Goal: Task Accomplishment & Management: Use online tool/utility

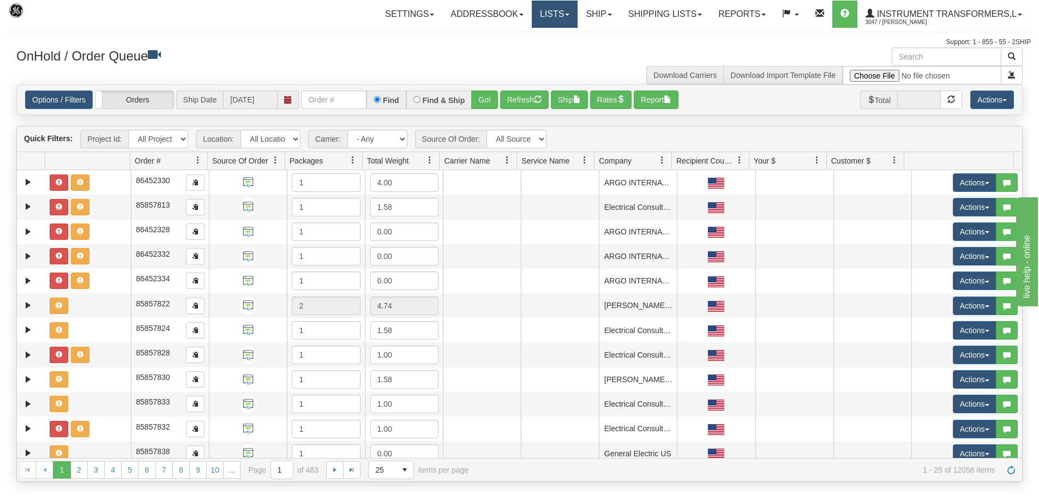
click at [543, 11] on link "Lists" at bounding box center [555, 14] width 46 height 27
click at [589, 16] on link "Ship" at bounding box center [599, 14] width 42 height 27
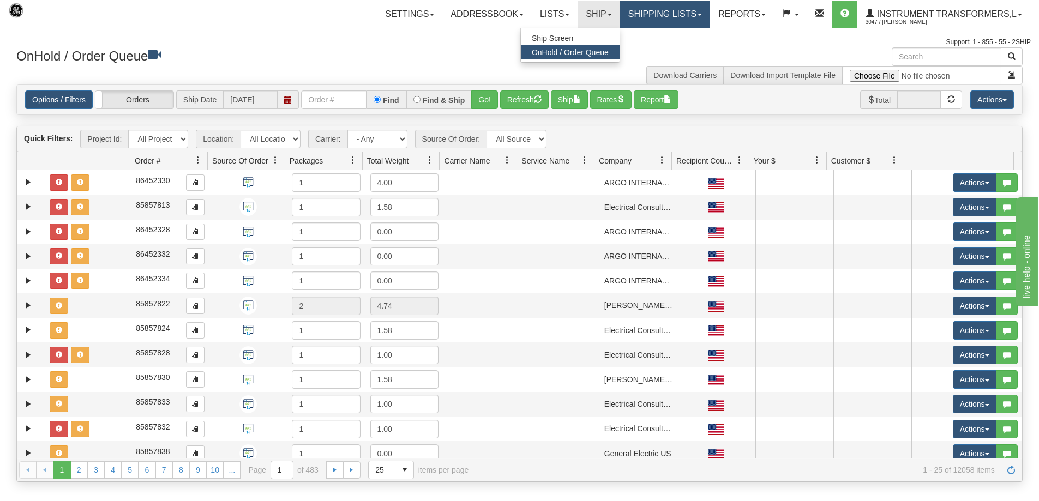
click at [640, 13] on link "Shipping lists" at bounding box center [665, 14] width 90 height 27
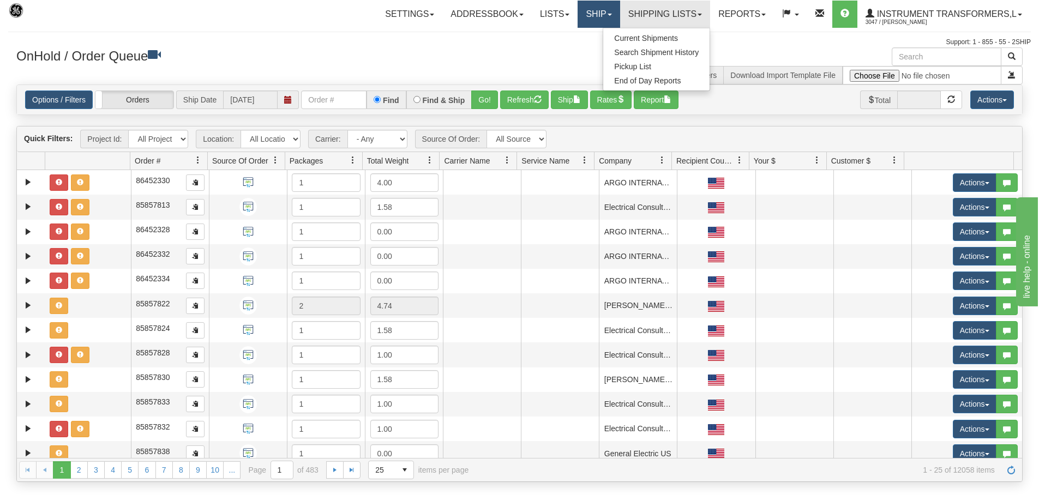
click at [598, 20] on link "Ship" at bounding box center [599, 14] width 42 height 27
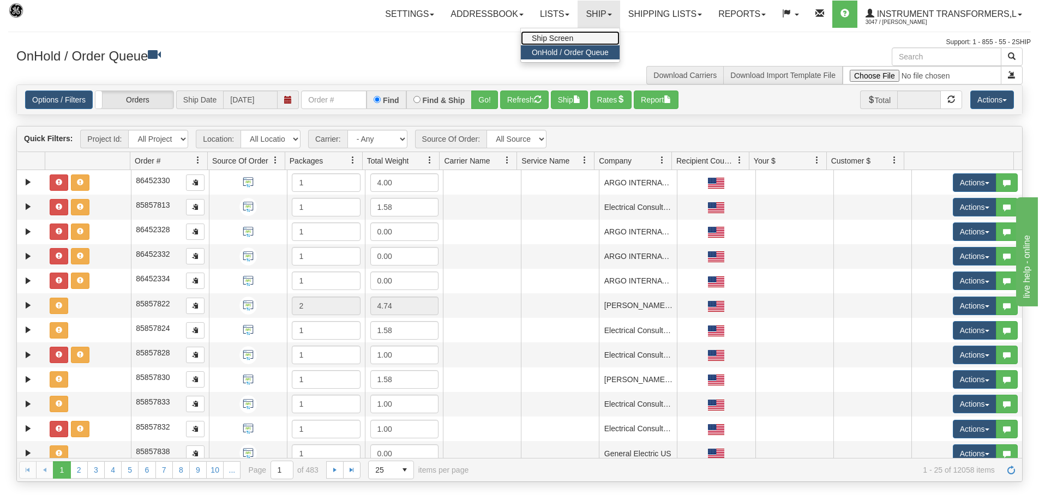
click at [581, 36] on link "Ship Screen" at bounding box center [570, 38] width 99 height 14
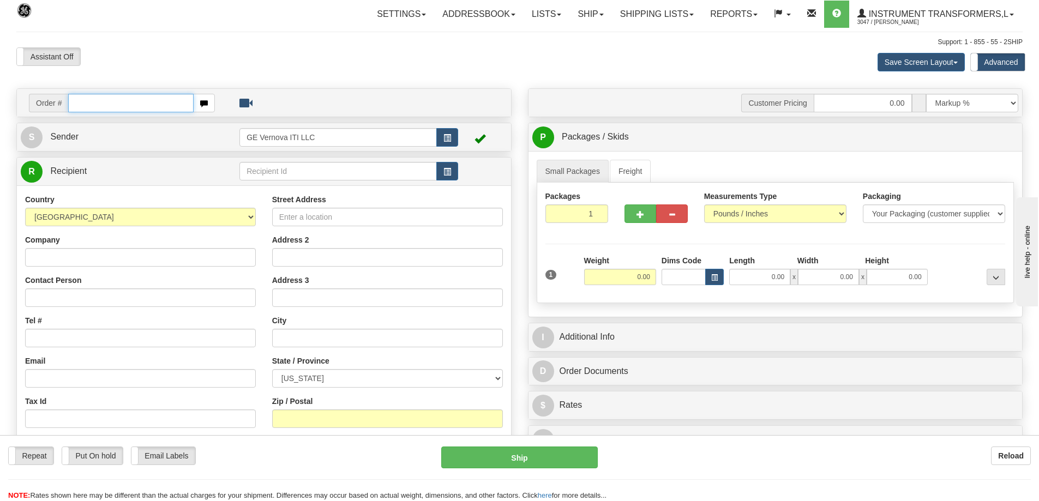
click at [136, 105] on input "text" at bounding box center [130, 103] width 125 height 19
type input "86707410"
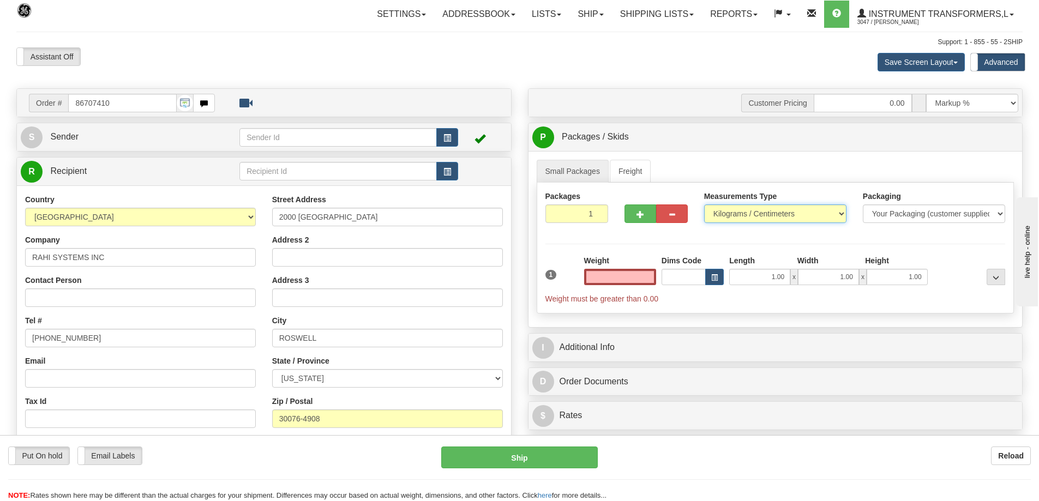
type input "0.00"
click at [753, 212] on select "Pounds / Inches Kilograms / Centimeters" at bounding box center [775, 214] width 142 height 19
select select "0"
click at [704, 205] on select "Pounds / Inches Kilograms / Centimeters" at bounding box center [775, 214] width 142 height 19
click at [616, 273] on input "0.00" at bounding box center [620, 277] width 72 height 16
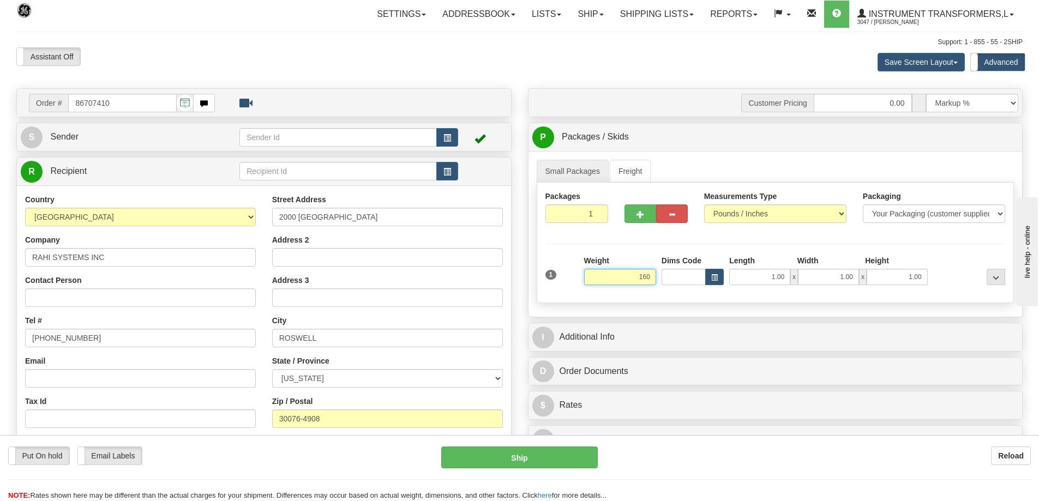
click button "Delete" at bounding box center [0, 0] width 0 height 0
type input "160.00"
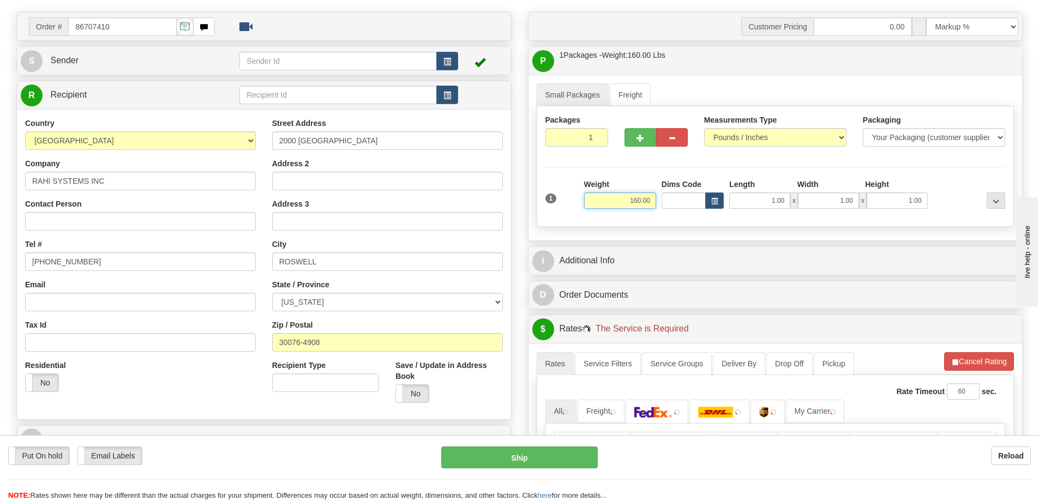
scroll to position [218, 0]
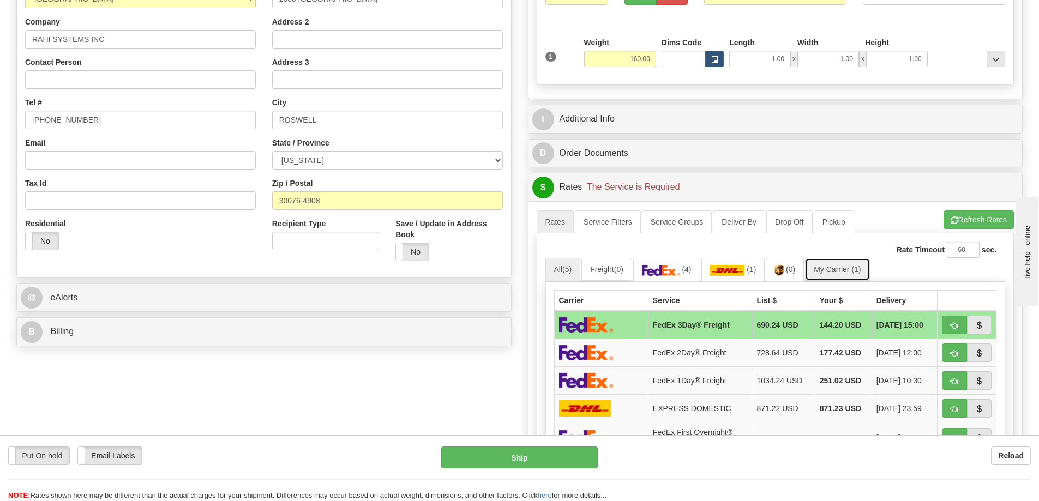
click at [861, 273] on span "(1)" at bounding box center [855, 269] width 9 height 9
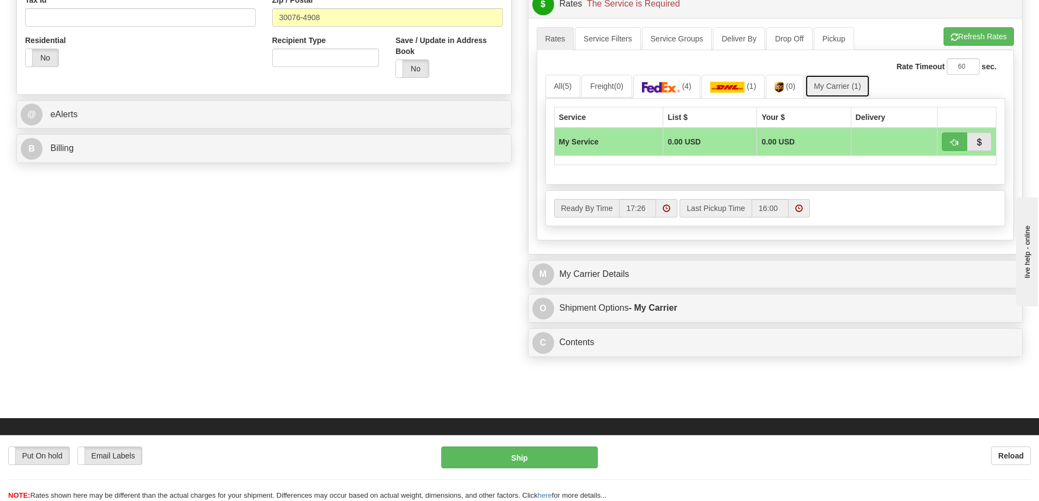
scroll to position [436, 0]
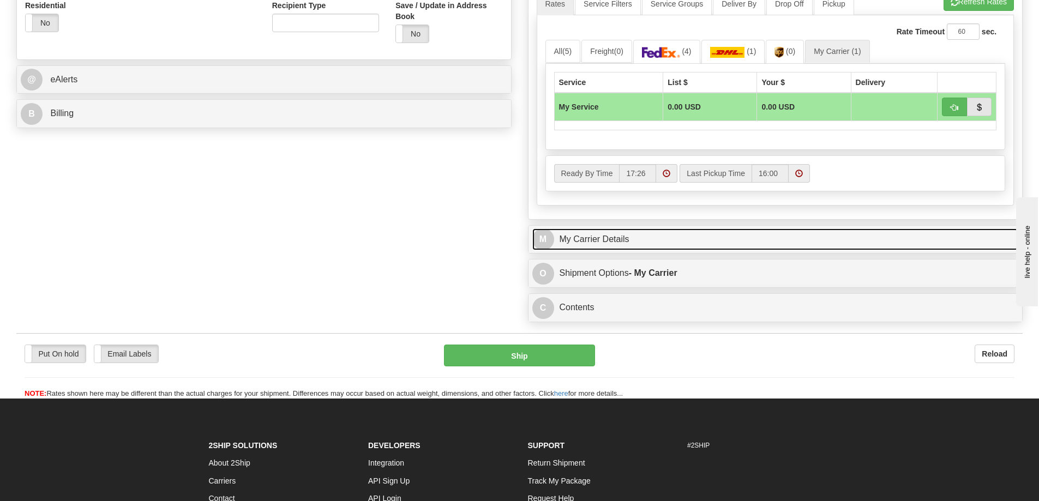
click at [704, 246] on link "M My Carrier Details" at bounding box center [775, 240] width 487 height 22
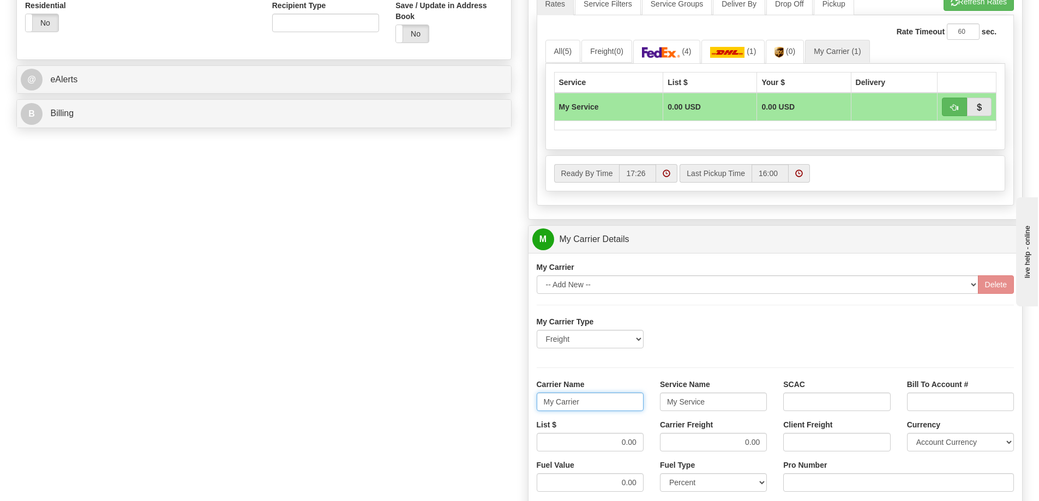
drag, startPoint x: 602, startPoint y: 403, endPoint x: 511, endPoint y: 398, distance: 91.2
click at [511, 398] on div "Order # 86707410 S Sender" at bounding box center [519, 178] width 1023 height 1053
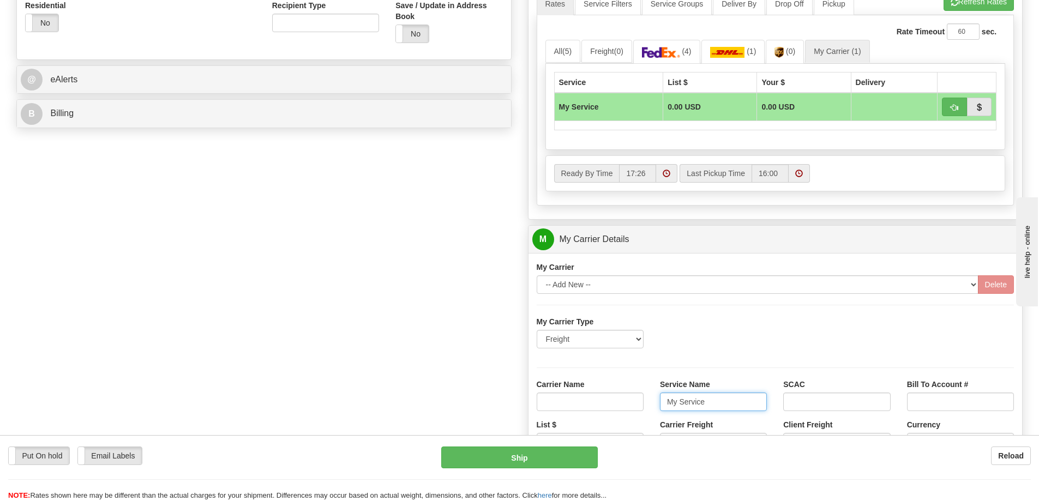
drag, startPoint x: 668, startPoint y: 401, endPoint x: 659, endPoint y: 402, distance: 8.7
click at [660, 402] on input "My Service" at bounding box center [713, 402] width 107 height 19
type input "ervice"
drag, startPoint x: 703, startPoint y: 404, endPoint x: 631, endPoint y: 404, distance: 72.0
click at [631, 404] on div "Carrier Name Service Name ervice SCAC Bill To Account #" at bounding box center [776, 399] width 494 height 40
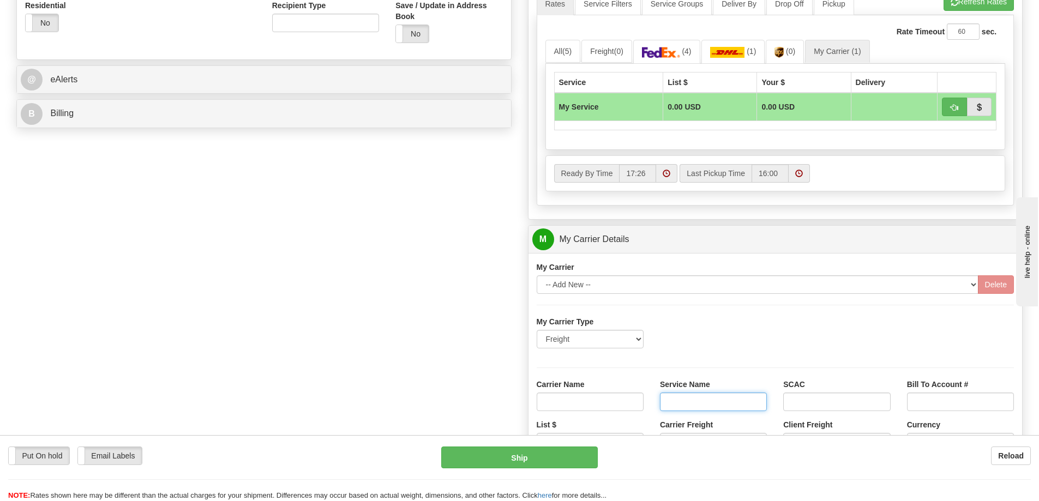
scroll to position [600, 0]
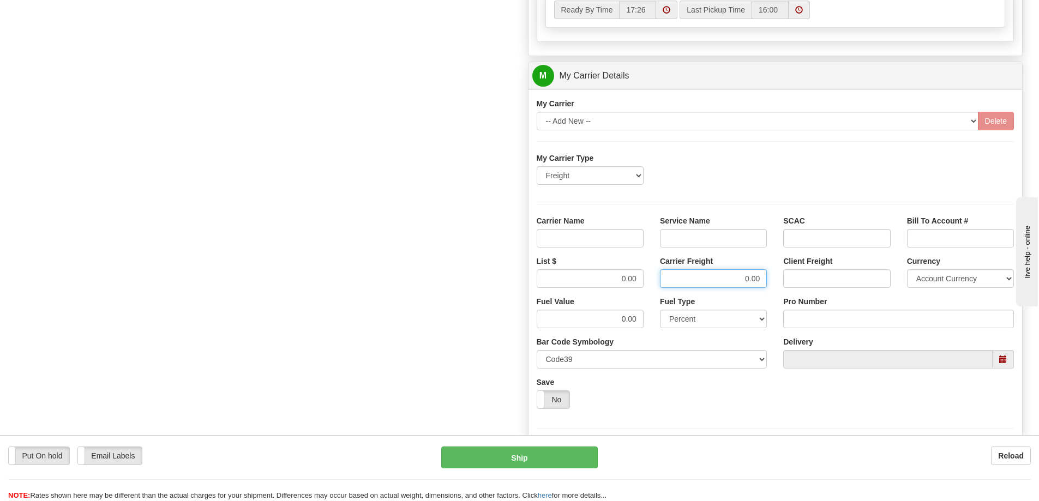
drag, startPoint x: 748, startPoint y: 278, endPoint x: 774, endPoint y: 277, distance: 26.2
click at [774, 277] on div "Carrier Freight 0.00" at bounding box center [713, 276] width 123 height 40
click at [657, 280] on div "List $ 0.00 Carrier Freight Client Freight Currency Account Currency ARN AWG AU…" at bounding box center [776, 276] width 494 height 40
click at [624, 236] on input "Carrier Name" at bounding box center [590, 238] width 107 height 19
type input "AVR"
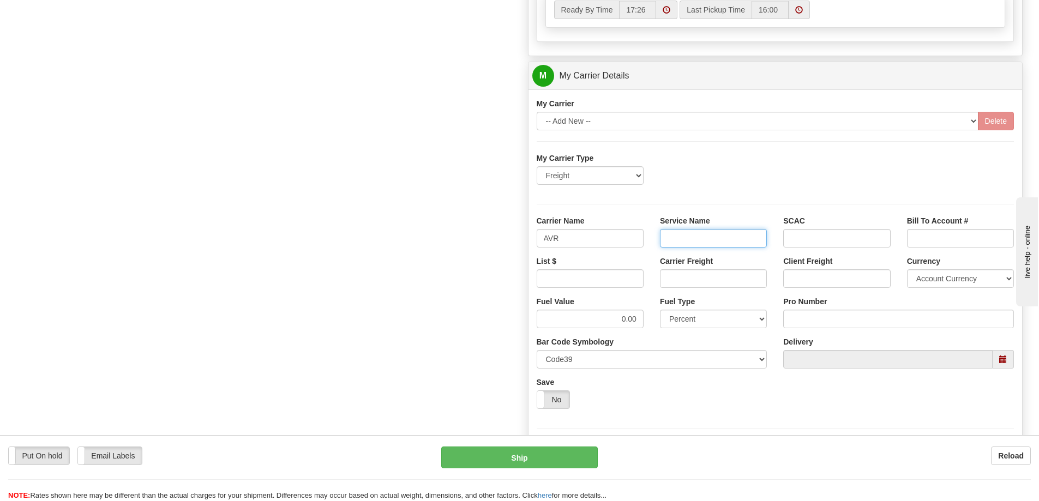
click at [674, 233] on input "Service Name" at bounding box center [713, 238] width 107 height 19
type input "LTL"
click at [611, 272] on input "List $" at bounding box center [590, 278] width 107 height 19
type input "300"
click at [725, 278] on input "Carrier Freight" at bounding box center [713, 278] width 107 height 19
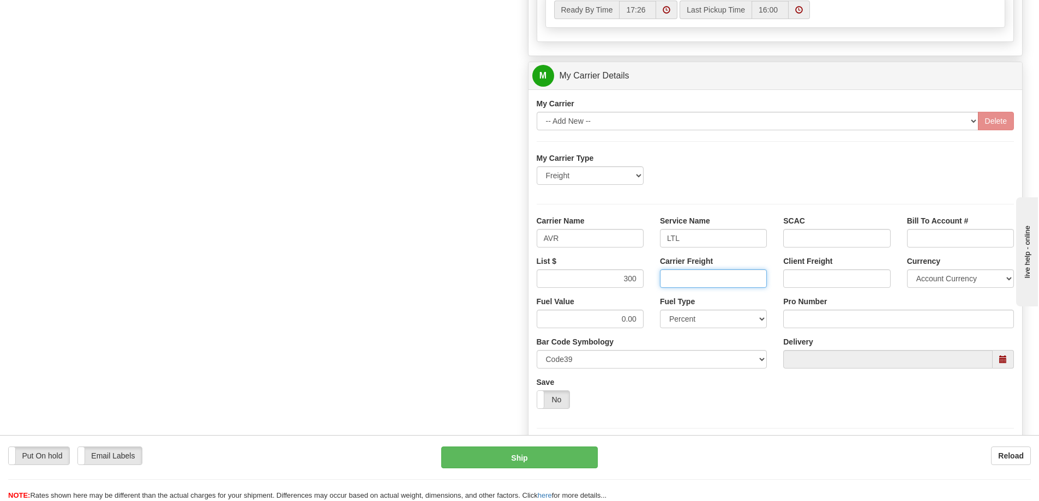
type input "300"
click at [810, 322] on input "Pro Number" at bounding box center [898, 319] width 231 height 19
type input "0760161476"
click button "Delete" at bounding box center [0, 0] width 0 height 0
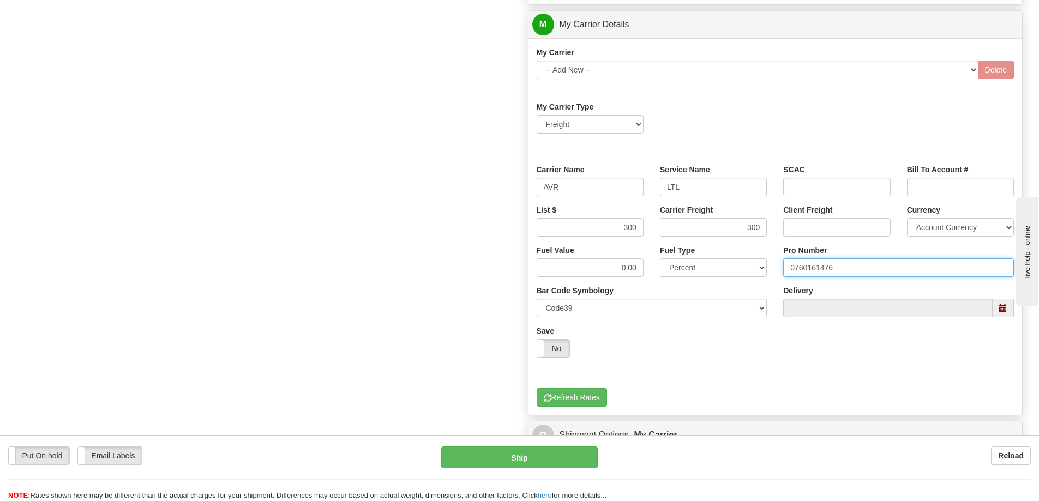
scroll to position [655, 0]
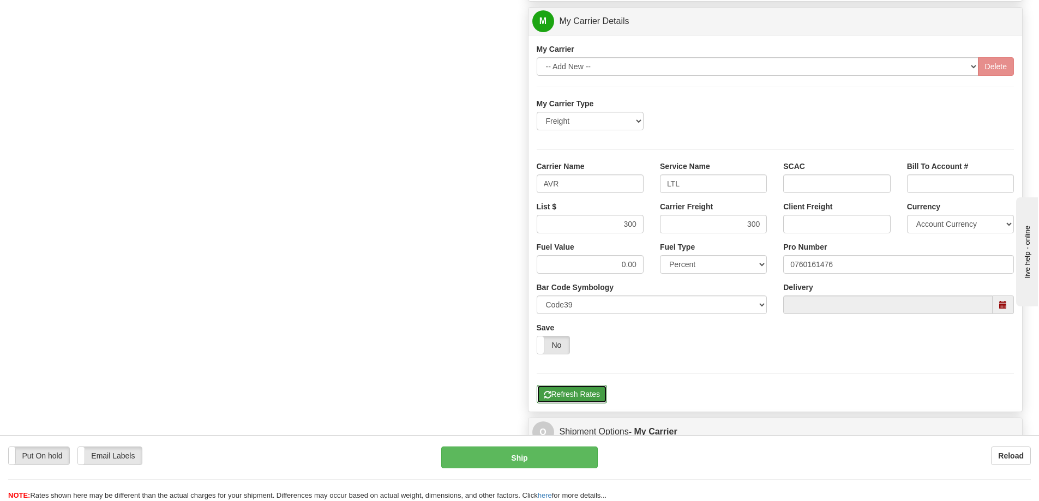
click at [598, 391] on button "Refresh Rates" at bounding box center [572, 394] width 70 height 19
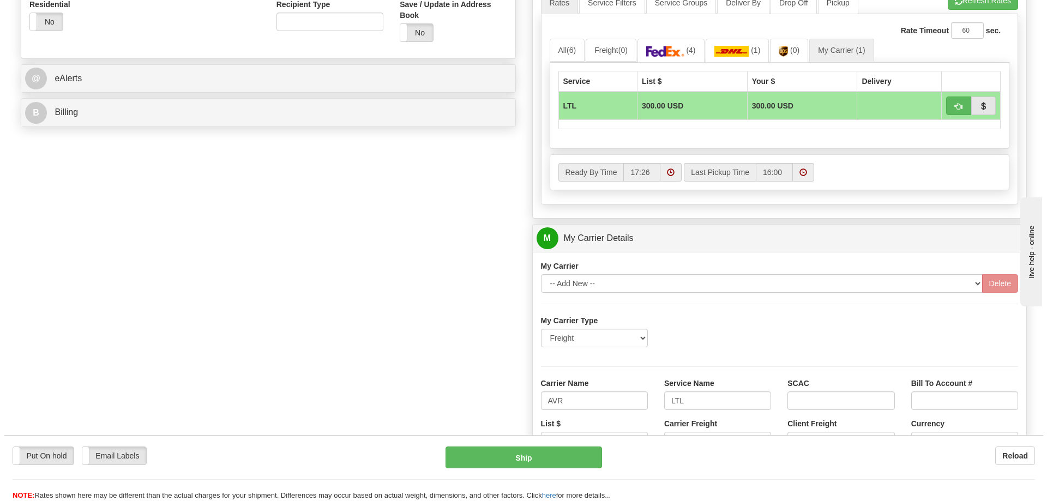
scroll to position [436, 0]
click at [946, 109] on button "button" at bounding box center [954, 107] width 25 height 19
type input "00"
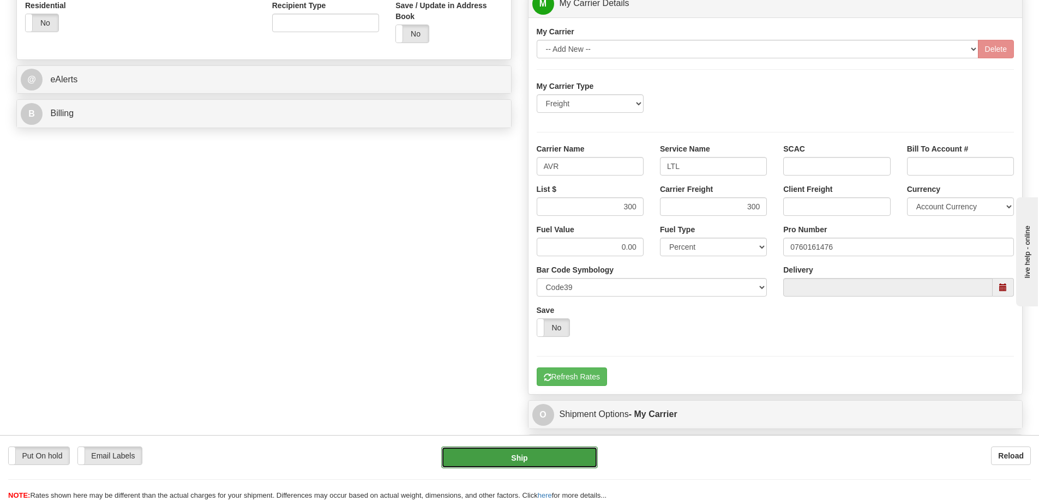
click at [518, 464] on button "Ship" at bounding box center [519, 458] width 157 height 22
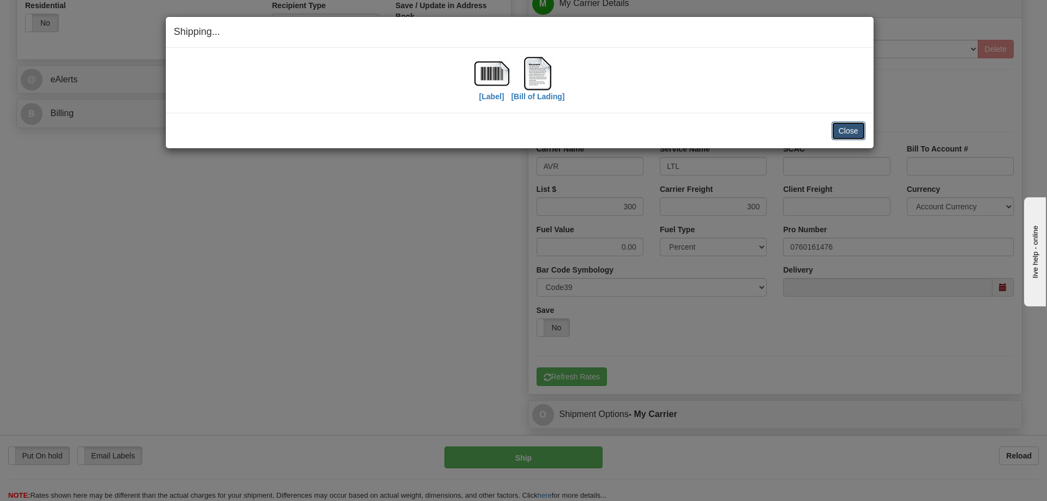
click at [841, 130] on button "Close" at bounding box center [849, 131] width 34 height 19
click at [841, 132] on button "Close" at bounding box center [849, 131] width 34 height 19
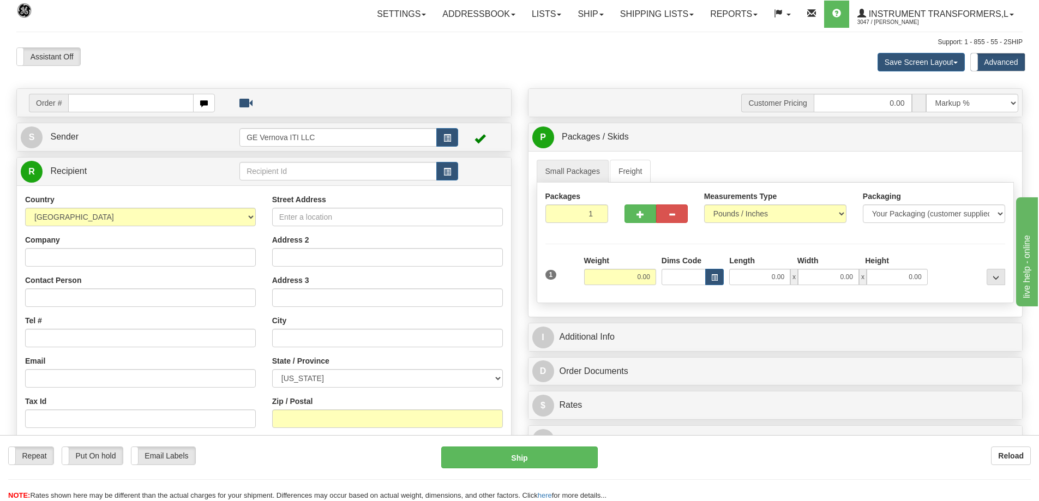
click at [147, 100] on input "text" at bounding box center [130, 103] width 125 height 19
type input "86707898"
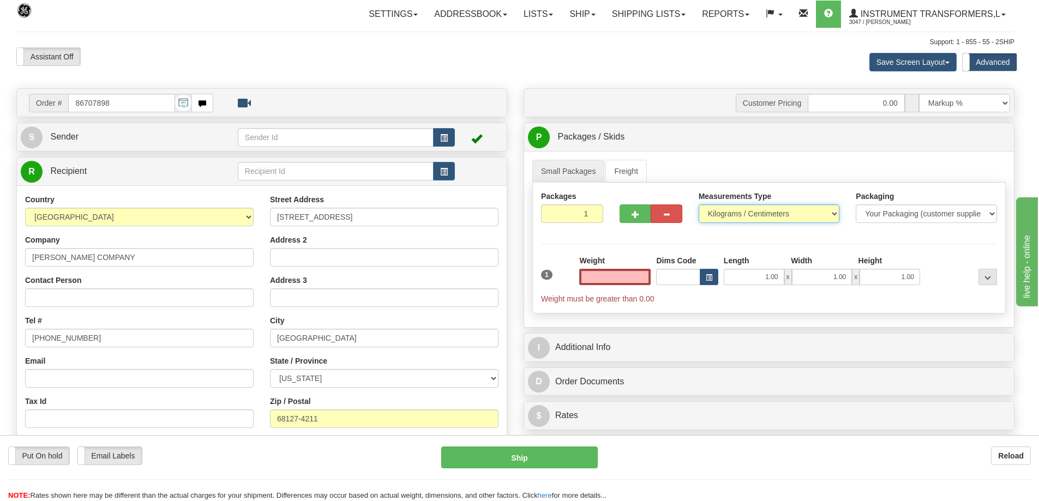
type input "0.00"
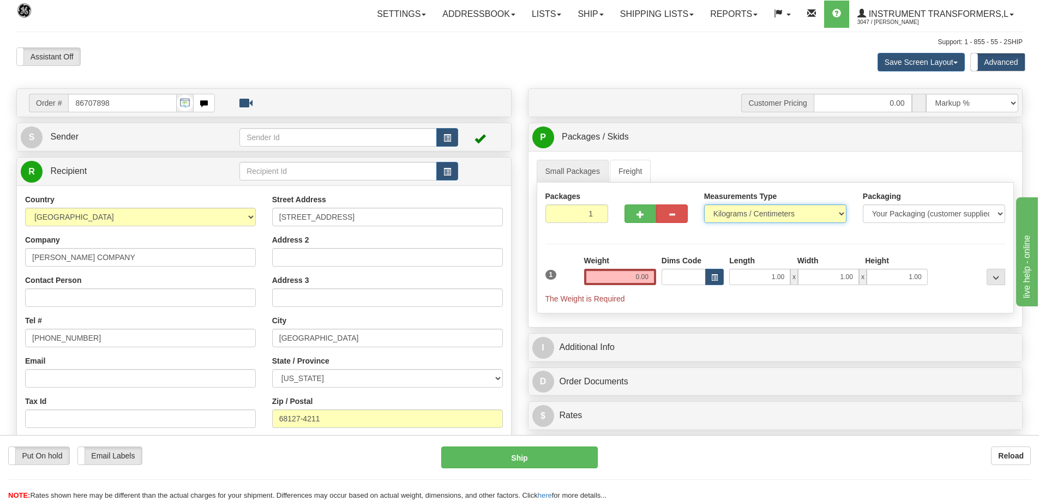
click at [801, 222] on select "Pounds / Inches Kilograms / Centimeters" at bounding box center [775, 214] width 142 height 19
select select "0"
click at [704, 205] on select "Pounds / Inches Kilograms / Centimeters" at bounding box center [775, 214] width 142 height 19
click at [629, 273] on input "0.00" at bounding box center [620, 277] width 72 height 16
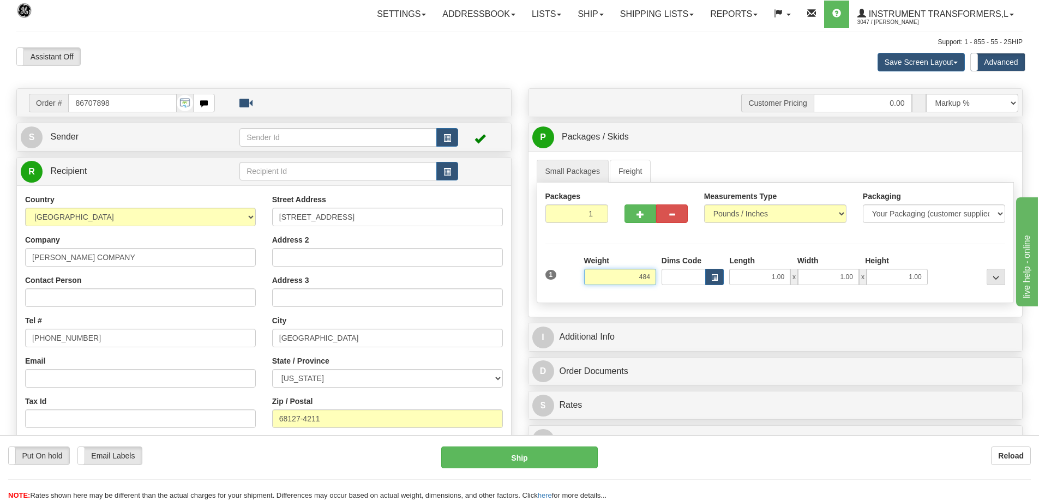
click button "Delete" at bounding box center [0, 0] width 0 height 0
type input "484.00"
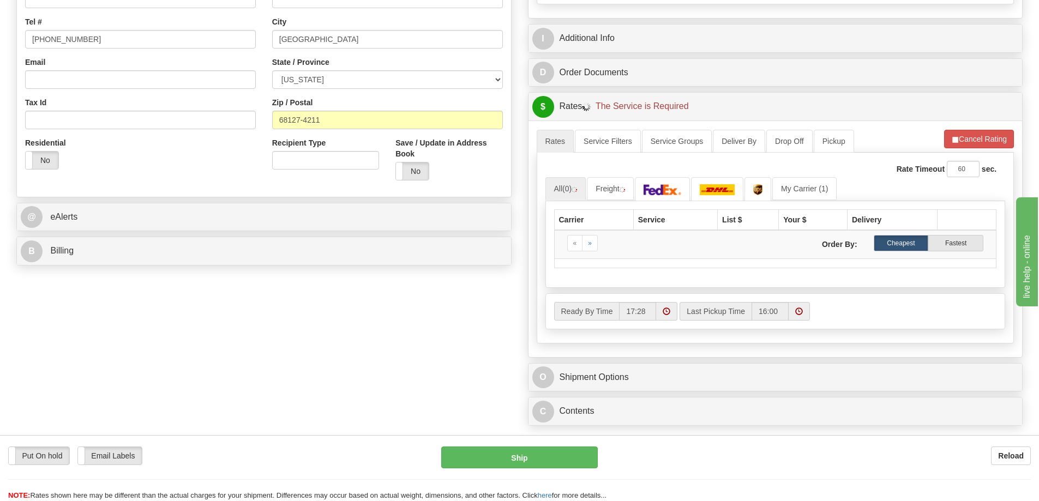
scroll to position [327, 0]
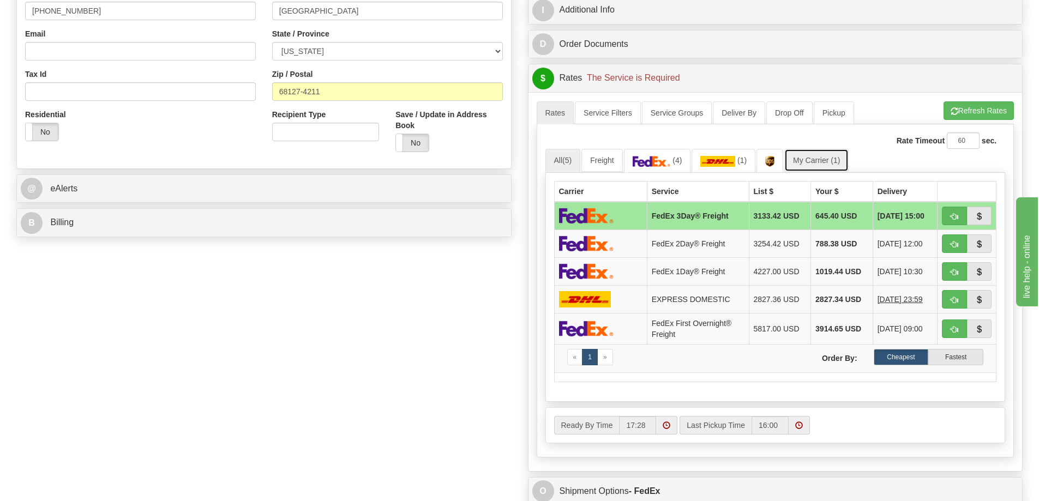
click at [829, 160] on link "My Carrier (1)" at bounding box center [816, 160] width 64 height 23
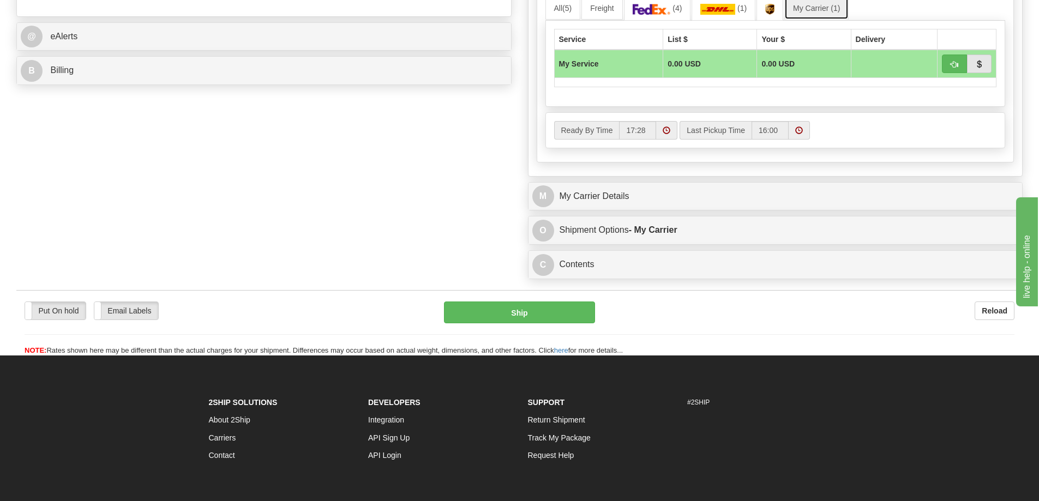
scroll to position [491, 0]
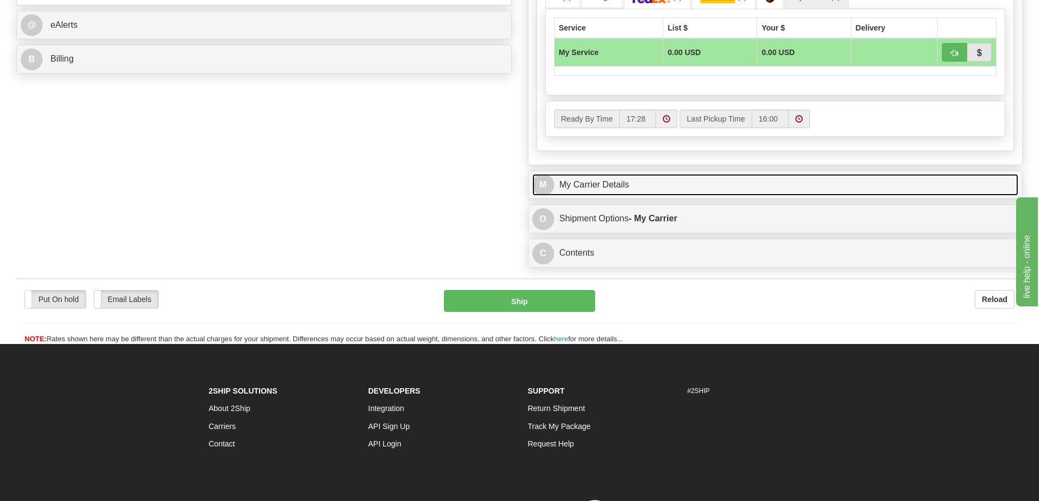
click at [649, 191] on link "M My Carrier Details" at bounding box center [775, 185] width 487 height 22
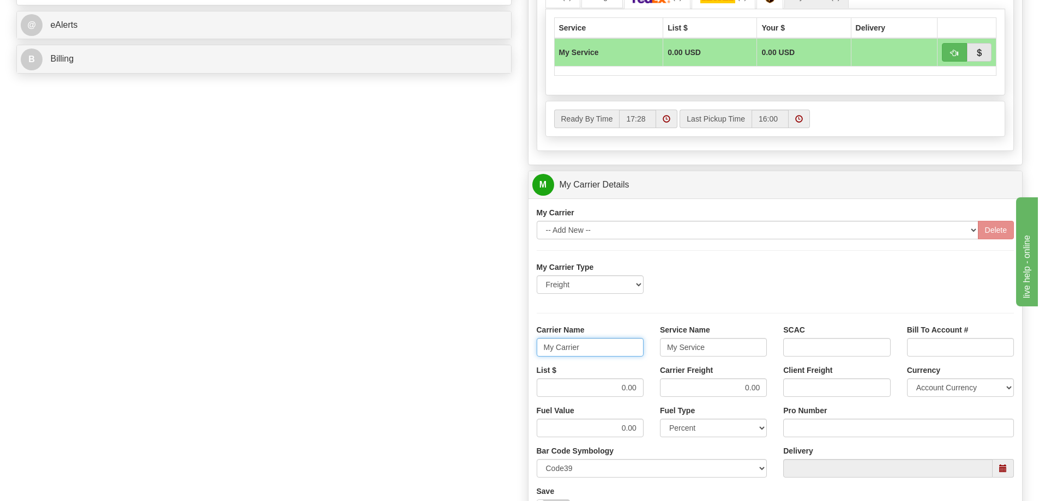
drag, startPoint x: 606, startPoint y: 353, endPoint x: 521, endPoint y: 355, distance: 84.6
click at [521, 355] on div "Customer Pricing 0.00 Markup % Discount % Flat Amount Per Pound Flat Amount Mar…" at bounding box center [776, 123] width 512 height 1053
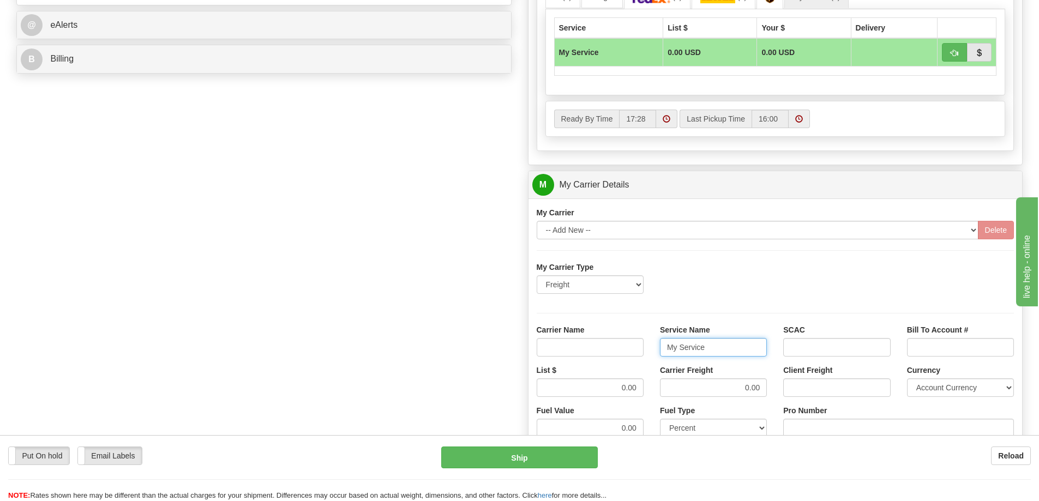
drag, startPoint x: 718, startPoint y: 352, endPoint x: 650, endPoint y: 346, distance: 68.9
click at [650, 346] on div "Carrier Name Service Name My Service SCAC Bill To Account #" at bounding box center [776, 345] width 494 height 40
drag, startPoint x: 616, startPoint y: 385, endPoint x: 683, endPoint y: 390, distance: 66.8
click at [665, 389] on div "List $ Carrier Freight 0.00 Client Freight Currency Account Currency ARN AWG AU…" at bounding box center [776, 385] width 494 height 40
click at [787, 391] on div "List $ Carrier Freight 0.00 Client Freight Currency Account Currency ARN AWG AU…" at bounding box center [776, 385] width 494 height 40
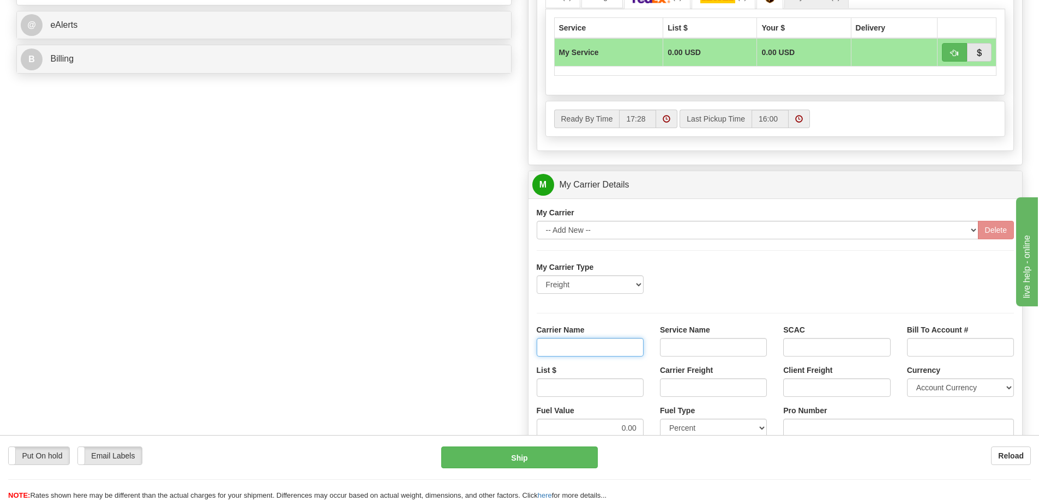
click at [618, 343] on input "Carrier Name" at bounding box center [590, 347] width 107 height 19
type input "AVR"
drag, startPoint x: 705, startPoint y: 349, endPoint x: 709, endPoint y: 356, distance: 8.1
click at [705, 349] on input "Service Name" at bounding box center [713, 347] width 107 height 19
type input "LTL"
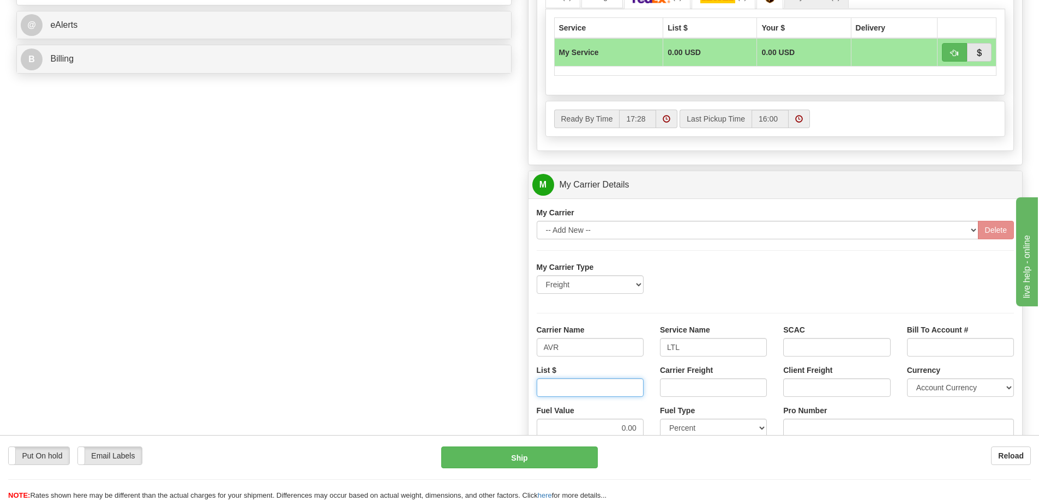
click at [639, 389] on input "List $" at bounding box center [590, 388] width 107 height 19
type input "320"
click at [692, 388] on input "Carrier Freight" at bounding box center [713, 388] width 107 height 19
type input "320"
click at [797, 429] on input "Pro Number" at bounding box center [898, 428] width 231 height 19
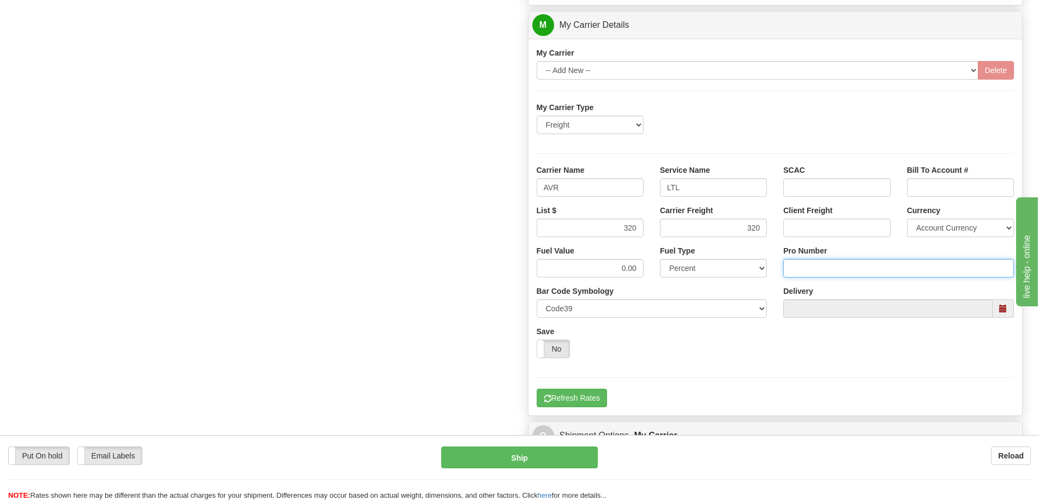
scroll to position [655, 0]
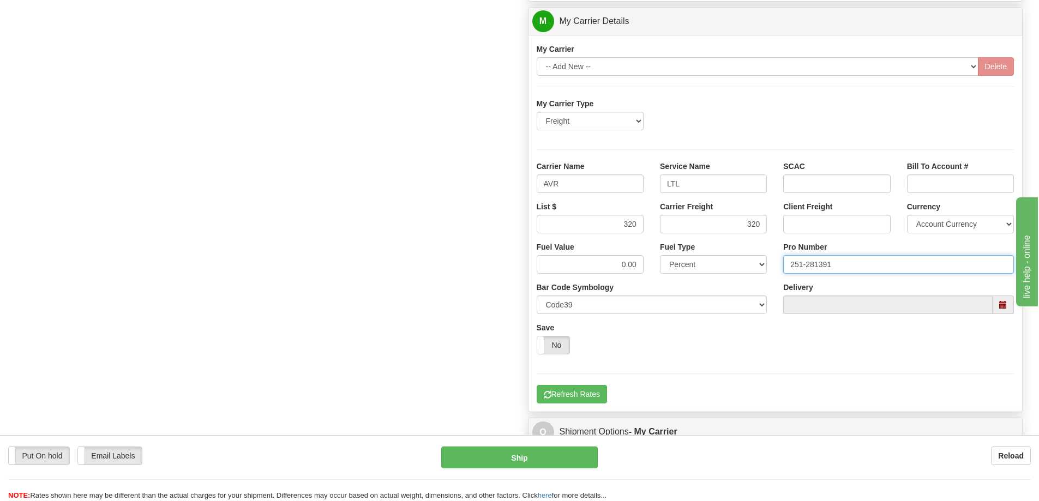
type input "251-281391"
click button "Delete" at bounding box center [0, 0] width 0 height 0
click at [578, 400] on button "Refresh Rates" at bounding box center [572, 394] width 70 height 19
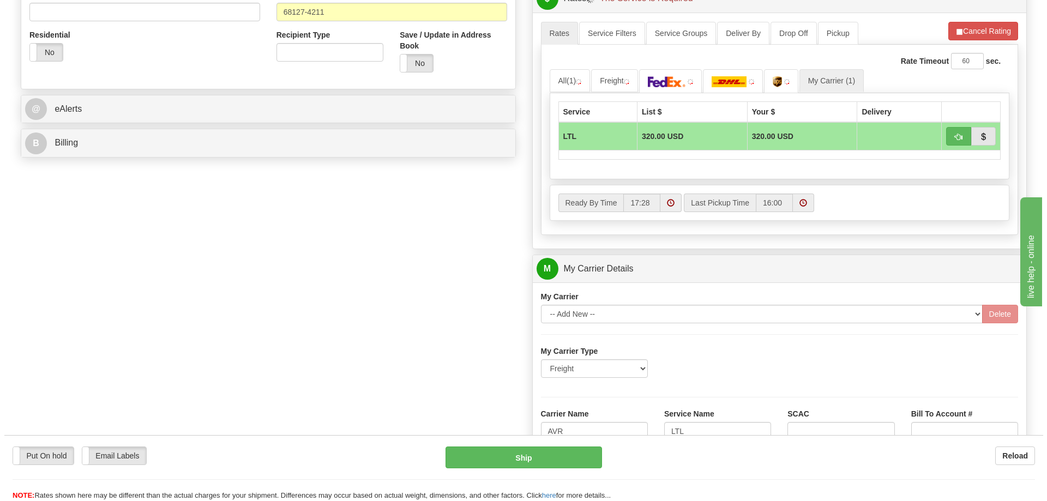
scroll to position [382, 0]
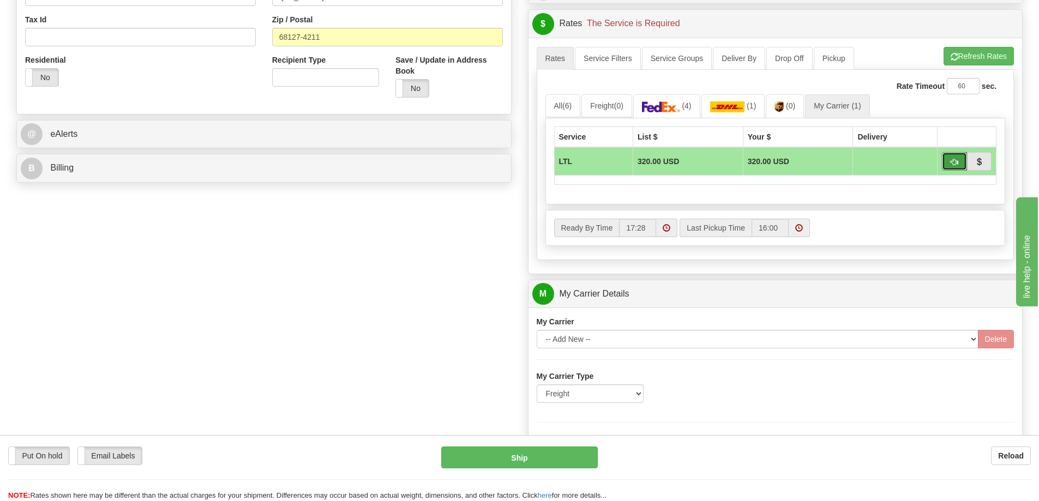
click at [959, 164] on button "button" at bounding box center [954, 161] width 25 height 19
type input "00"
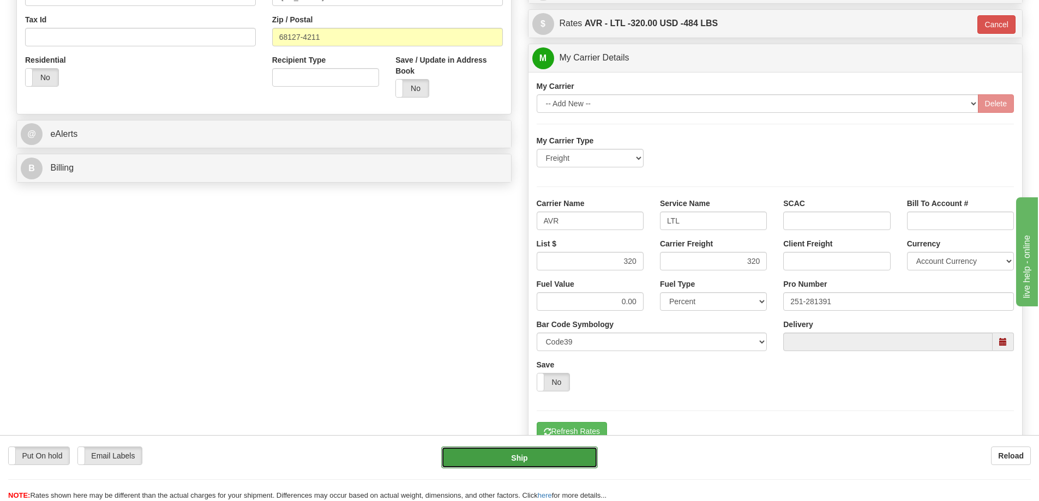
click at [539, 452] on button "Ship" at bounding box center [519, 458] width 157 height 22
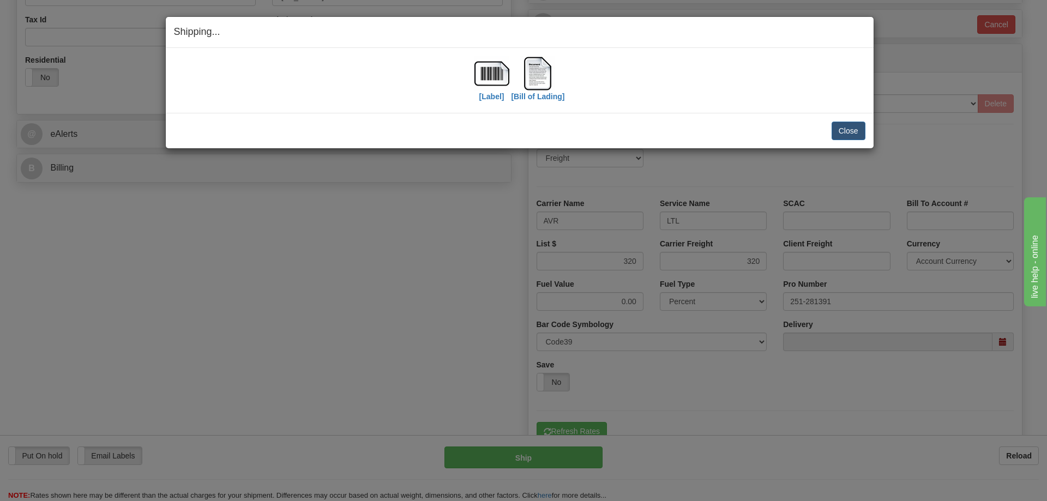
click at [862, 143] on div "Close Cancel Cancel Shipment and Quit Pickup Quit Pickup ONLY" at bounding box center [520, 130] width 708 height 35
click at [861, 136] on button "Close" at bounding box center [849, 131] width 34 height 19
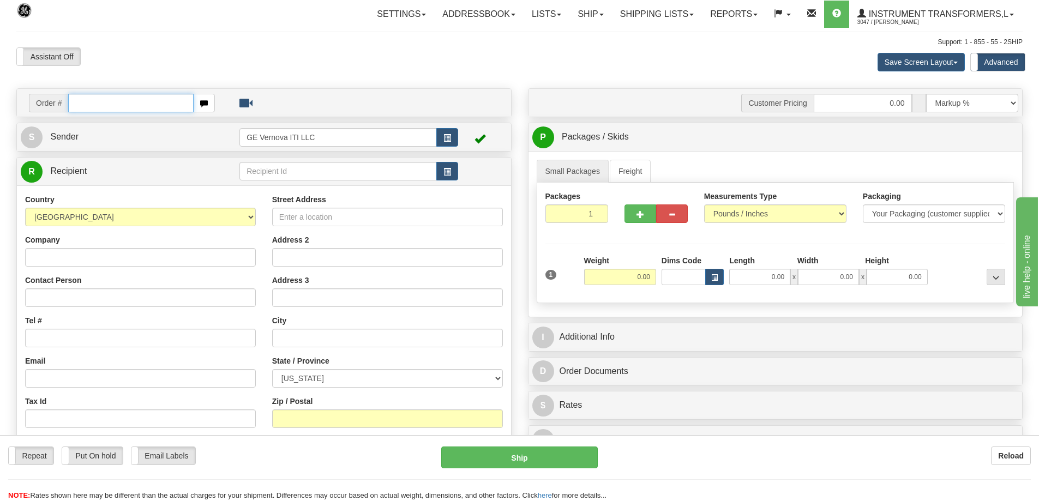
click at [140, 104] on input "text" at bounding box center [130, 103] width 125 height 19
type input "86707883"
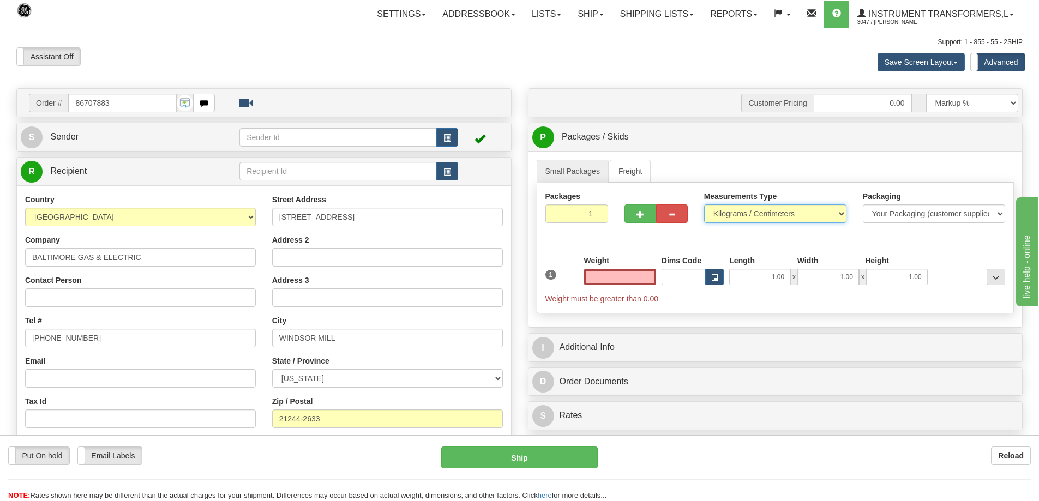
type input "0.00"
click at [840, 211] on select "Pounds / Inches Kilograms / Centimeters" at bounding box center [775, 214] width 142 height 19
select select "0"
click at [704, 205] on select "Pounds / Inches Kilograms / Centimeters" at bounding box center [775, 214] width 142 height 19
click at [628, 273] on input "0.00" at bounding box center [620, 277] width 72 height 16
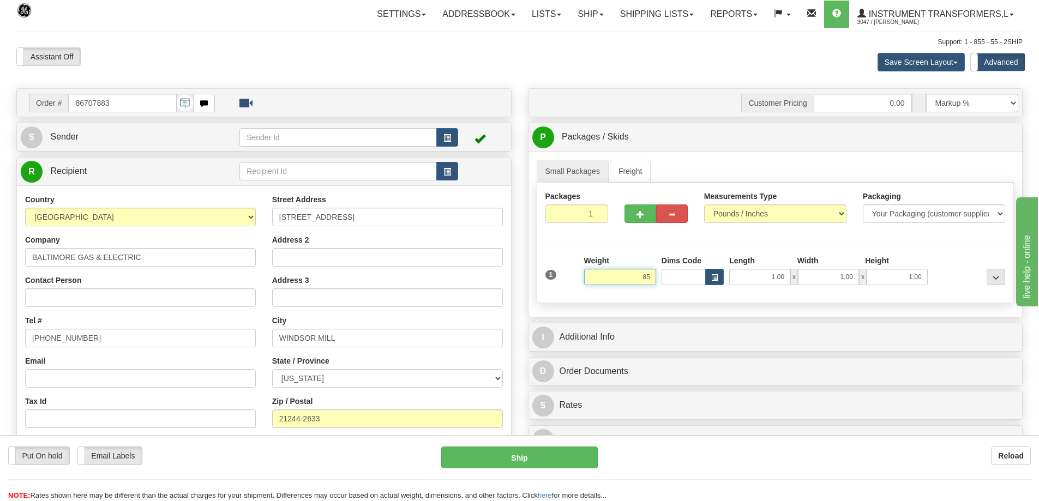
click button "Delete" at bounding box center [0, 0] width 0 height 0
type input "85.00"
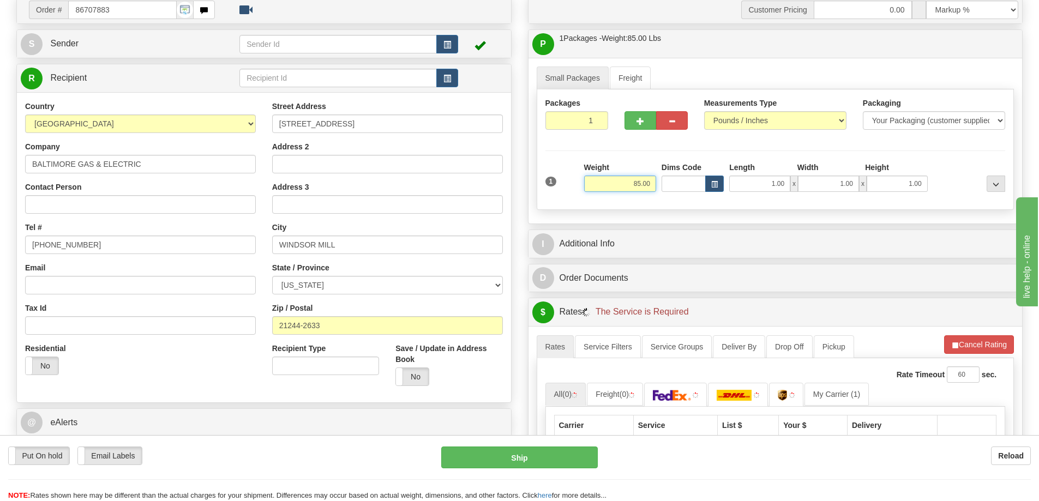
scroll to position [109, 0]
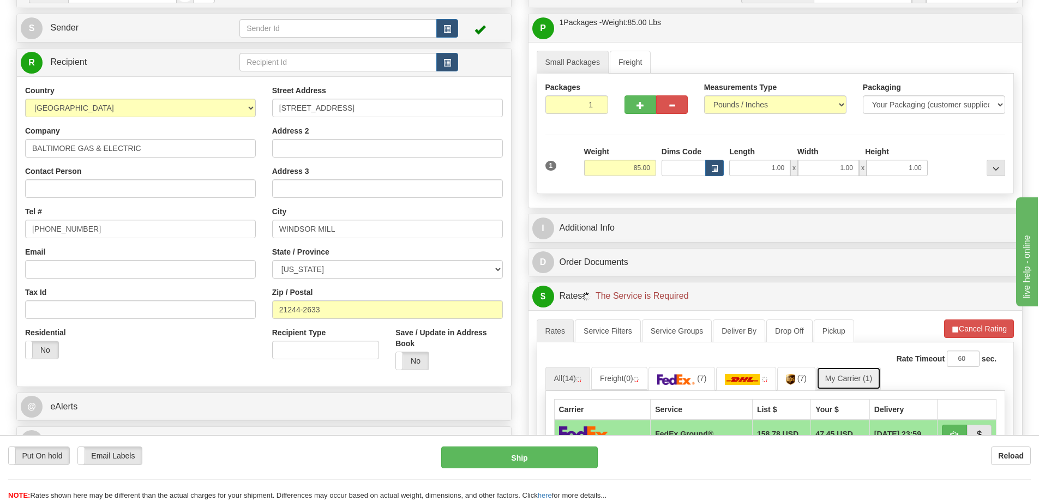
click at [853, 382] on link "My Carrier (1)" at bounding box center [849, 378] width 64 height 23
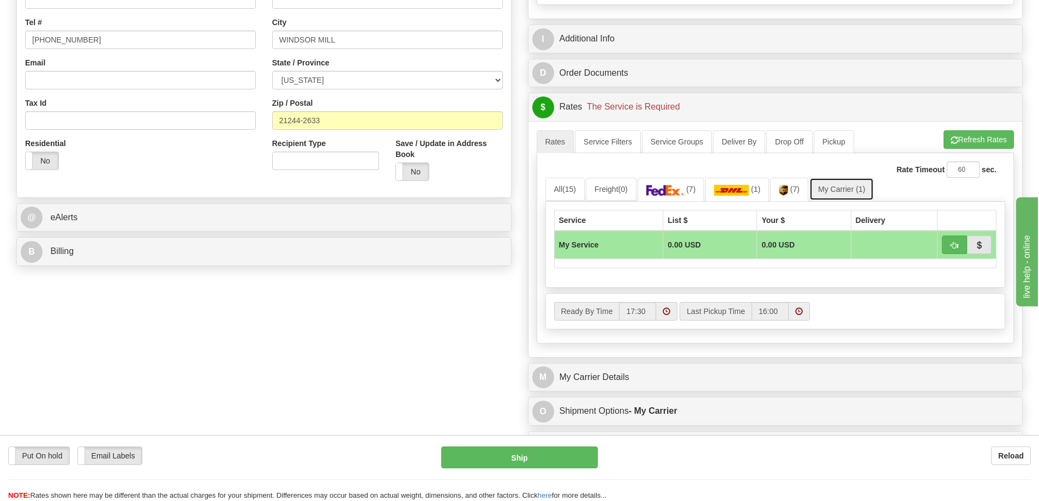
scroll to position [327, 0]
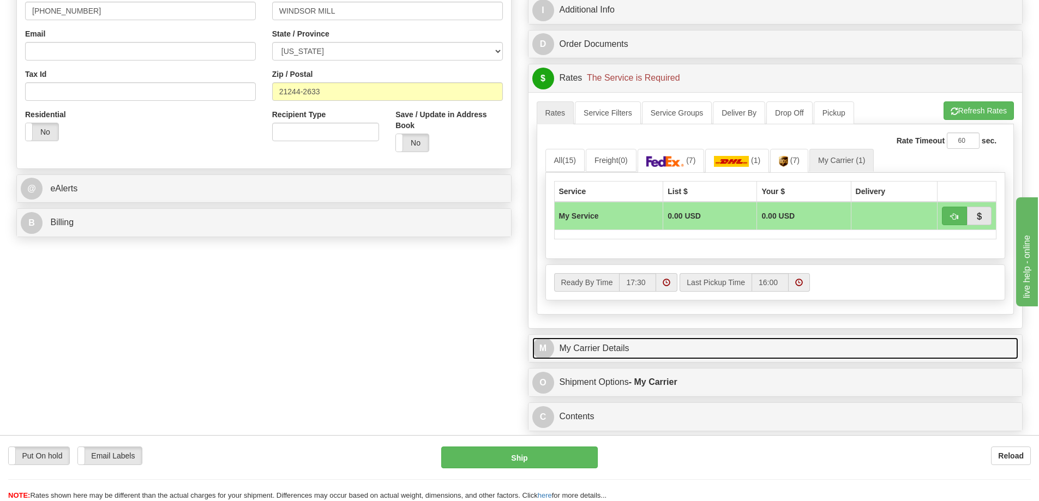
click at [643, 353] on link "M My Carrier Details" at bounding box center [775, 349] width 487 height 22
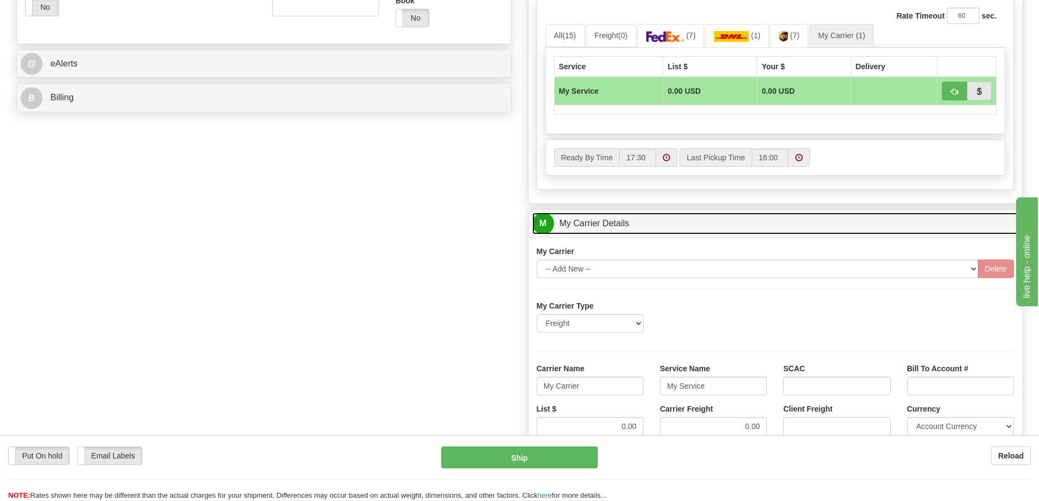
scroll to position [491, 0]
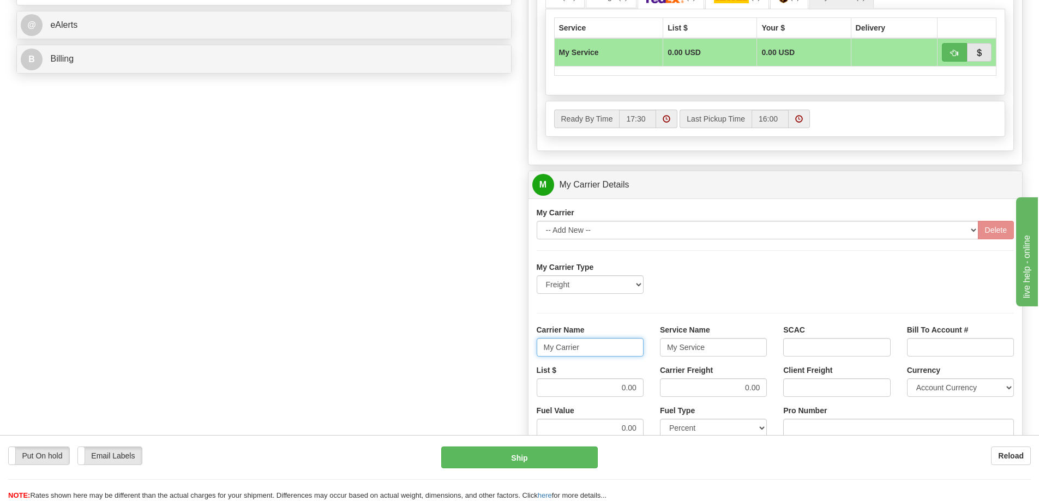
drag, startPoint x: 608, startPoint y: 350, endPoint x: 531, endPoint y: 356, distance: 77.7
click at [531, 356] on div "Carrier Name My Carrier" at bounding box center [590, 345] width 123 height 40
drag, startPoint x: 711, startPoint y: 353, endPoint x: 660, endPoint y: 354, distance: 51.3
click at [660, 354] on input "Service Name" at bounding box center [713, 347] width 107 height 19
drag, startPoint x: 613, startPoint y: 389, endPoint x: 650, endPoint y: 388, distance: 37.7
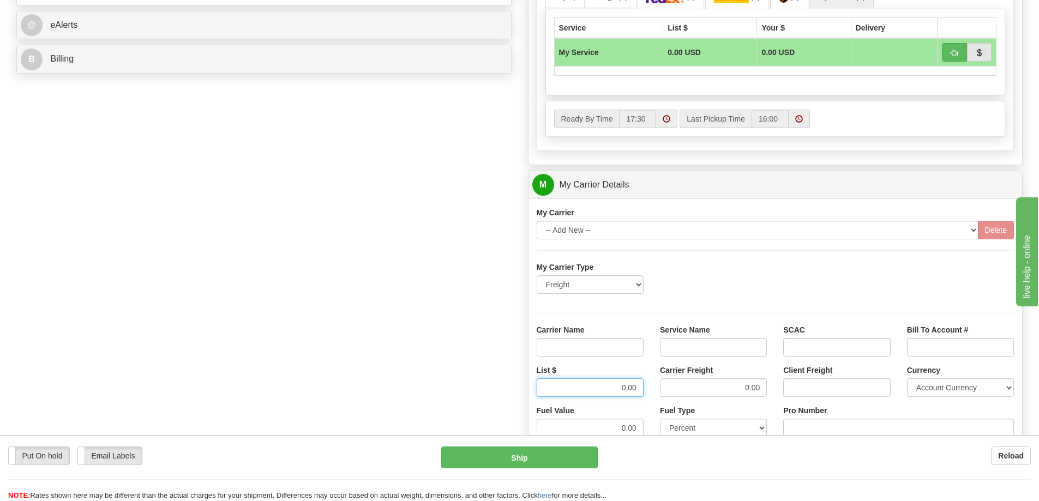
click at [650, 388] on div "List $ 0.00" at bounding box center [590, 385] width 123 height 40
type input "0"
drag, startPoint x: 729, startPoint y: 389, endPoint x: 782, endPoint y: 389, distance: 52.9
click at [782, 389] on div "List $ Carrier Freight 0 Client Freight Currency Account Currency ARN AWG AUD A…" at bounding box center [776, 385] width 494 height 40
click at [693, 344] on input "Service Name" at bounding box center [713, 347] width 107 height 19
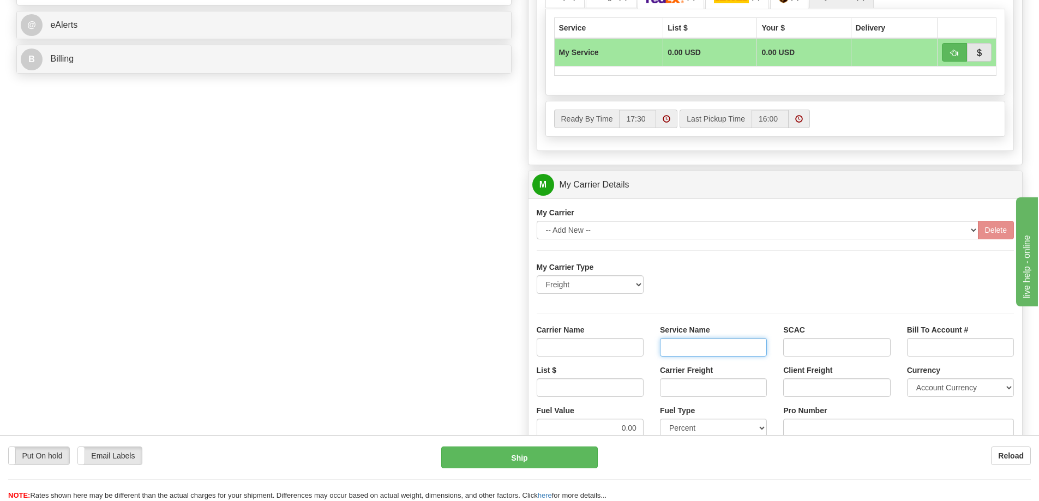
type input "LTL"
click at [619, 346] on input "Carrier Name" at bounding box center [590, 347] width 107 height 19
type input "AVR"
click at [605, 374] on div "List $" at bounding box center [590, 381] width 107 height 32
click at [595, 391] on input "List $" at bounding box center [590, 388] width 107 height 19
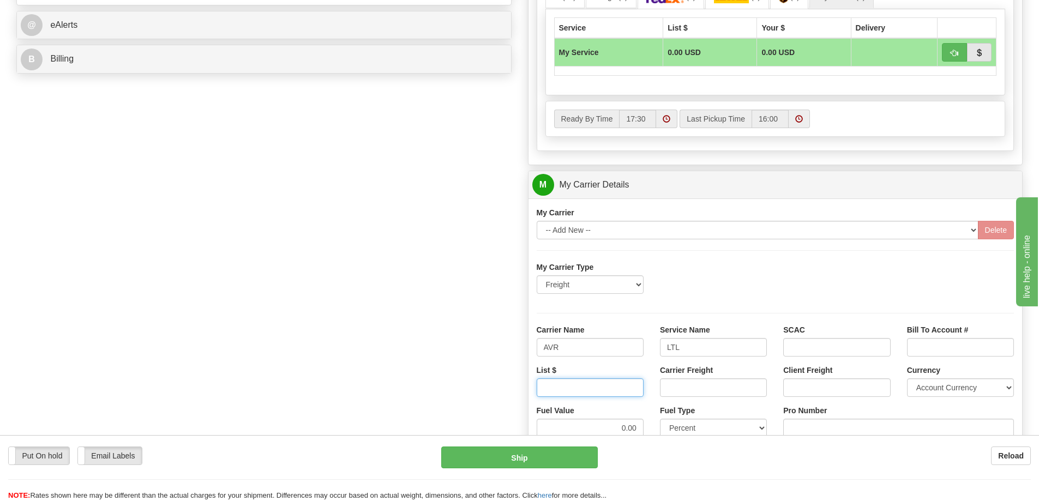
type input "300"
click at [718, 396] on input "Carrier Freight" at bounding box center [713, 388] width 107 height 19
type input "300"
click at [789, 423] on input "Pro Number" at bounding box center [898, 428] width 231 height 19
type input "251-281402"
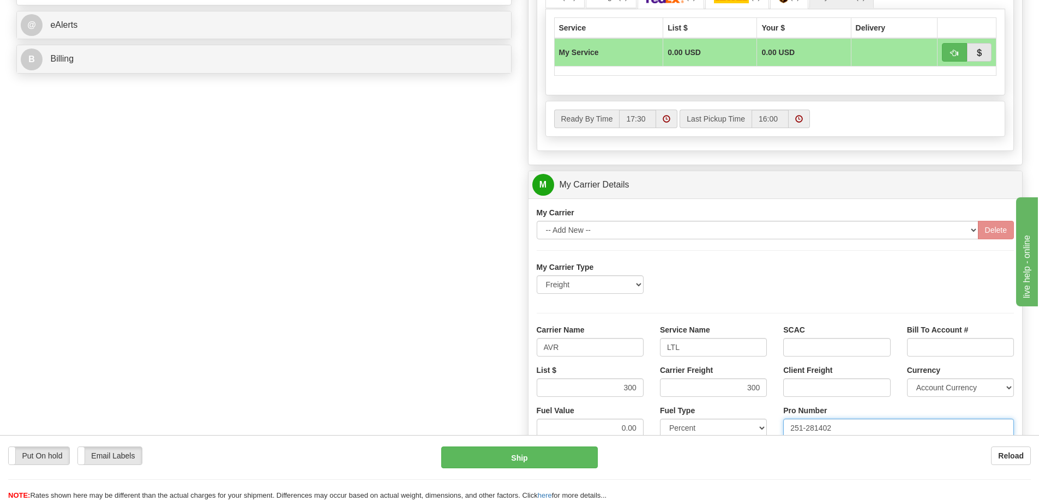
click button "Delete" at bounding box center [0, 0] width 0 height 0
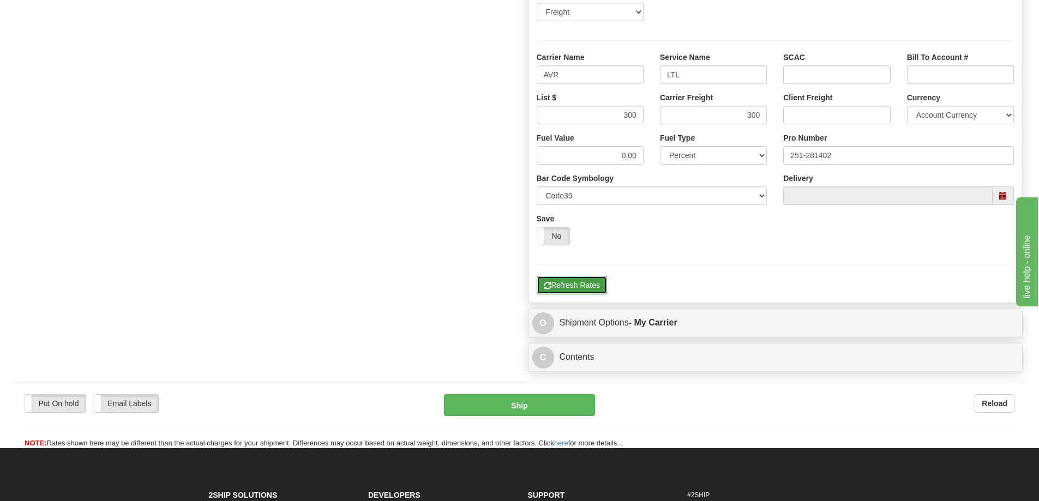
click at [572, 289] on button "Refresh Rates" at bounding box center [572, 285] width 70 height 19
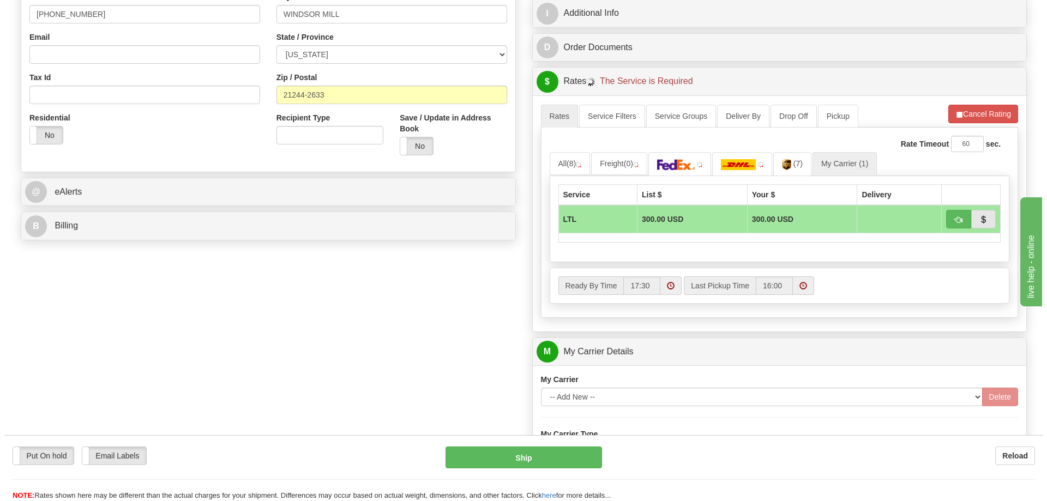
scroll to position [299, 0]
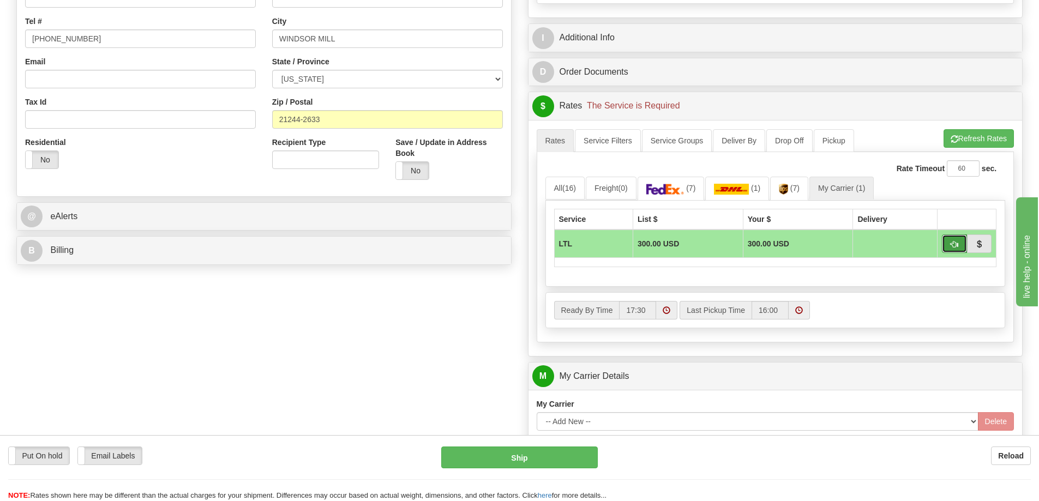
click at [959, 239] on button "button" at bounding box center [954, 244] width 25 height 19
type input "00"
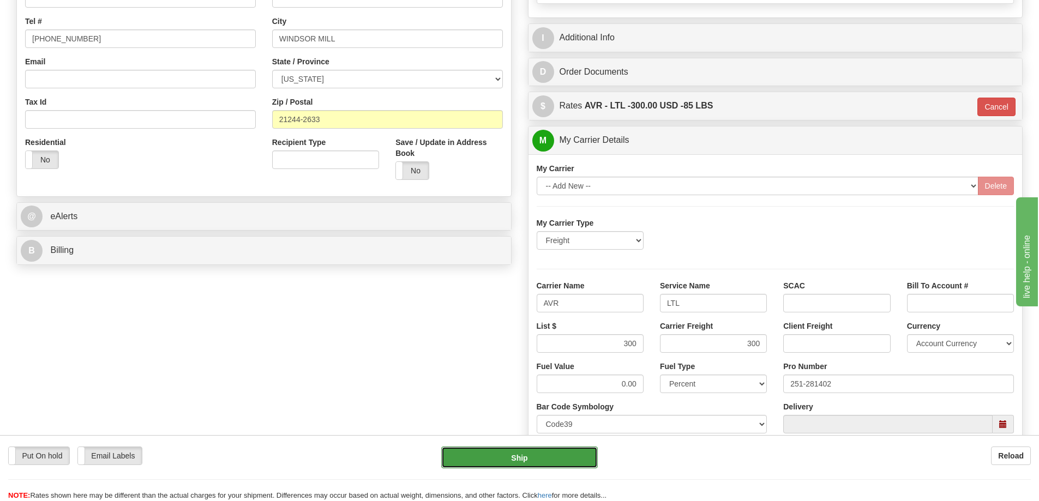
click at [518, 460] on button "Ship" at bounding box center [519, 458] width 157 height 22
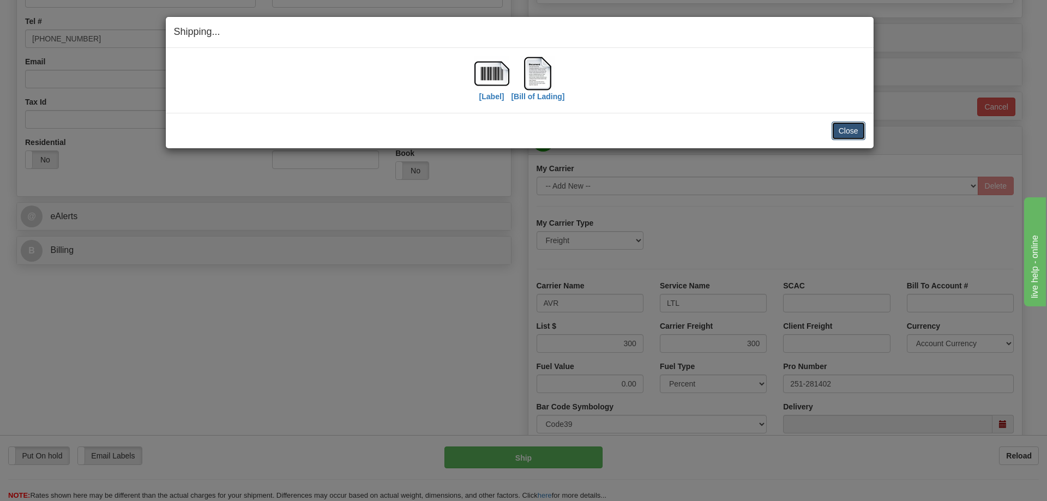
click at [861, 126] on button "Close" at bounding box center [849, 131] width 34 height 19
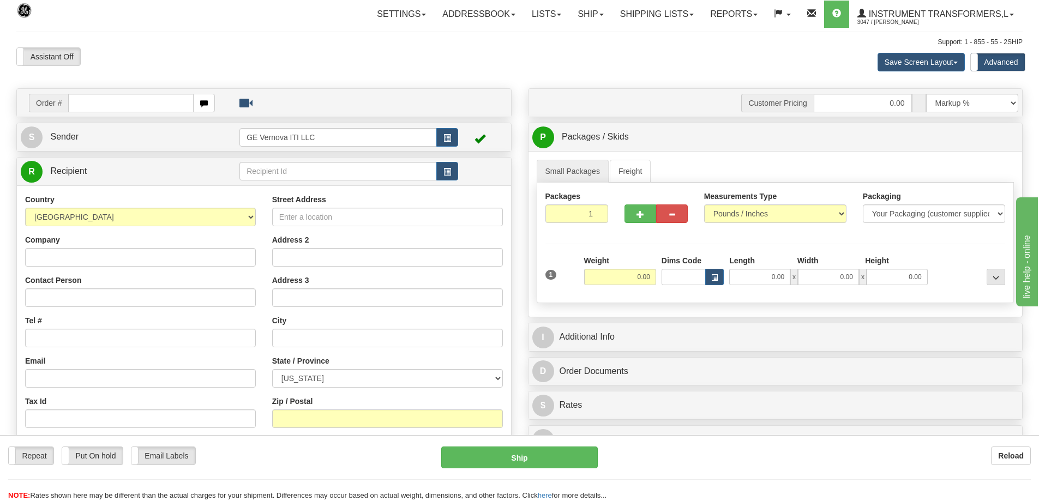
click at [134, 103] on input "text" at bounding box center [130, 103] width 125 height 19
type input "86707723"
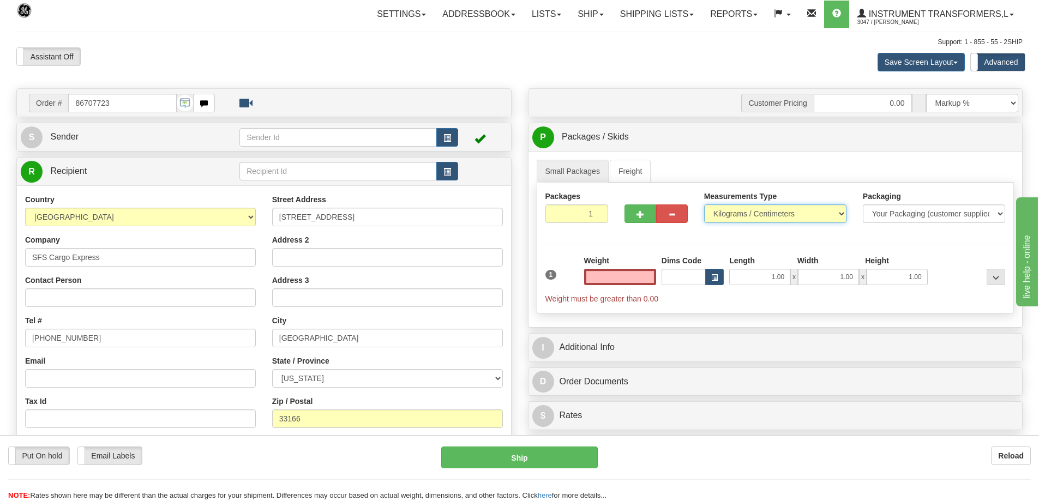
type input "0.00"
click at [734, 213] on select "Pounds / Inches Kilograms / Centimeters" at bounding box center [775, 214] width 142 height 19
select select "0"
click at [704, 205] on select "Pounds / Inches Kilograms / Centimeters" at bounding box center [775, 214] width 142 height 19
click at [626, 277] on input "0.00" at bounding box center [620, 277] width 72 height 16
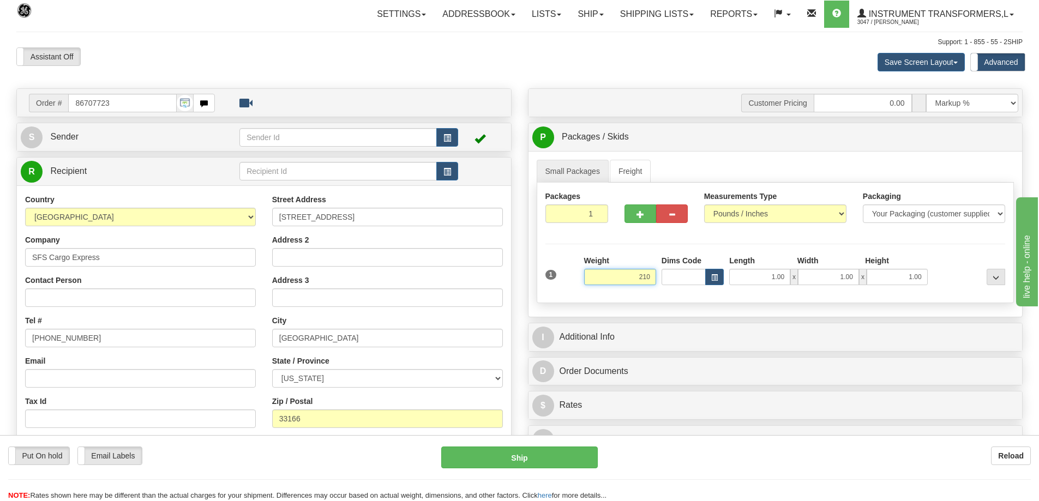
click button "Delete" at bounding box center [0, 0] width 0 height 0
type input "210.00"
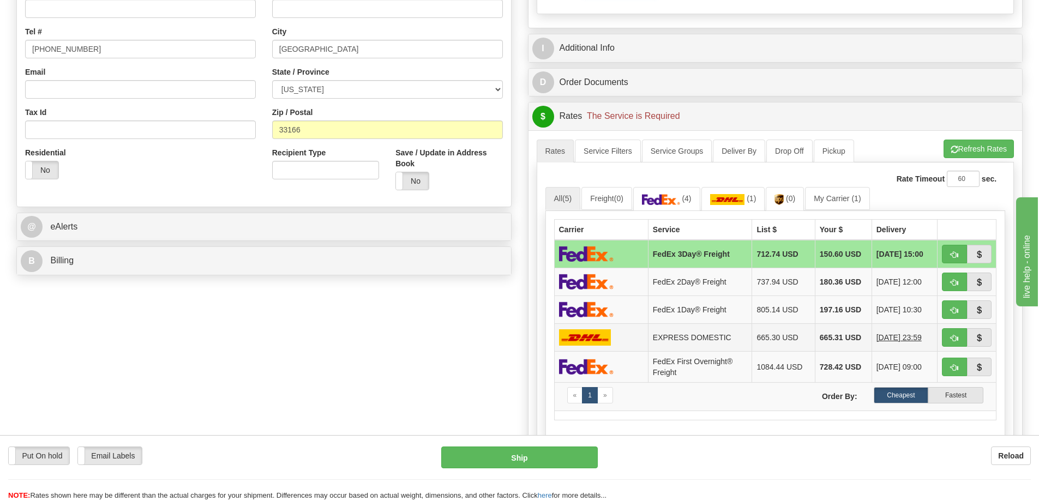
scroll to position [327, 0]
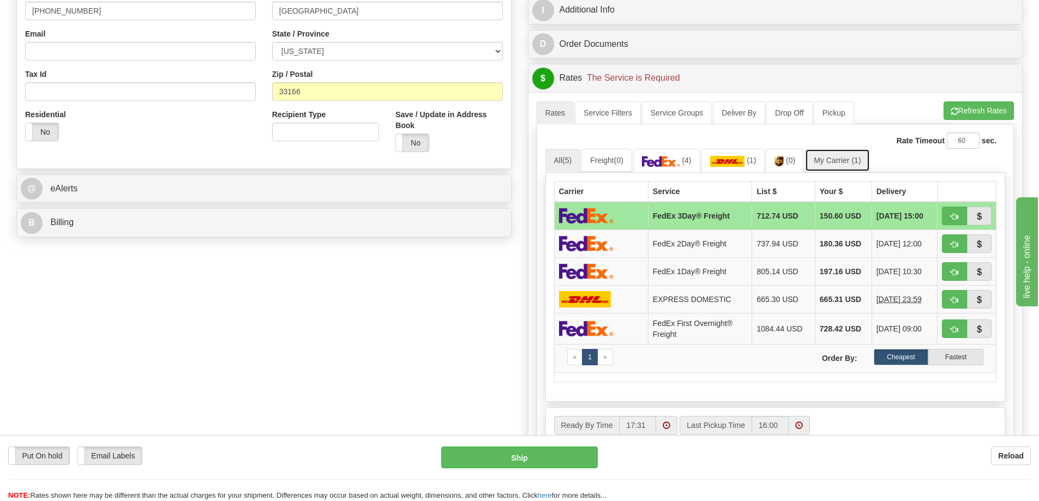
click at [832, 163] on link "My Carrier (1)" at bounding box center [837, 160] width 64 height 23
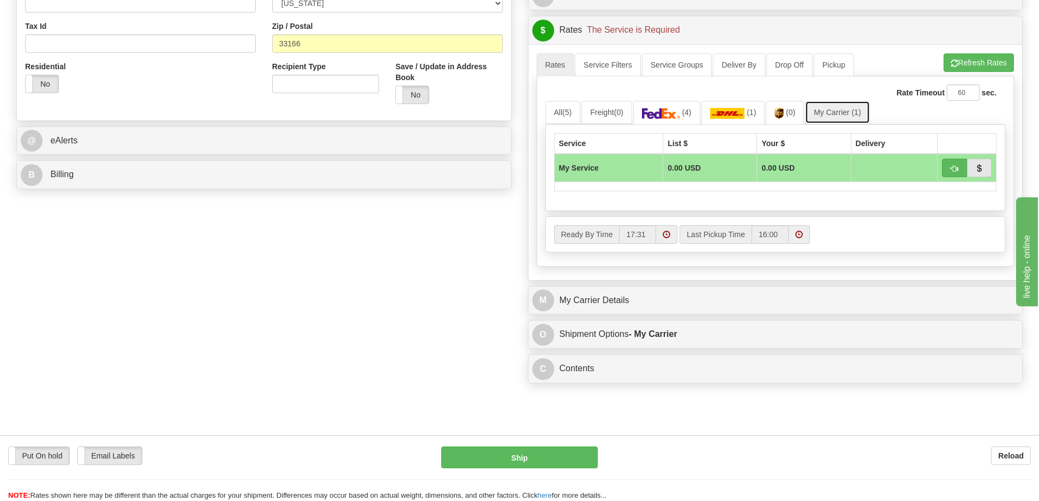
scroll to position [491, 0]
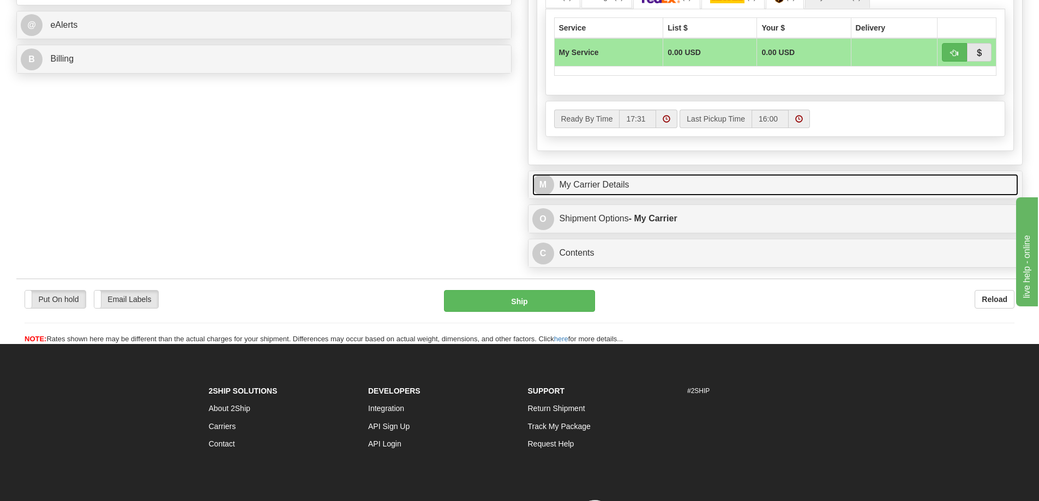
click at [657, 191] on link "M My Carrier Details" at bounding box center [775, 185] width 487 height 22
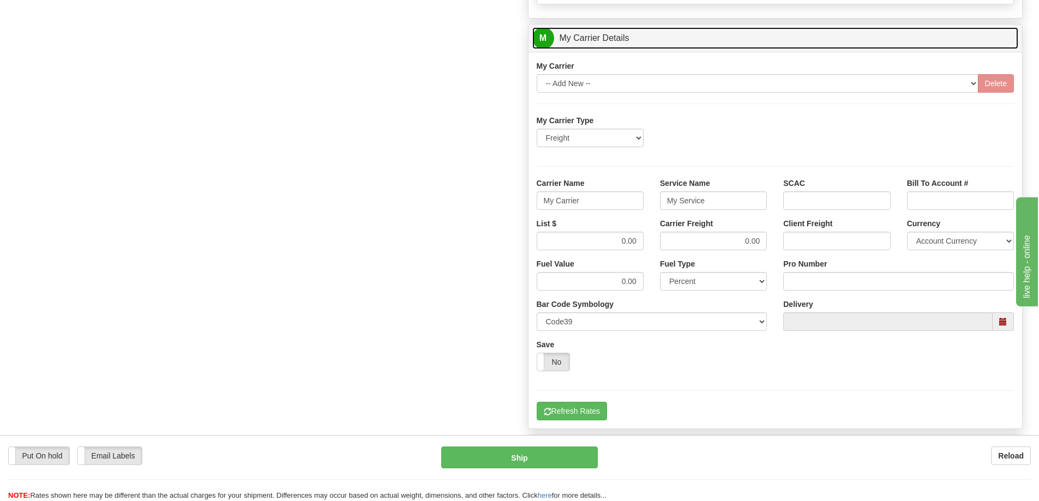
scroll to position [655, 0]
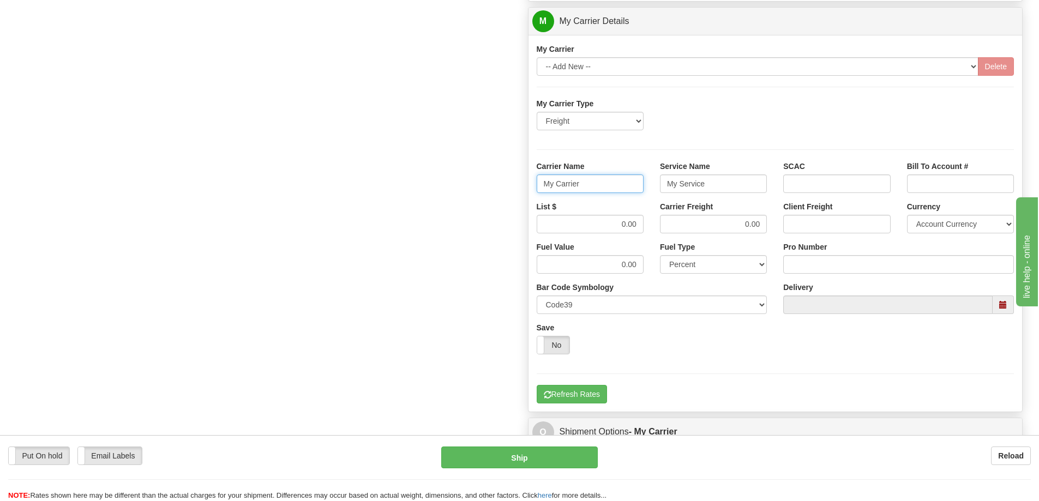
drag, startPoint x: 592, startPoint y: 186, endPoint x: 531, endPoint y: 197, distance: 62.2
click at [531, 197] on div "Carrier Name My Carrier" at bounding box center [590, 181] width 123 height 40
drag, startPoint x: 683, startPoint y: 176, endPoint x: 645, endPoint y: 186, distance: 39.4
click at [645, 186] on div "Carrier Name Service Name My Service SCAC Bill To Account #" at bounding box center [776, 181] width 494 height 40
drag, startPoint x: 780, startPoint y: 226, endPoint x: 714, endPoint y: 229, distance: 66.1
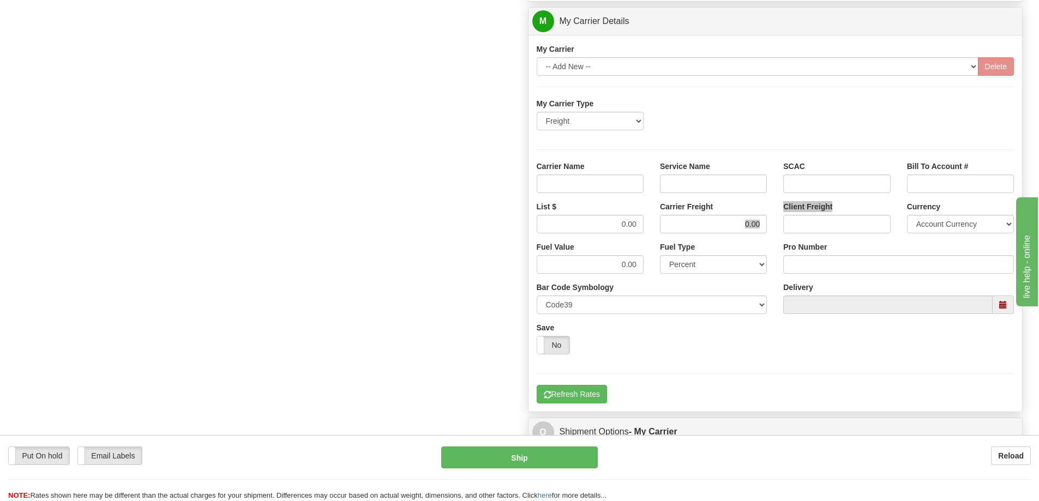
click at [714, 229] on div "List $ 0.00 Carrier Freight 0.00 Client Freight Currency Account Currency ARN A…" at bounding box center [776, 221] width 494 height 40
click at [777, 234] on div "Client Freight" at bounding box center [836, 221] width 123 height 40
drag, startPoint x: 763, startPoint y: 225, endPoint x: 710, endPoint y: 231, distance: 53.2
click at [725, 229] on input "0.00" at bounding box center [713, 224] width 107 height 19
drag, startPoint x: 638, startPoint y: 224, endPoint x: 599, endPoint y: 227, distance: 38.4
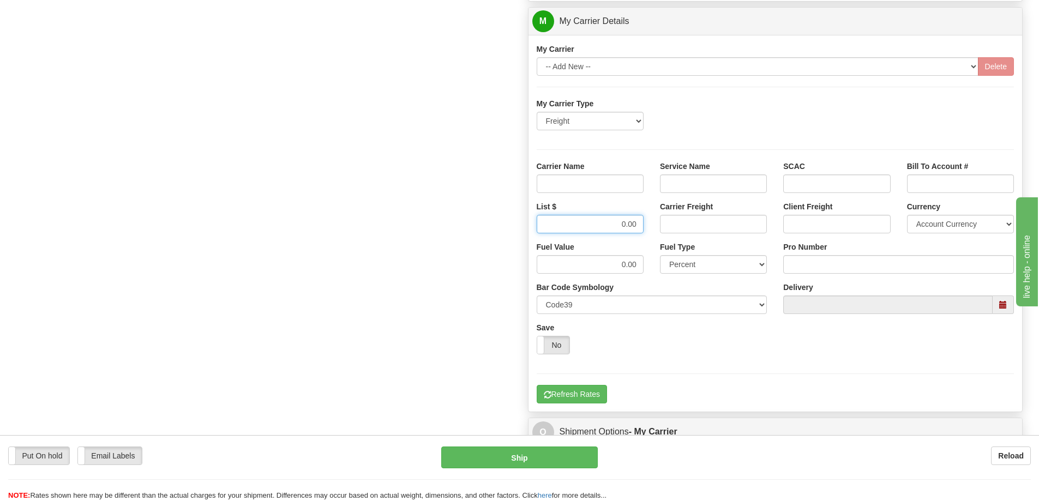
click at [599, 227] on input "0.00" at bounding box center [590, 224] width 107 height 19
drag, startPoint x: 633, startPoint y: 179, endPoint x: 631, endPoint y: 193, distance: 13.7
click at [633, 179] on input "Carrier Name" at bounding box center [590, 184] width 107 height 19
type input "AVR"
click at [695, 177] on input "Service Name" at bounding box center [713, 184] width 107 height 19
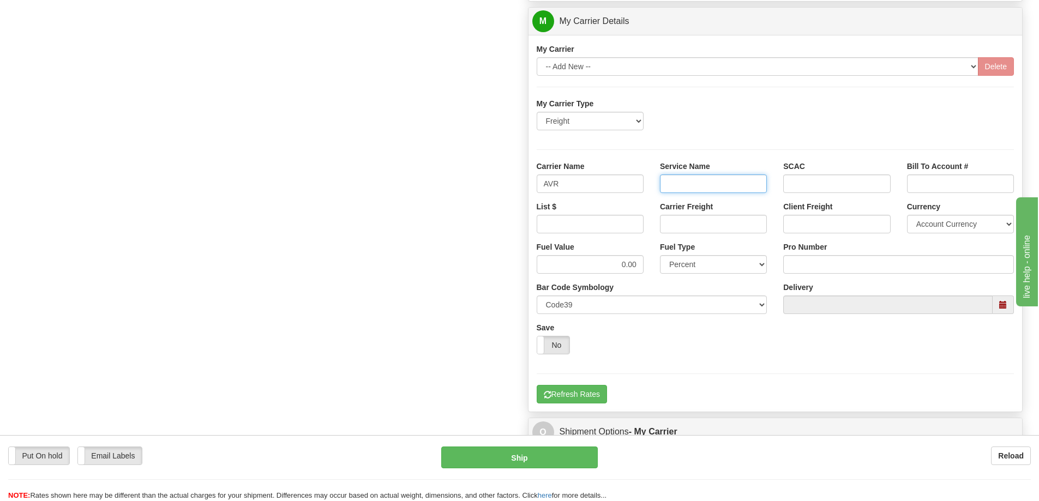
type input "LTL"
click at [624, 231] on input "List $" at bounding box center [590, 224] width 107 height 19
type input "300"
click at [729, 224] on input "Carrier Freight" at bounding box center [713, 224] width 107 height 19
type input "300"
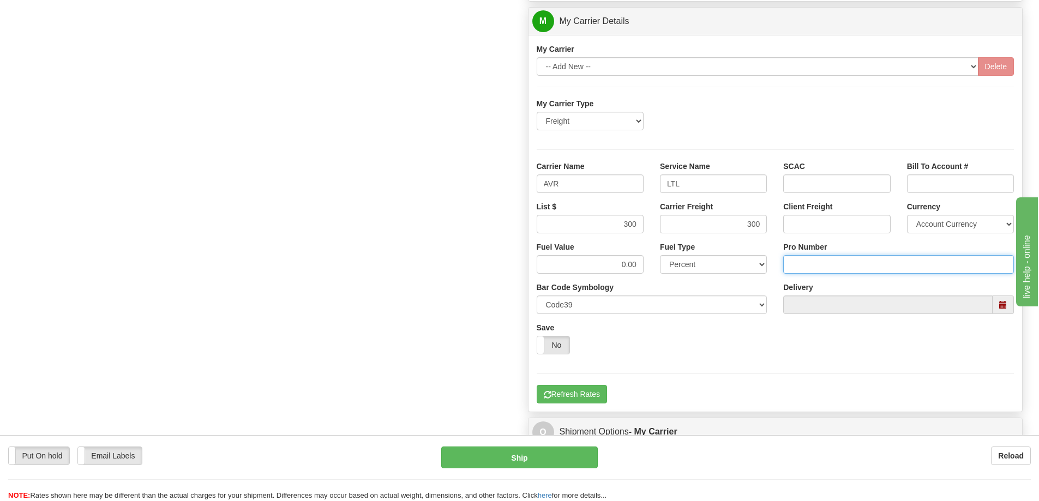
click at [810, 263] on input "Pro Number" at bounding box center [898, 264] width 231 height 19
type input "0760161477"
click button "Delete" at bounding box center [0, 0] width 0 height 0
click at [597, 397] on button "Refresh Rates" at bounding box center [572, 394] width 70 height 19
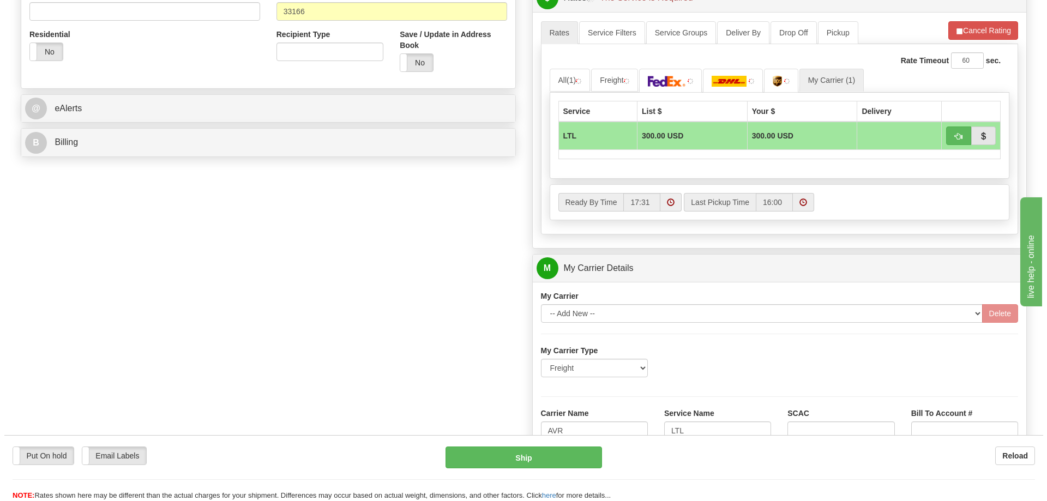
scroll to position [327, 0]
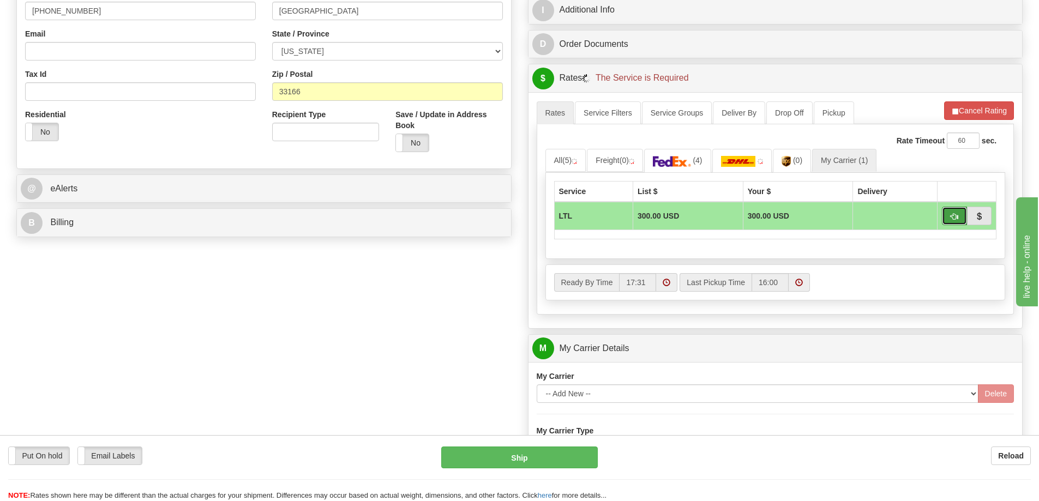
click at [950, 218] on button "button" at bounding box center [954, 216] width 25 height 19
type input "00"
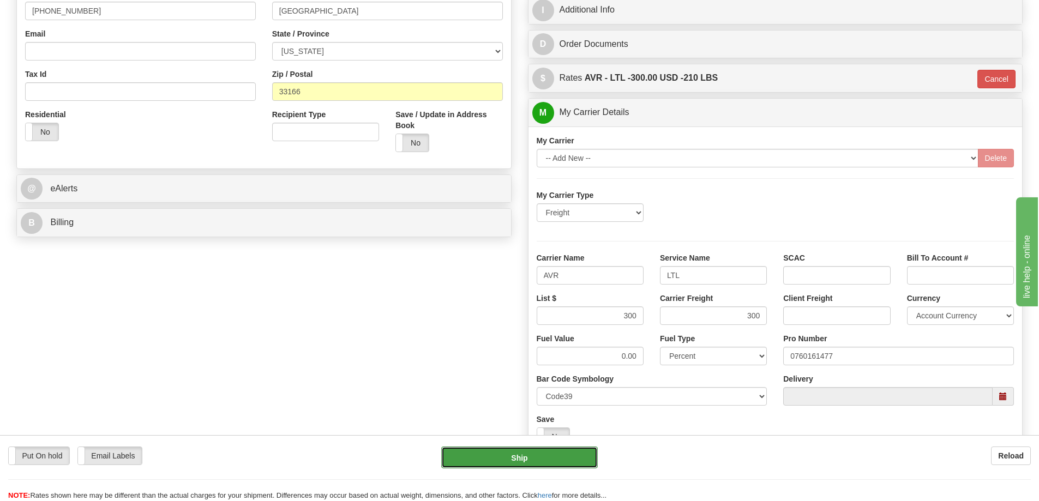
click at [534, 447] on button "Ship" at bounding box center [519, 458] width 157 height 22
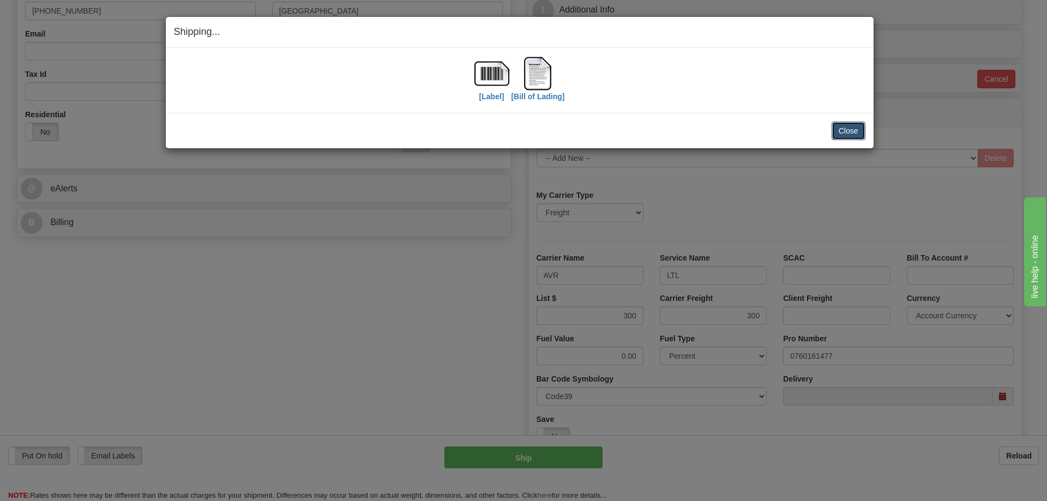
click at [859, 124] on button "Close" at bounding box center [849, 131] width 34 height 19
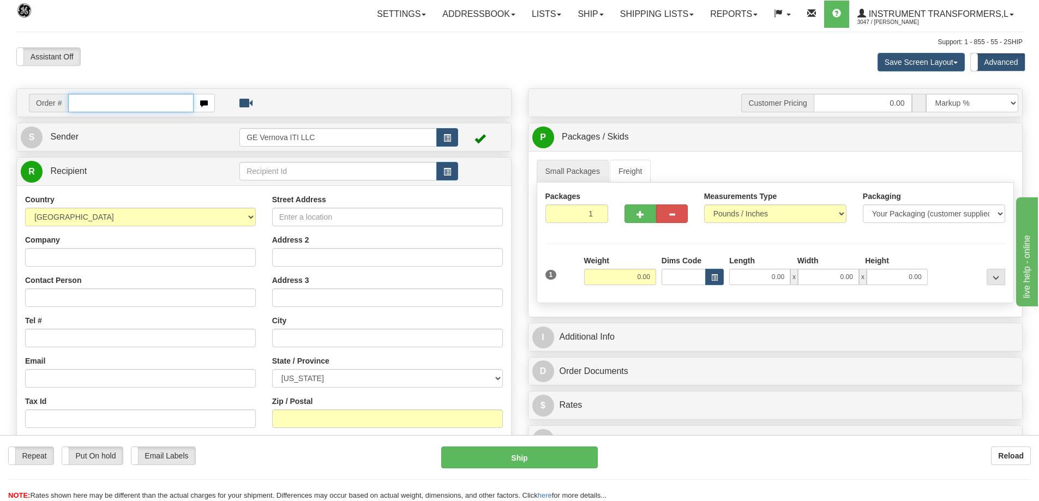
click at [149, 105] on input "text" at bounding box center [130, 103] width 125 height 19
type input "86707856"
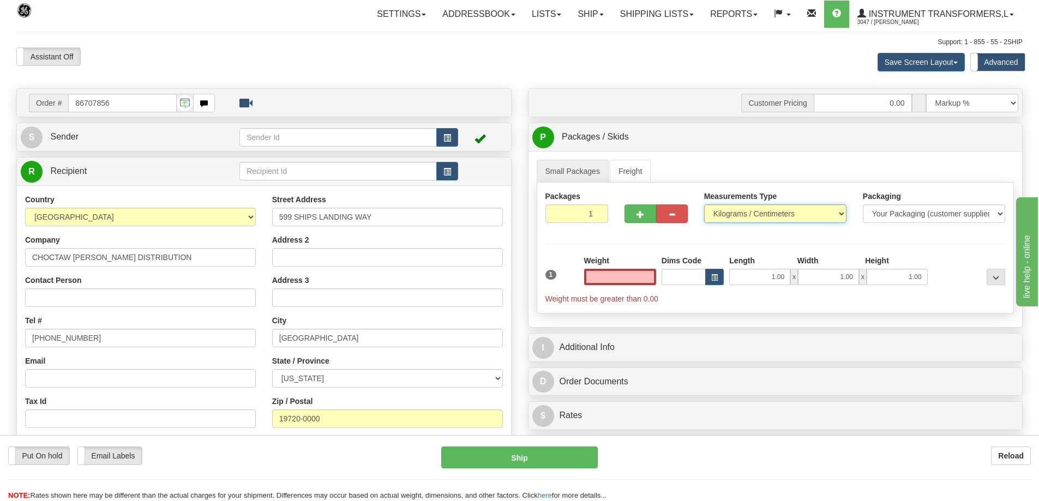
type input "0.00"
click at [740, 217] on select "Pounds / Inches Kilograms / Centimeters" at bounding box center [775, 214] width 142 height 19
select select "0"
click at [704, 205] on select "Pounds / Inches Kilograms / Centimeters" at bounding box center [775, 214] width 142 height 19
click at [618, 277] on input "0.00" at bounding box center [620, 277] width 72 height 16
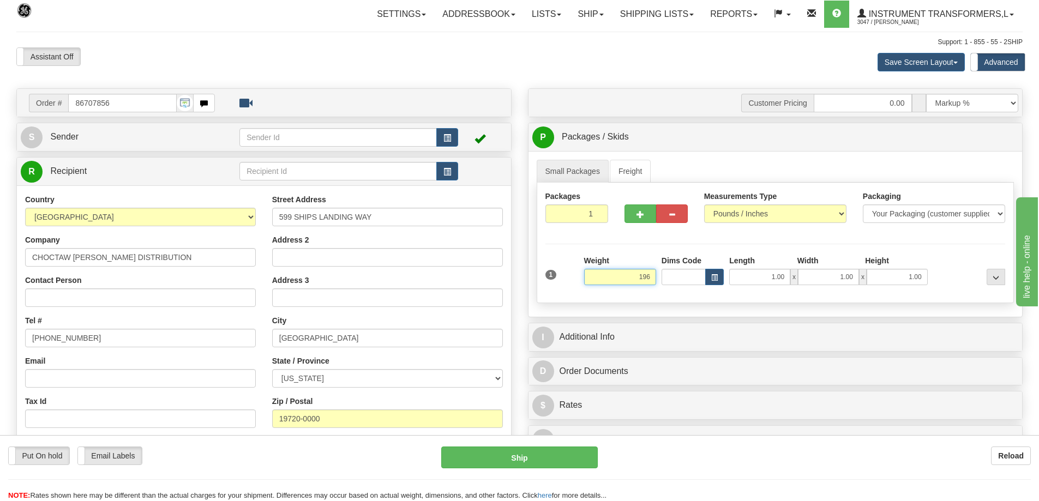
click button "Delete" at bounding box center [0, 0] width 0 height 0
type input "196.00"
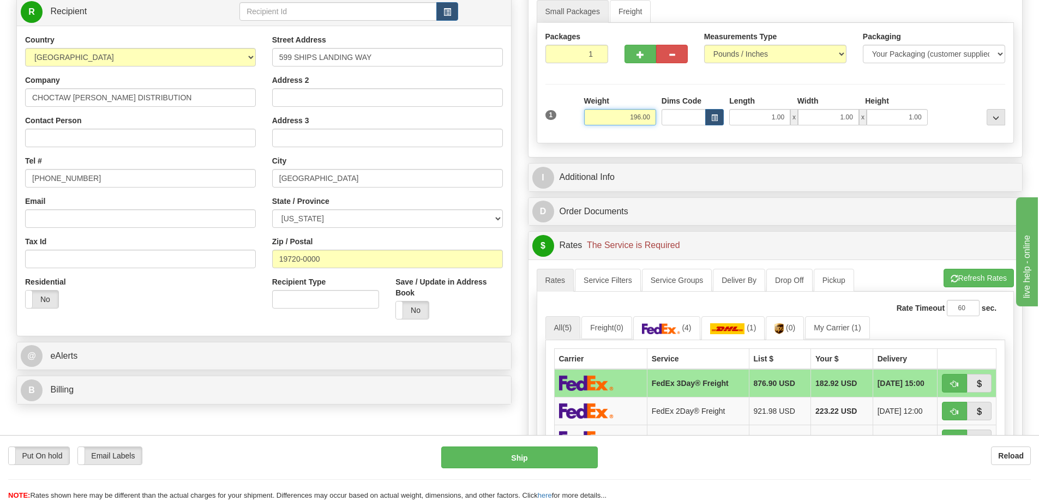
scroll to position [164, 0]
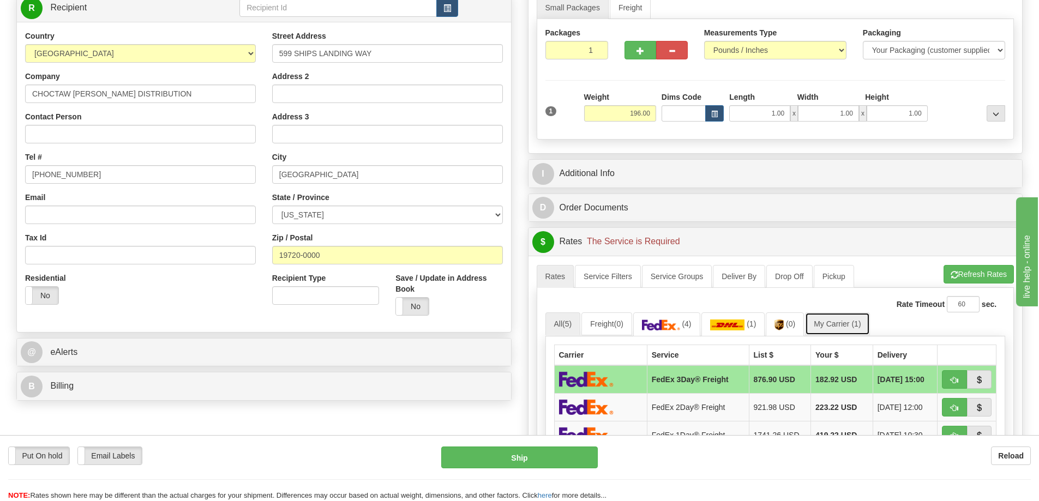
click at [829, 325] on link "My Carrier (1)" at bounding box center [837, 324] width 64 height 23
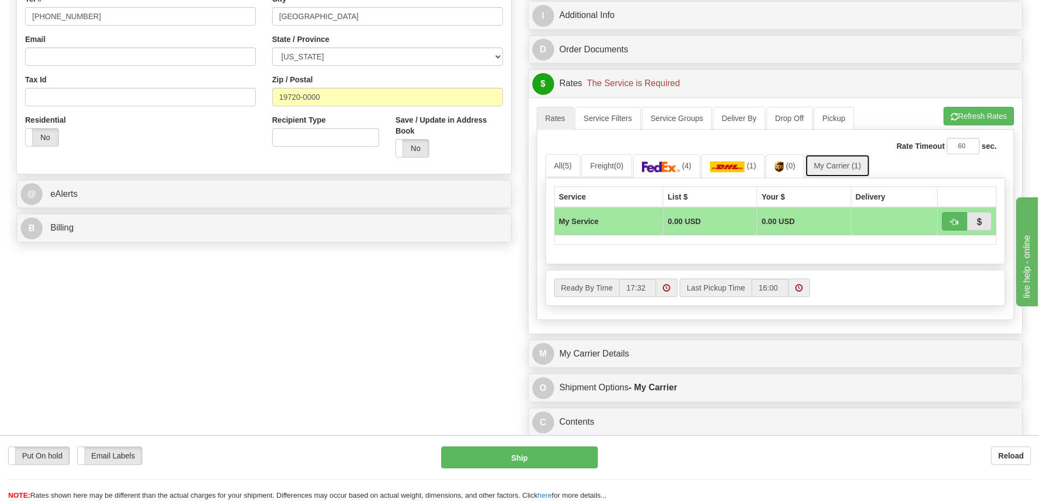
scroll to position [327, 0]
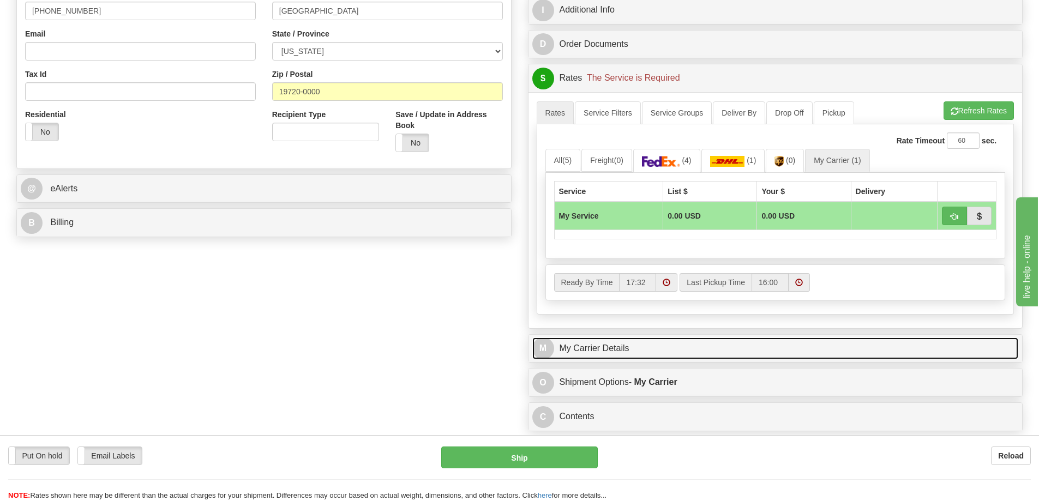
click at [638, 355] on link "M My Carrier Details" at bounding box center [775, 349] width 487 height 22
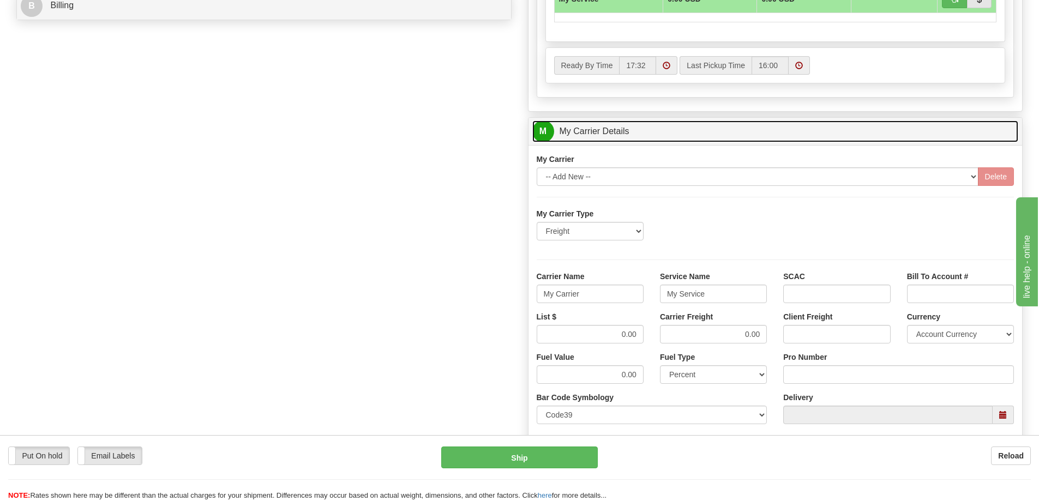
scroll to position [545, 0]
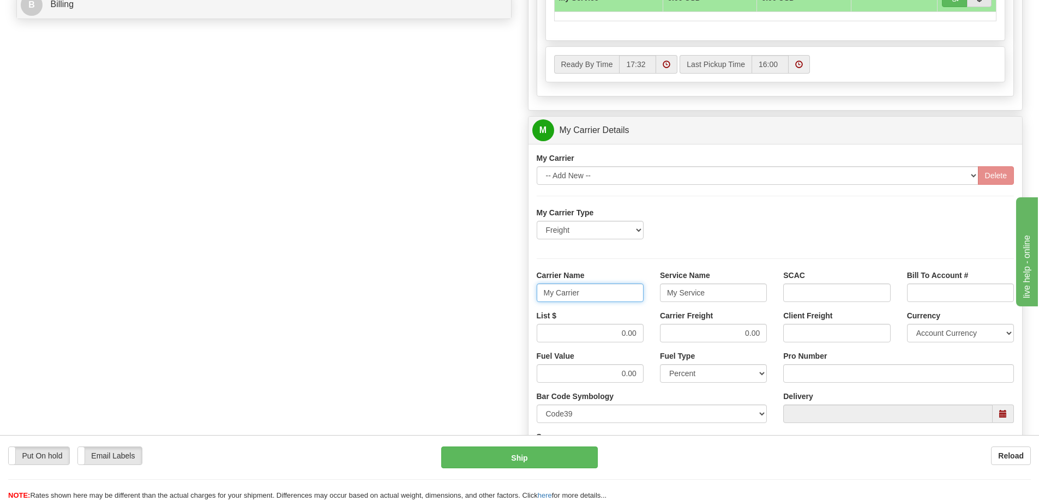
drag, startPoint x: 601, startPoint y: 294, endPoint x: 502, endPoint y: 309, distance: 99.9
click at [502, 309] on div "Order # 86707856 S Sender" at bounding box center [519, 69] width 1023 height 1053
drag, startPoint x: 711, startPoint y: 300, endPoint x: 627, endPoint y: 305, distance: 84.7
click at [627, 305] on div "Carrier Name Service Name My Service SCAC Bill To Account #" at bounding box center [776, 290] width 494 height 40
drag, startPoint x: 739, startPoint y: 333, endPoint x: 773, endPoint y: 333, distance: 34.4
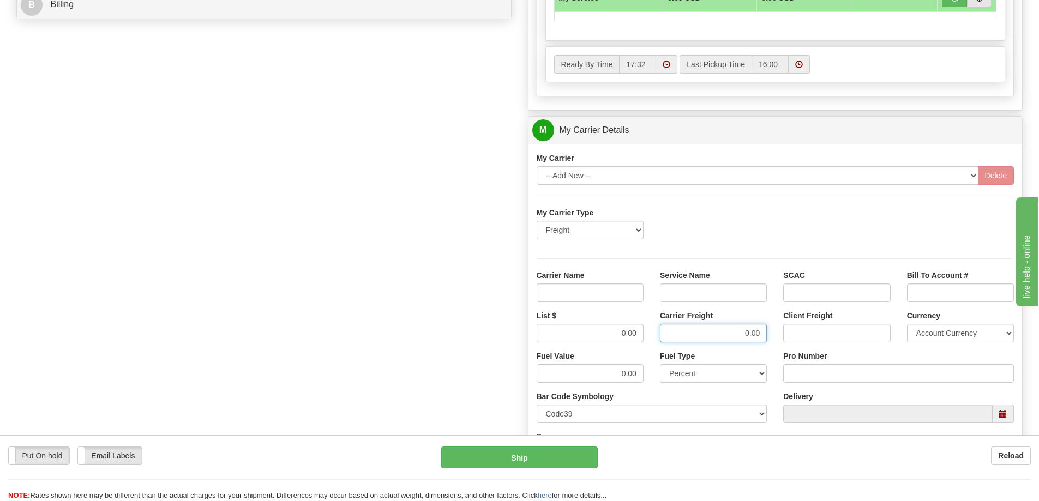
click at [773, 333] on div "Carrier Freight 0.00" at bounding box center [713, 330] width 123 height 40
drag, startPoint x: 609, startPoint y: 339, endPoint x: 640, endPoint y: 339, distance: 31.1
click at [640, 339] on input "0.00" at bounding box center [590, 333] width 107 height 19
click at [610, 293] on input "Carrier Name" at bounding box center [590, 293] width 107 height 19
type input "AVR"
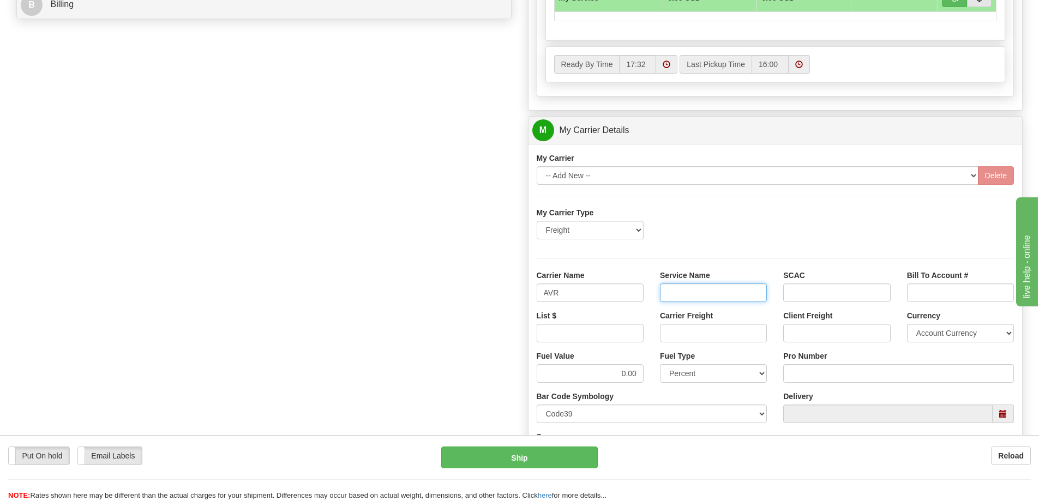
drag, startPoint x: 688, startPoint y: 289, endPoint x: 688, endPoint y: 299, distance: 10.4
click at [688, 289] on input "Service Name" at bounding box center [713, 293] width 107 height 19
type input "LTL"
click at [619, 332] on input "List $" at bounding box center [590, 333] width 107 height 19
type input "300"
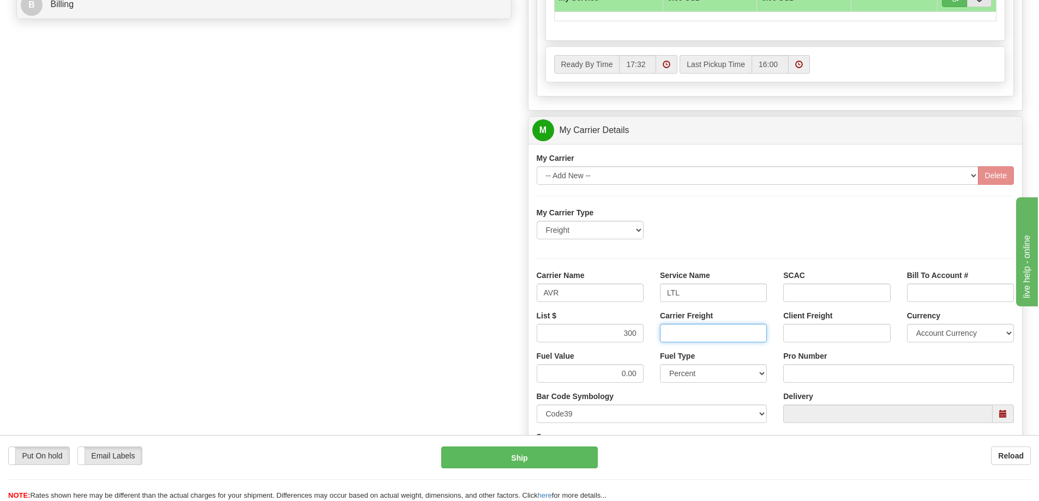
drag, startPoint x: 687, startPoint y: 334, endPoint x: 686, endPoint y: 341, distance: 7.2
click at [687, 334] on input "Carrier Freight" at bounding box center [713, 333] width 107 height 19
type input "300"
click at [802, 375] on input "Pro Number" at bounding box center [898, 373] width 231 height 19
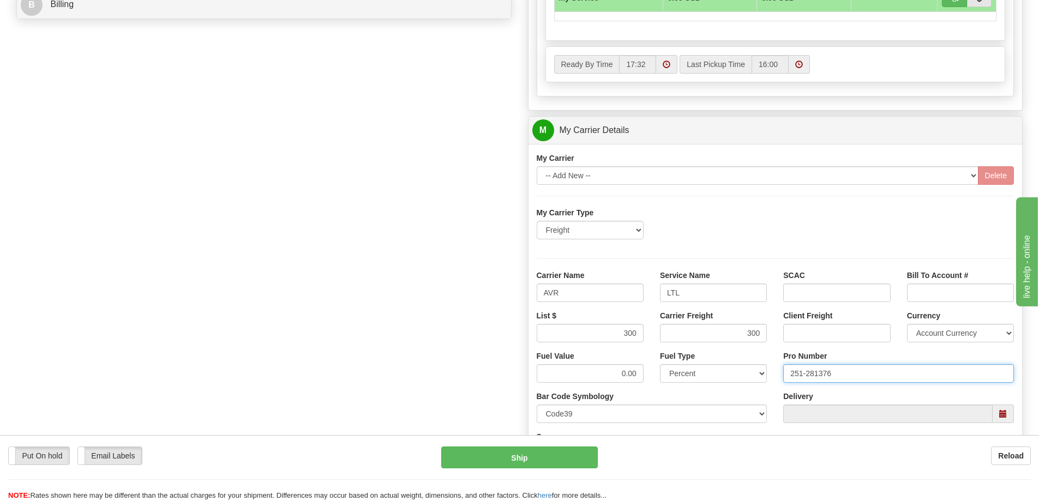
type input "251-281376"
click button "Delete" at bounding box center [0, 0] width 0 height 0
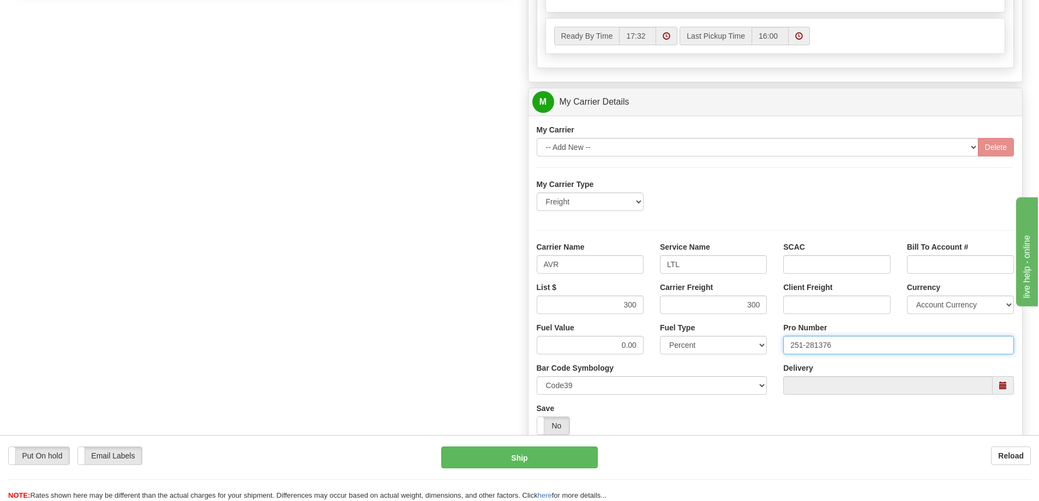
scroll to position [655, 0]
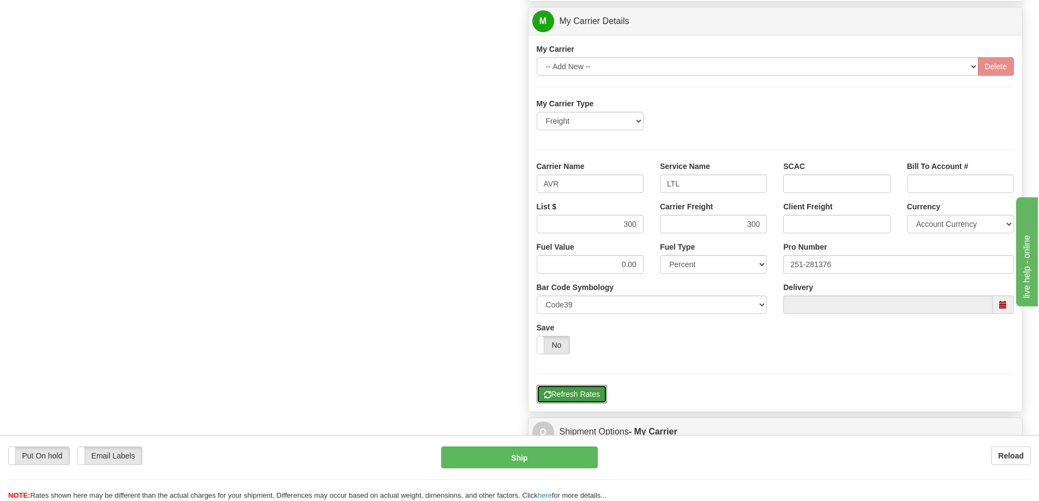
click at [590, 398] on button "Refresh Rates" at bounding box center [572, 394] width 70 height 19
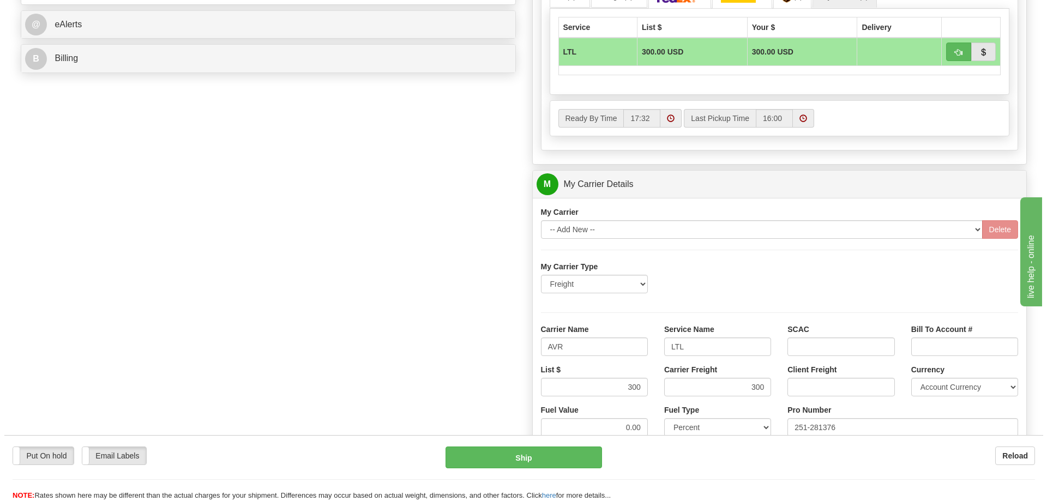
scroll to position [491, 0]
click at [955, 57] on span "button" at bounding box center [955, 53] width 8 height 7
type input "00"
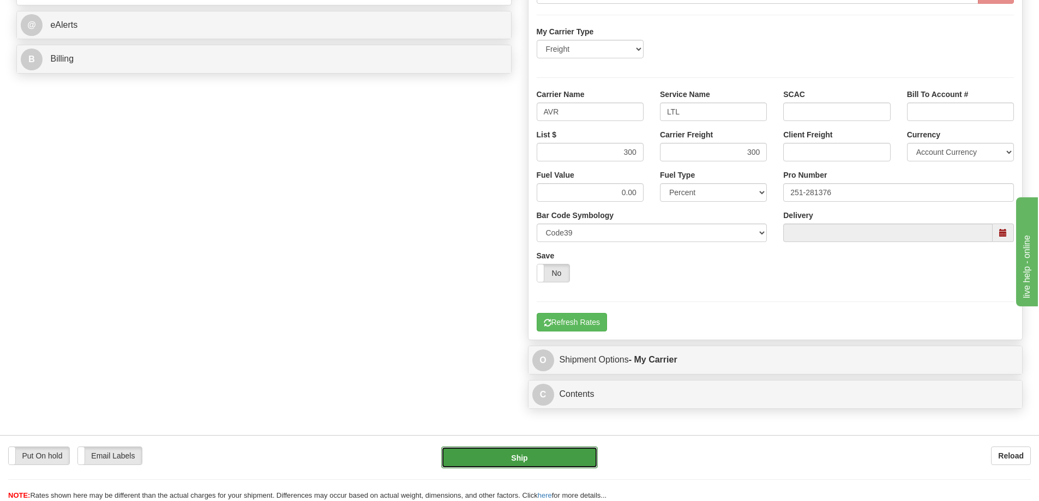
click at [524, 458] on button "Ship" at bounding box center [519, 458] width 157 height 22
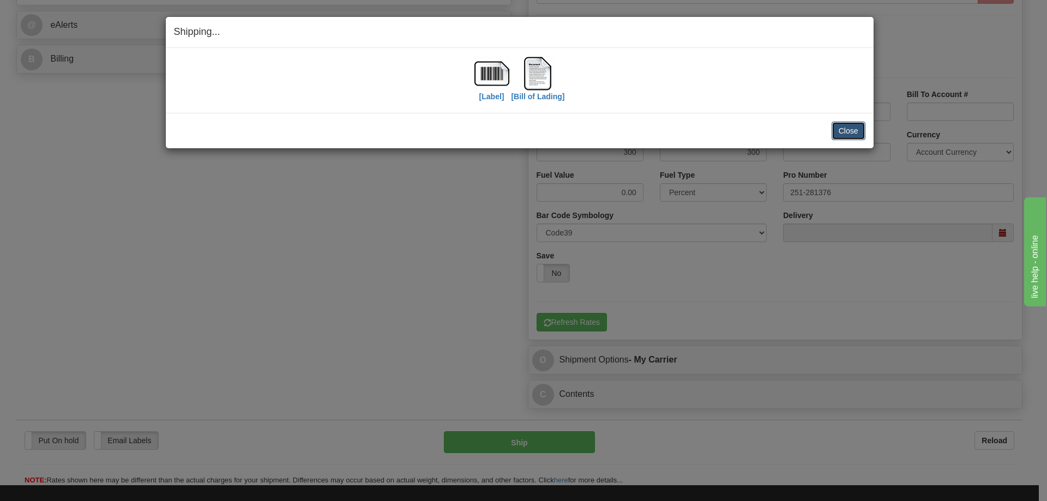
click at [841, 124] on button "Close" at bounding box center [849, 131] width 34 height 19
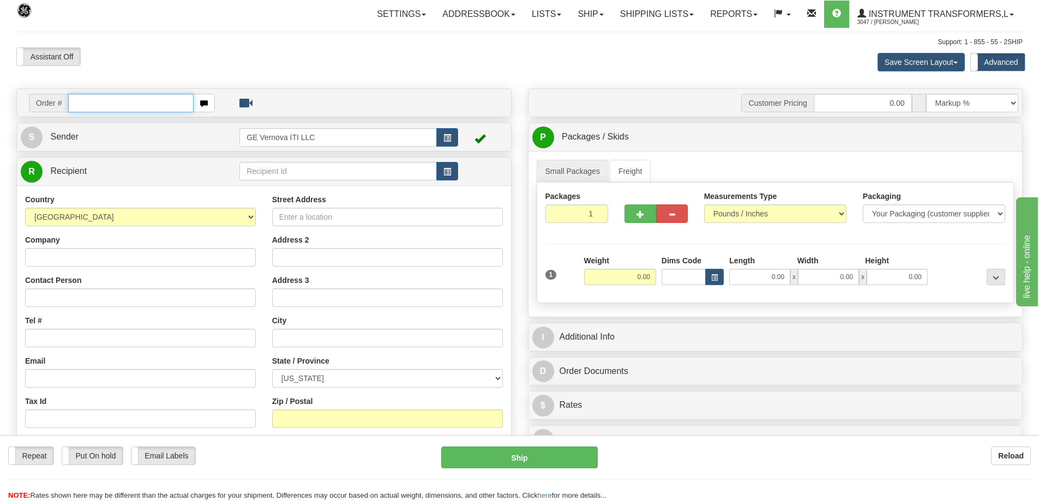
click at [147, 107] on input "text" at bounding box center [130, 103] width 125 height 19
type input "86707720"
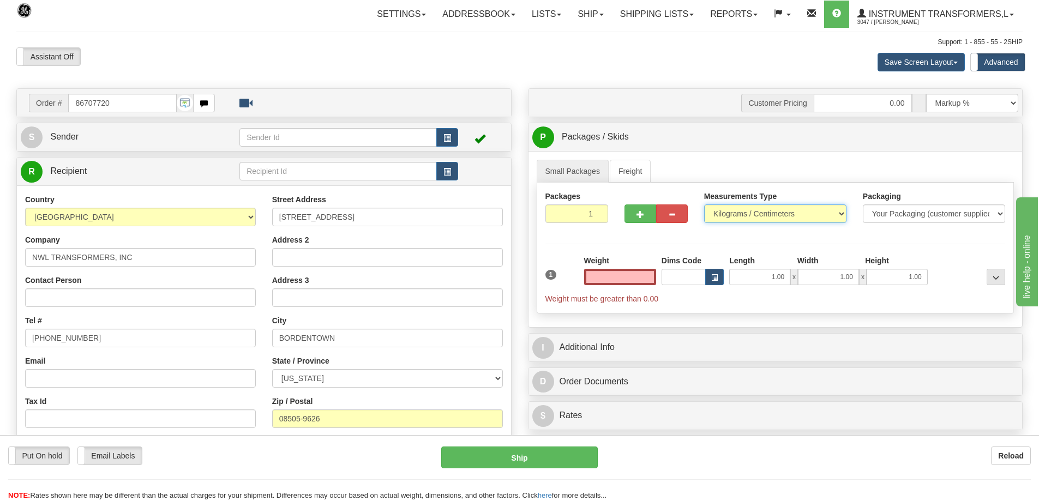
type input "0.00"
click at [752, 210] on select "Pounds / Inches Kilograms / Centimeters" at bounding box center [775, 214] width 142 height 19
select select "0"
click at [704, 205] on select "Pounds / Inches Kilograms / Centimeters" at bounding box center [775, 214] width 142 height 19
click at [636, 279] on input "0.00" at bounding box center [620, 277] width 72 height 16
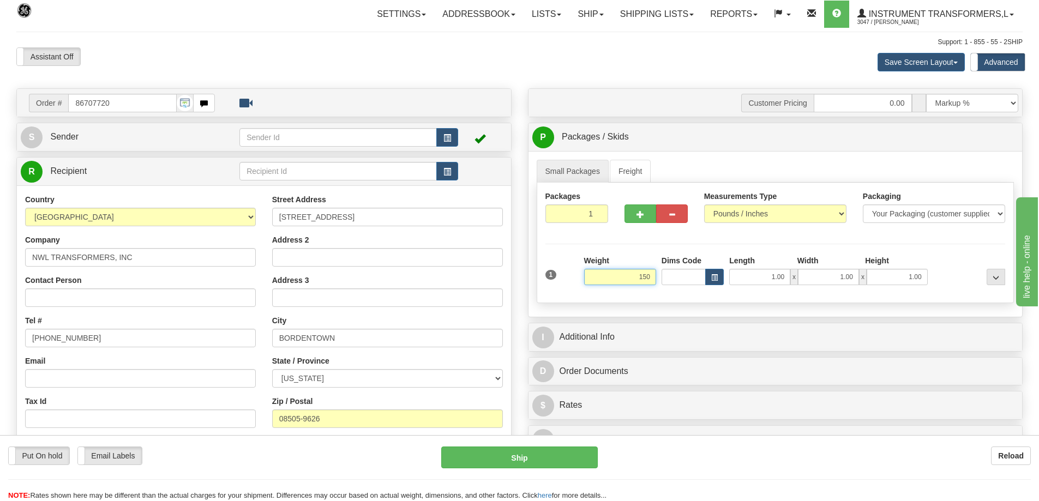
click button "Delete" at bounding box center [0, 0] width 0 height 0
type input "150.00"
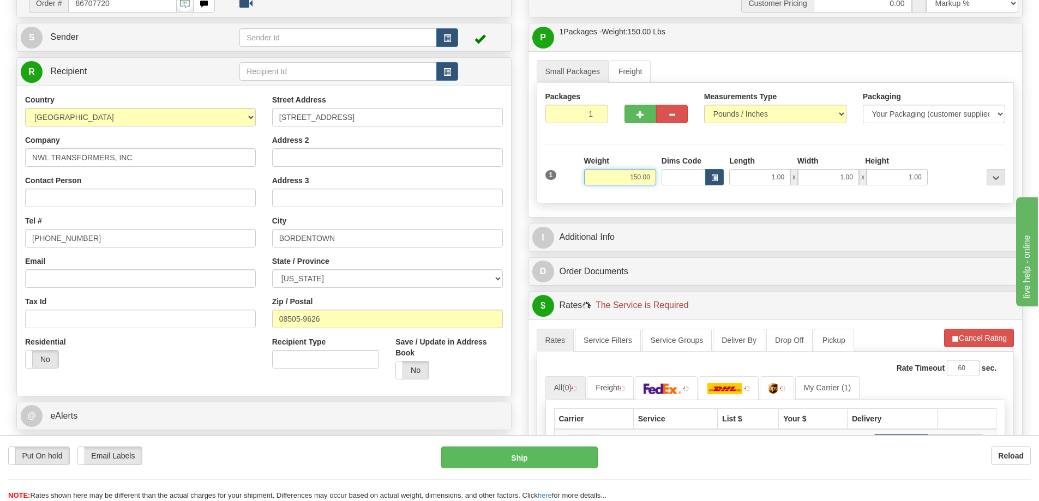
scroll to position [218, 0]
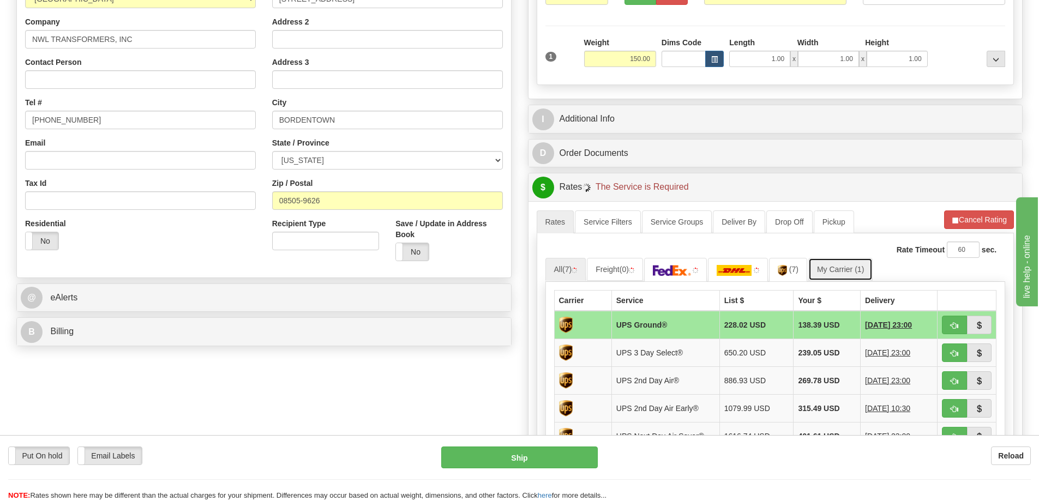
click at [841, 280] on link "My Carrier (1)" at bounding box center [840, 269] width 64 height 23
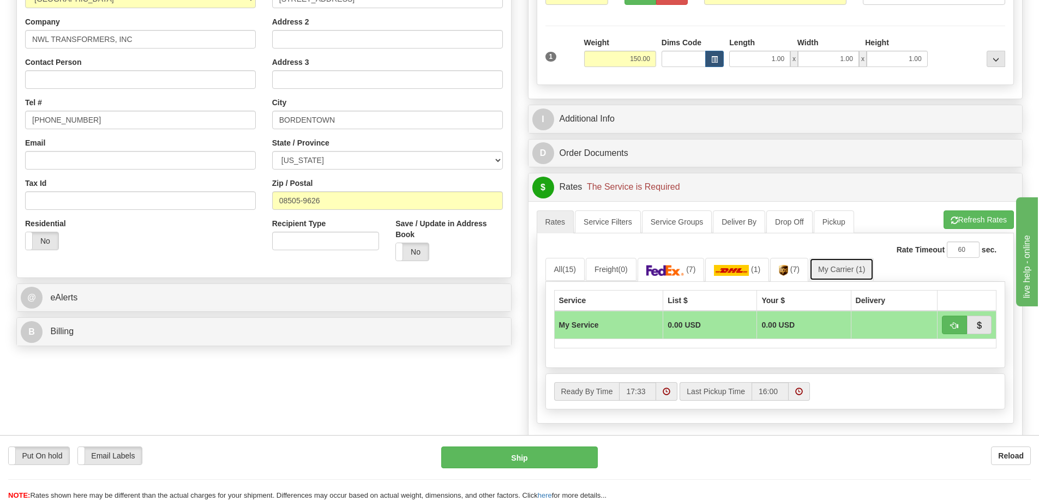
click at [842, 272] on link "My Carrier (1)" at bounding box center [841, 269] width 64 height 23
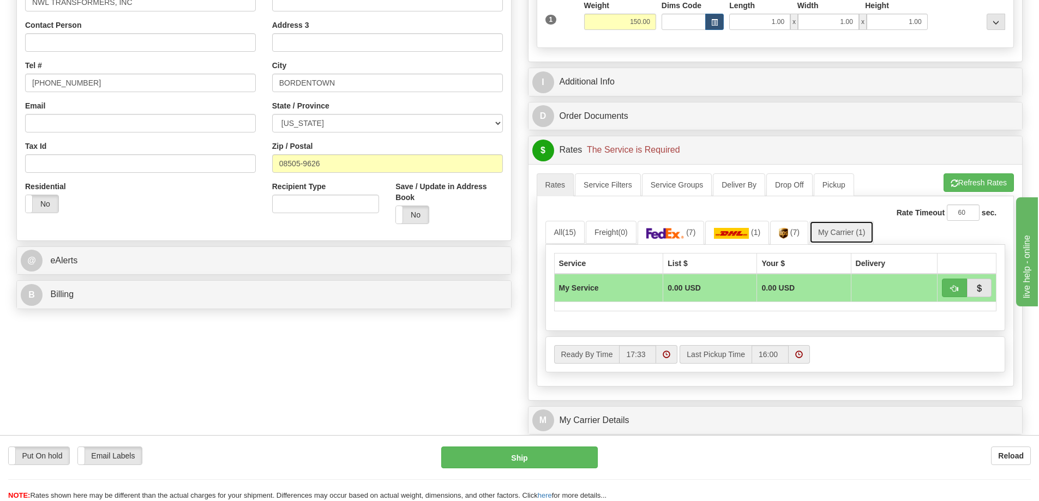
scroll to position [382, 0]
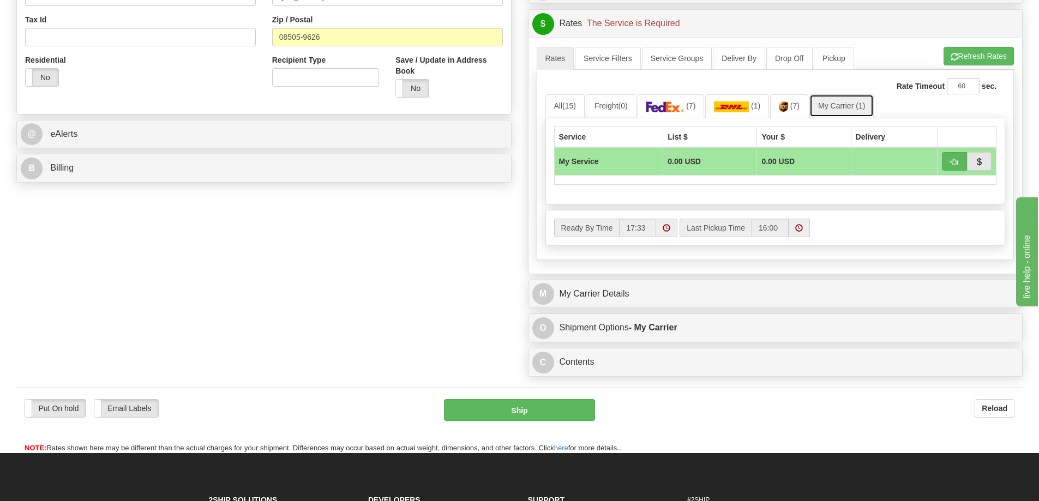
click at [838, 105] on link "My Carrier (1)" at bounding box center [841, 105] width 64 height 23
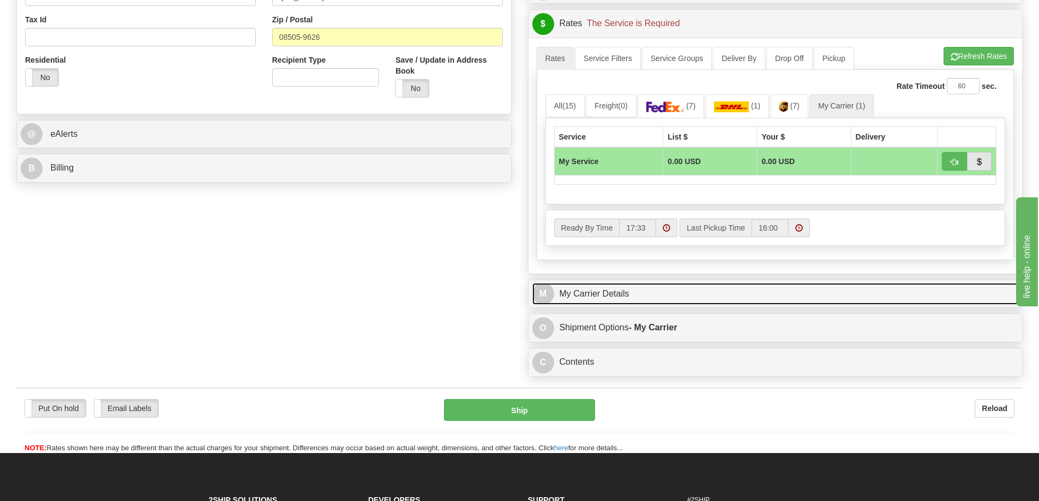
click at [647, 300] on link "M My Carrier Details" at bounding box center [775, 294] width 487 height 22
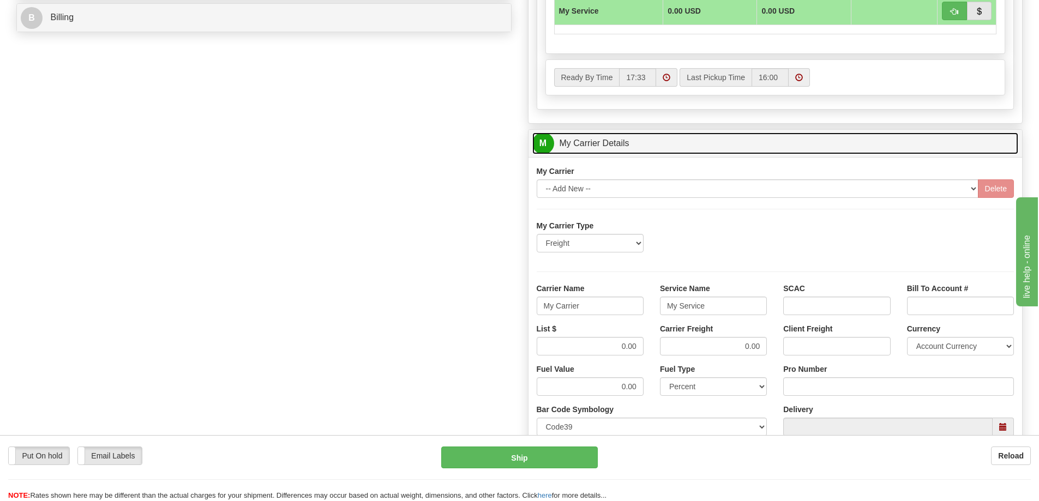
scroll to position [545, 0]
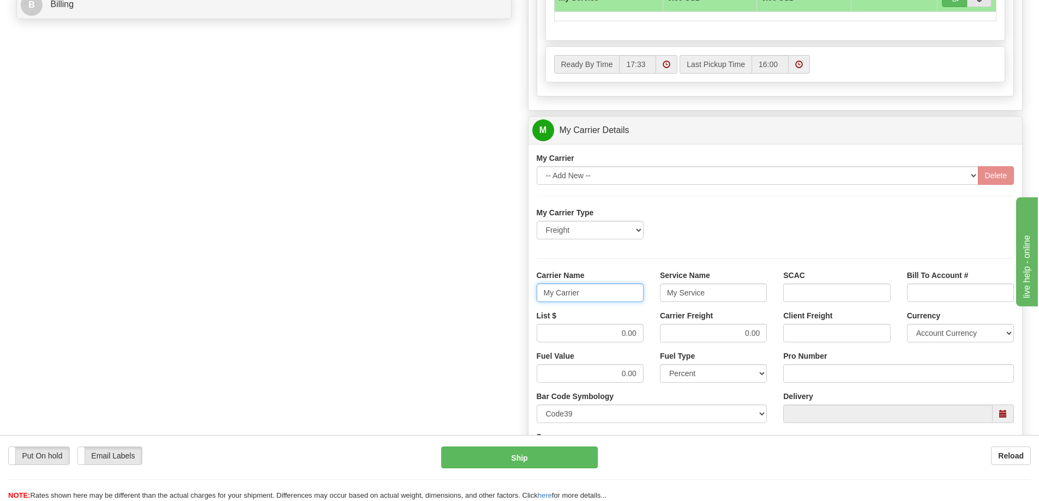
drag, startPoint x: 583, startPoint y: 296, endPoint x: 528, endPoint y: 302, distance: 55.4
click at [529, 302] on div "Carrier Name My Carrier" at bounding box center [590, 290] width 123 height 40
drag, startPoint x: 706, startPoint y: 292, endPoint x: 635, endPoint y: 300, distance: 71.4
click at [635, 300] on div "Carrier Name Service Name My Service SCAC Bill To Account #" at bounding box center [776, 290] width 494 height 40
drag, startPoint x: 619, startPoint y: 336, endPoint x: 651, endPoint y: 334, distance: 31.7
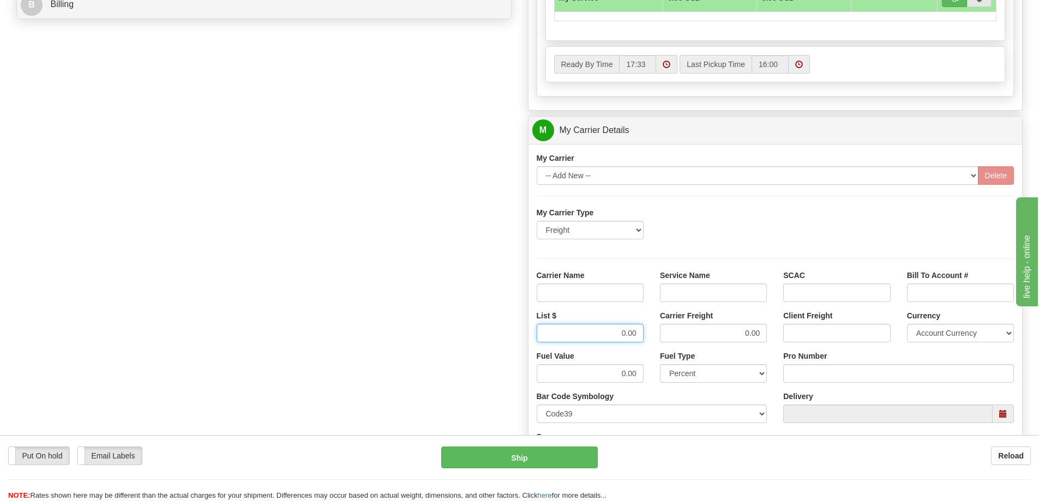
click at [651, 334] on div "List $ 0.00" at bounding box center [590, 330] width 123 height 40
drag, startPoint x: 710, startPoint y: 334, endPoint x: 779, endPoint y: 339, distance: 69.4
click at [779, 339] on div "List $ Carrier Freight 0.00 Client Freight Currency Account Currency ARN AWG AU…" at bounding box center [776, 330] width 494 height 40
click at [719, 294] on input "Service Name" at bounding box center [713, 293] width 107 height 19
type input "LTL"
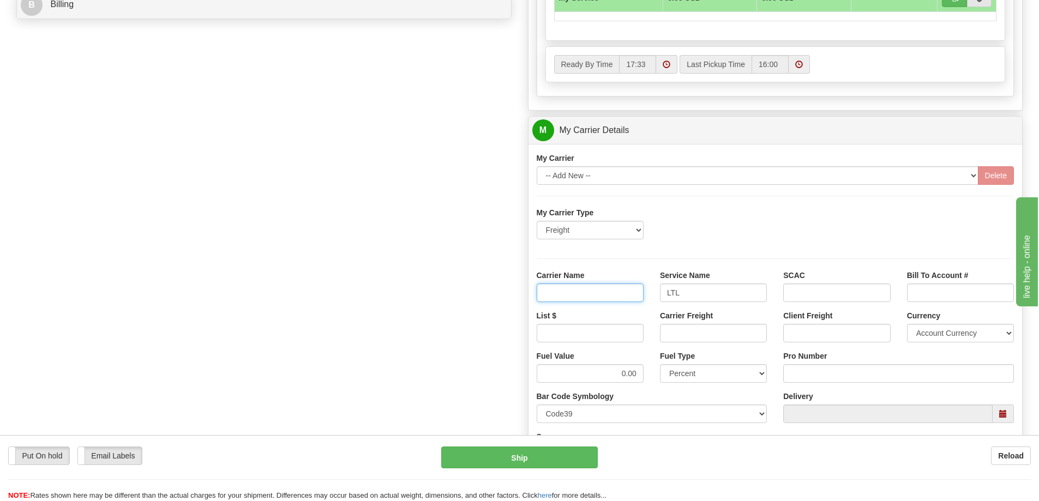
click at [603, 293] on input "Carrier Name" at bounding box center [590, 293] width 107 height 19
type input "AVR"
click at [585, 340] on input "List $" at bounding box center [590, 333] width 107 height 19
type input "300"
click at [678, 333] on input "Carrier Freight" at bounding box center [713, 333] width 107 height 19
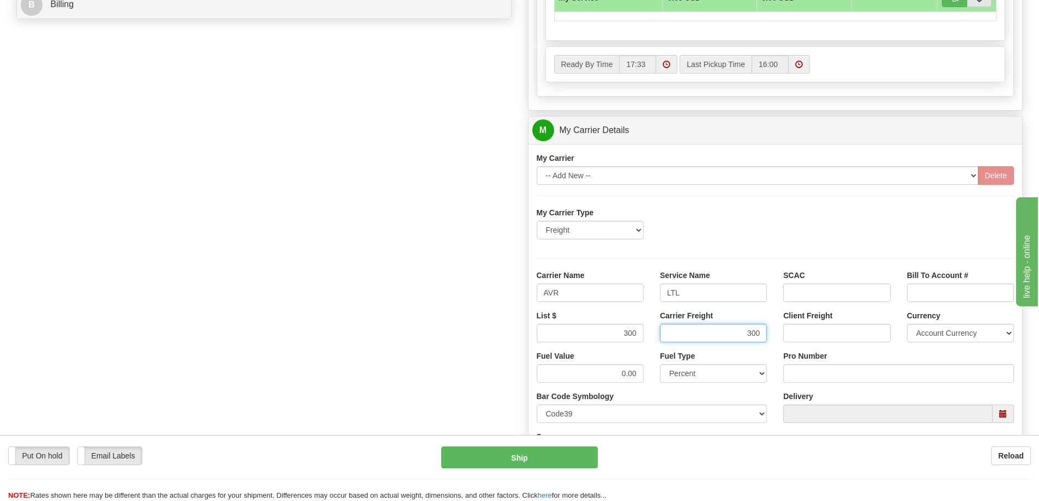
type input "300"
click button "Delete" at bounding box center [0, 0] width 0 height 0
click at [797, 379] on input "Pro Number" at bounding box center [898, 373] width 231 height 19
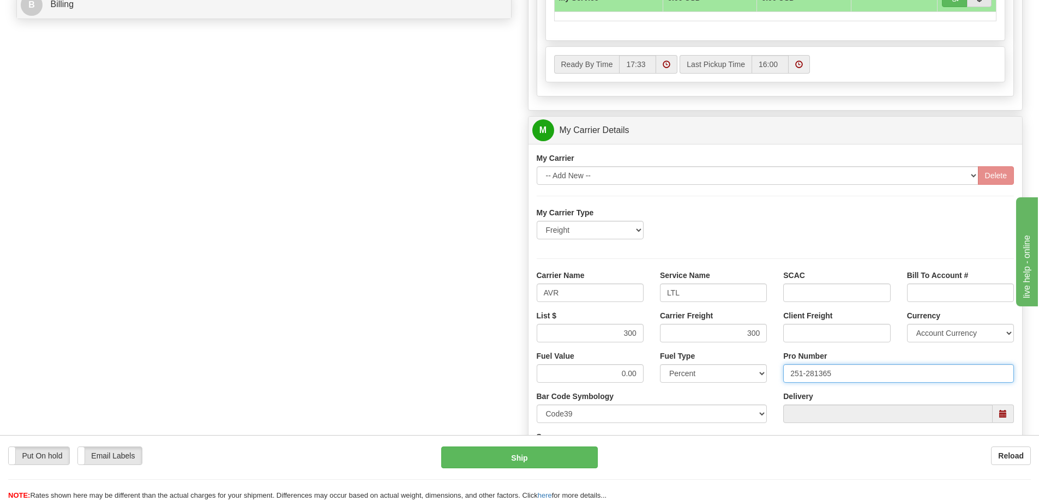
type input "251-281365"
click button "Delete" at bounding box center [0, 0] width 0 height 0
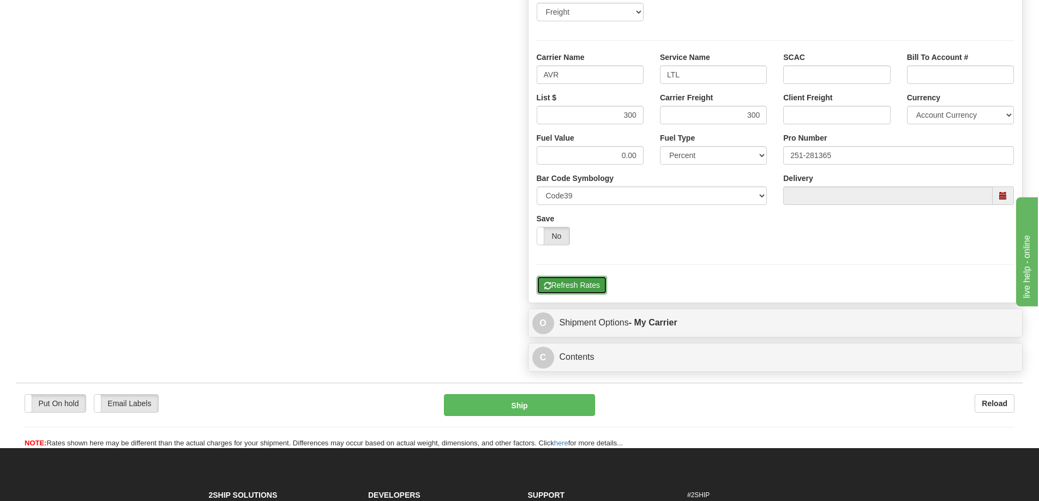
click at [577, 288] on button "Refresh Rates" at bounding box center [572, 285] width 70 height 19
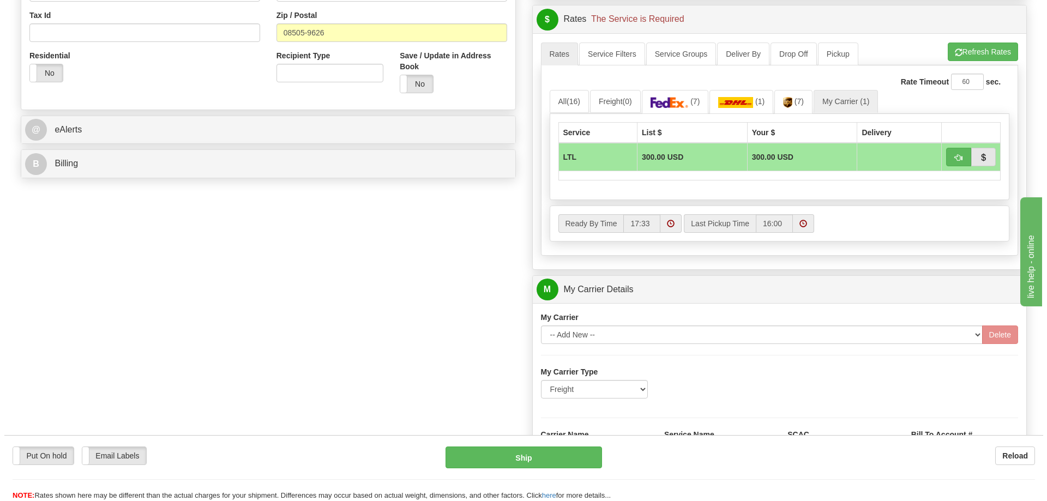
scroll to position [382, 0]
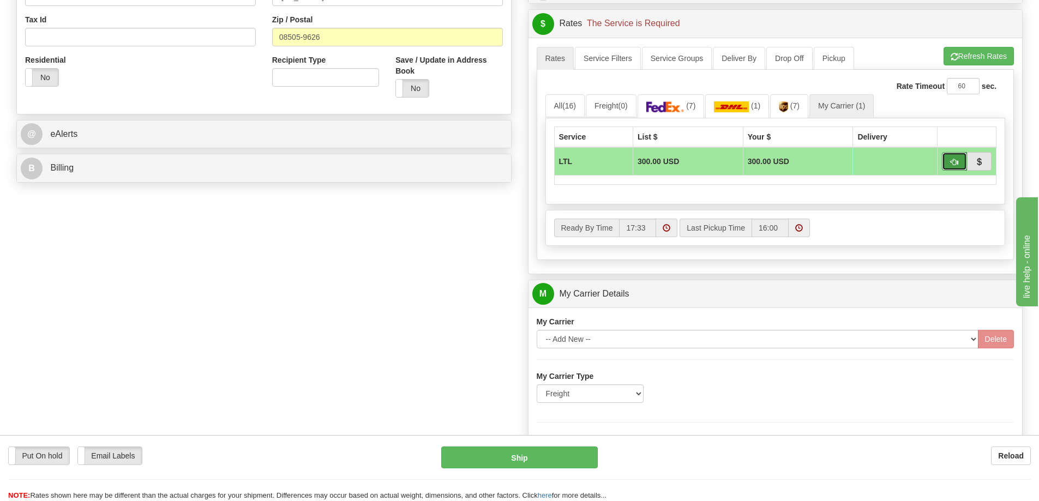
click at [966, 167] on button "button" at bounding box center [954, 161] width 25 height 19
type input "00"
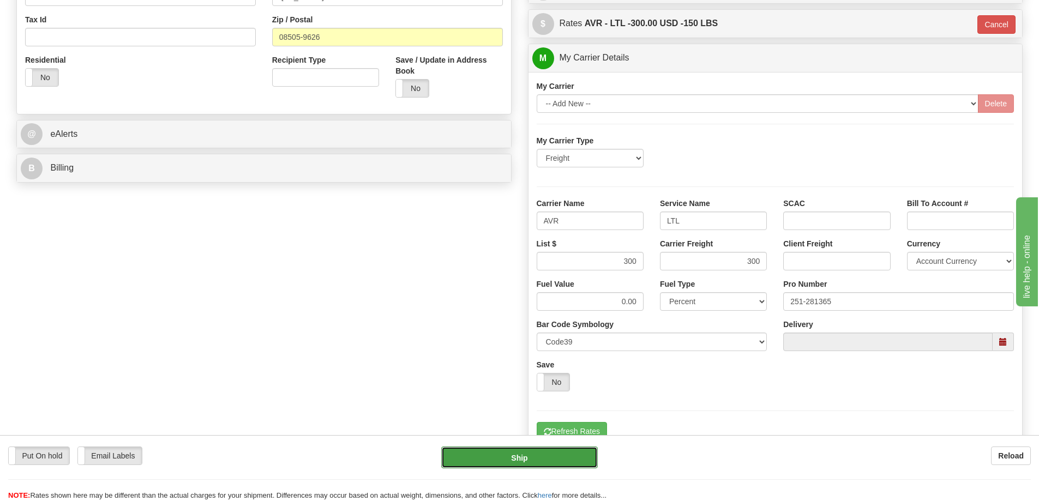
click at [542, 460] on button "Ship" at bounding box center [519, 458] width 157 height 22
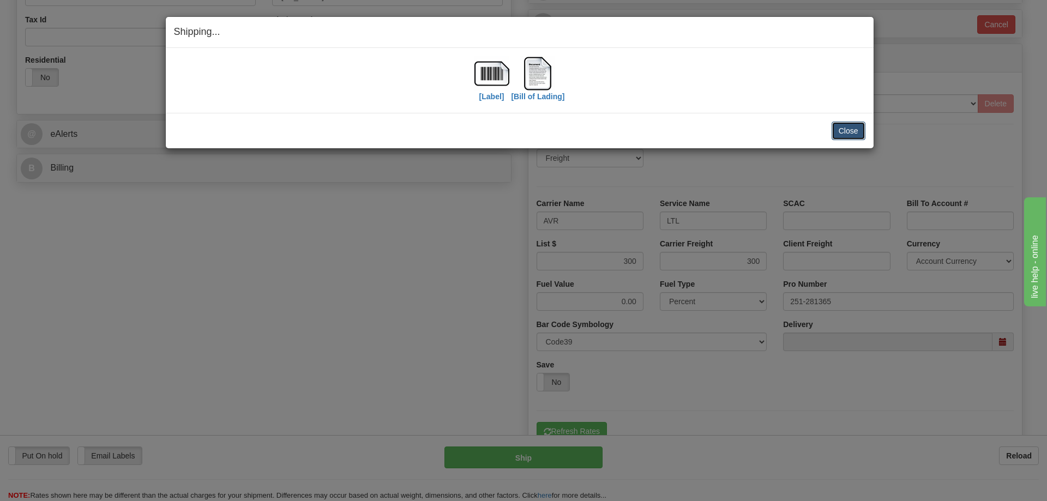
click at [853, 132] on button "Close" at bounding box center [849, 131] width 34 height 19
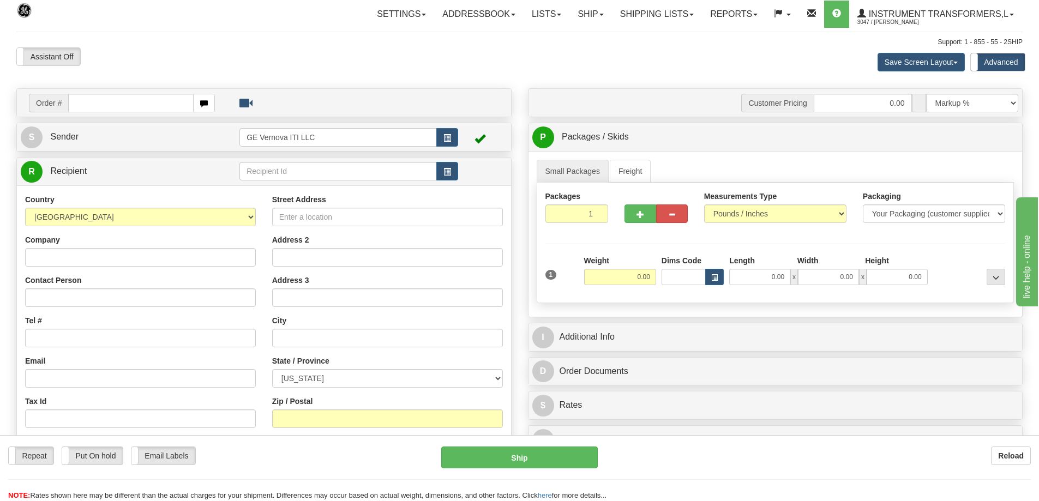
click at [149, 104] on input "text" at bounding box center [130, 103] width 125 height 19
type input "86707869"
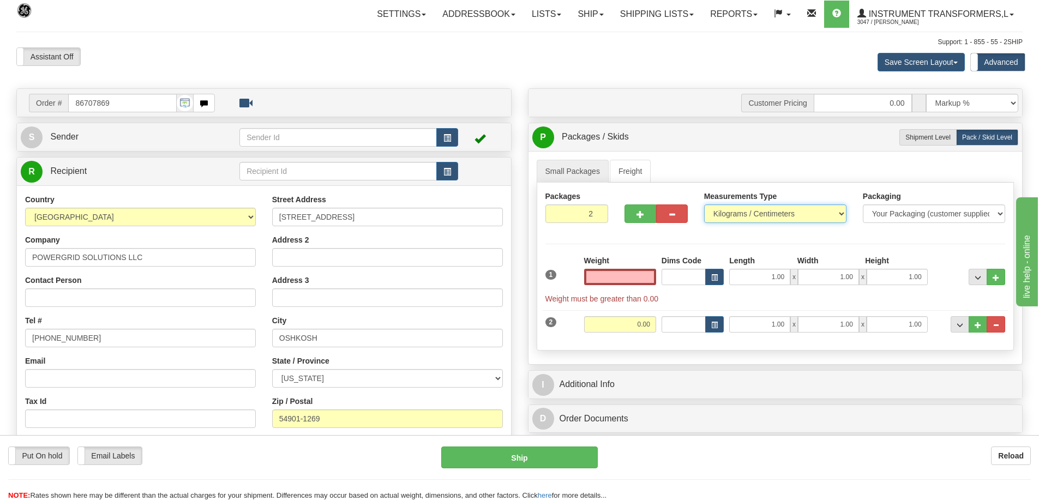
type input "0.00"
click at [759, 214] on select "Pounds / Inches Kilograms / Centimeters" at bounding box center [775, 214] width 142 height 19
select select "0"
click at [704, 205] on select "Pounds / Inches Kilograms / Centimeters" at bounding box center [775, 214] width 142 height 19
click at [662, 215] on button "button" at bounding box center [672, 214] width 32 height 19
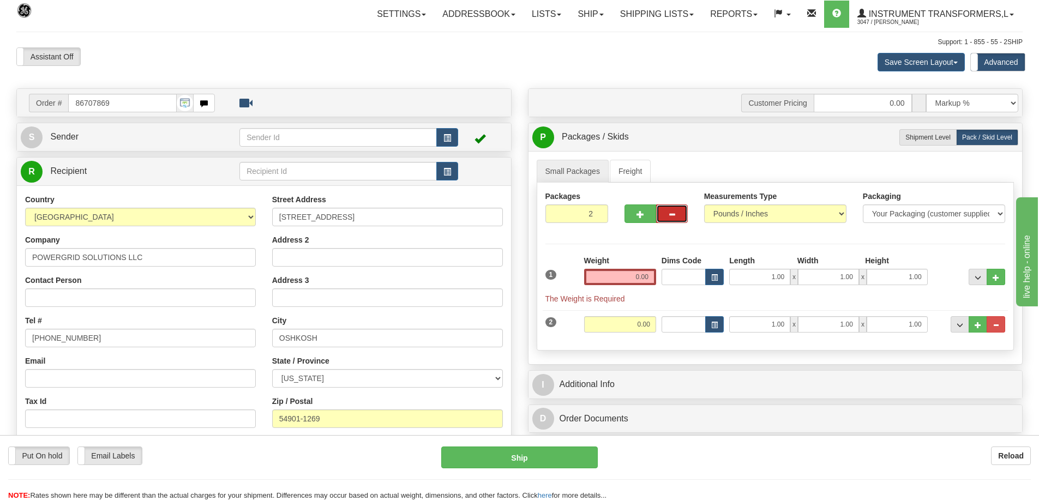
type input "1"
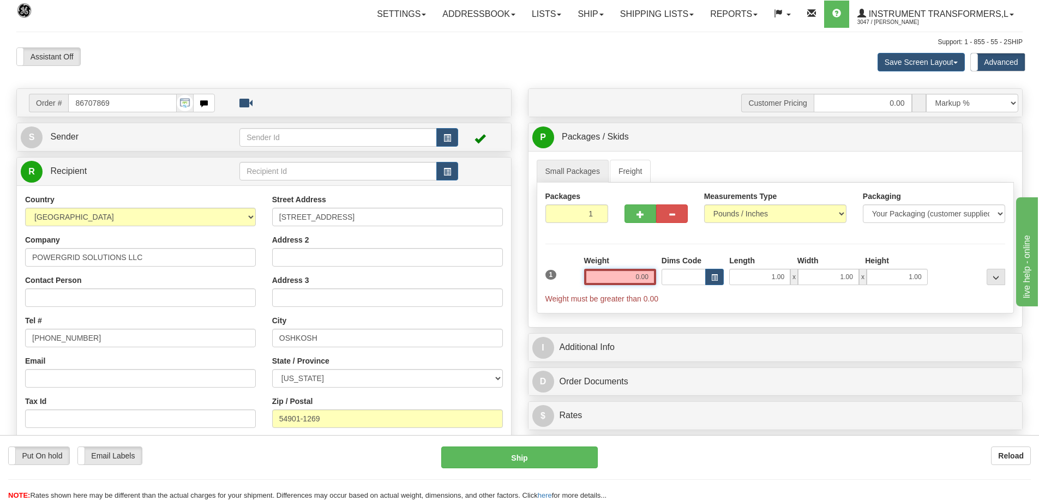
click at [613, 281] on input "0.00" at bounding box center [620, 277] width 72 height 16
click button "Delete" at bounding box center [0, 0] width 0 height 0
type input "260.00"
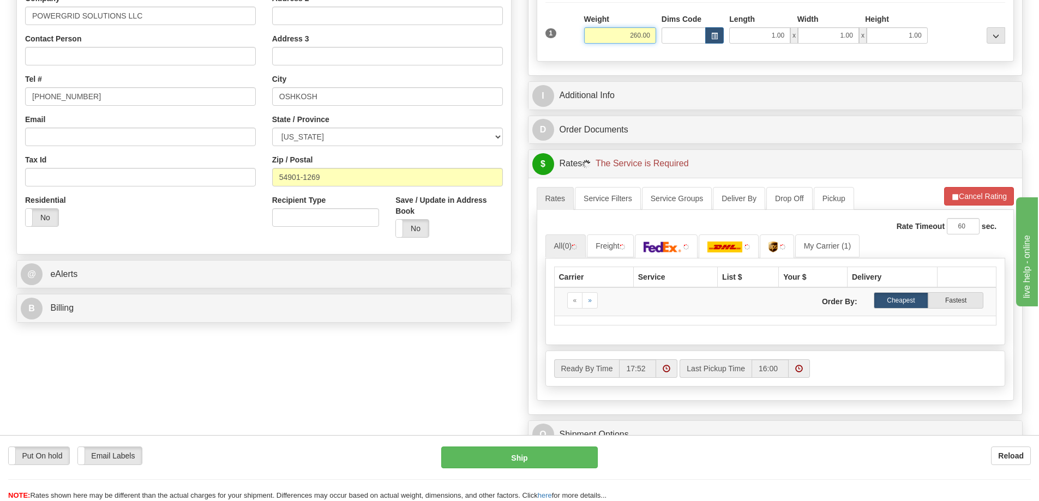
scroll to position [273, 0]
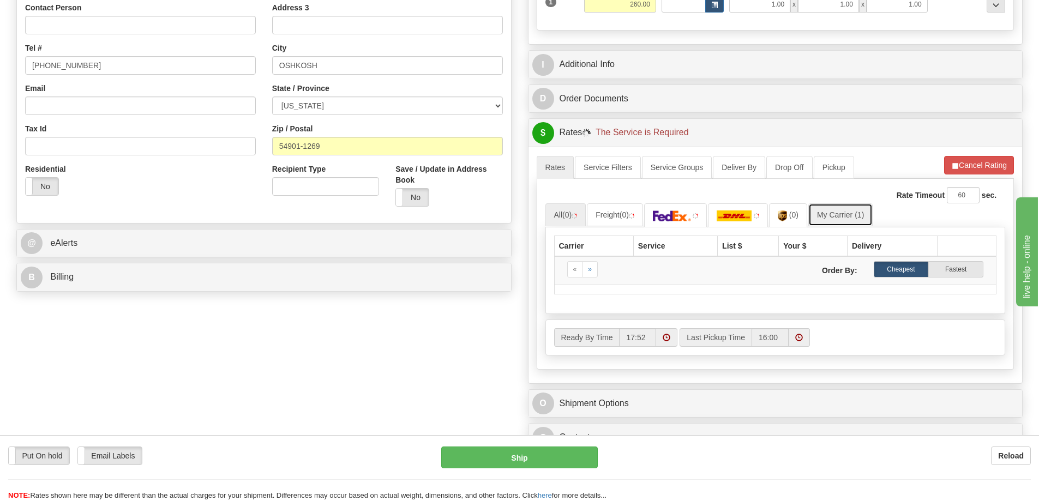
click at [845, 220] on link "My Carrier (1)" at bounding box center [840, 214] width 64 height 23
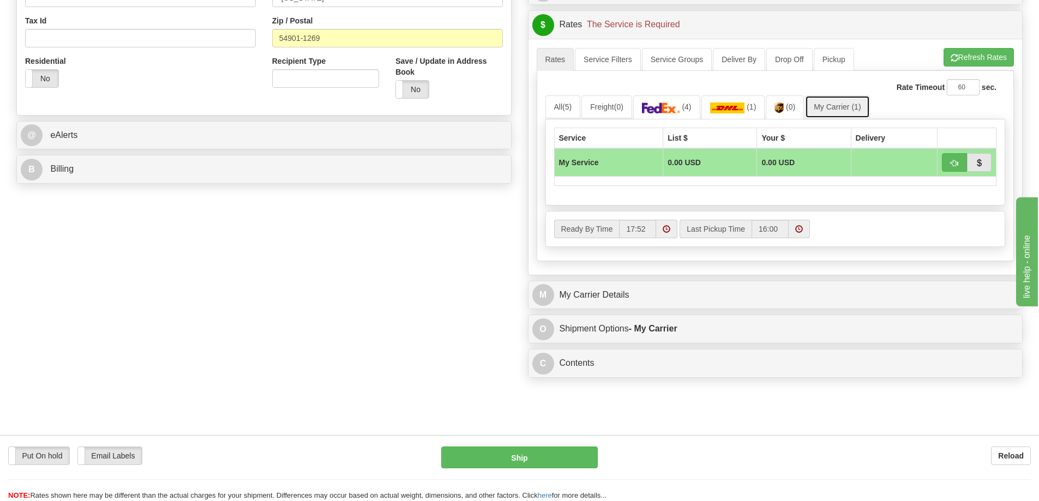
scroll to position [436, 0]
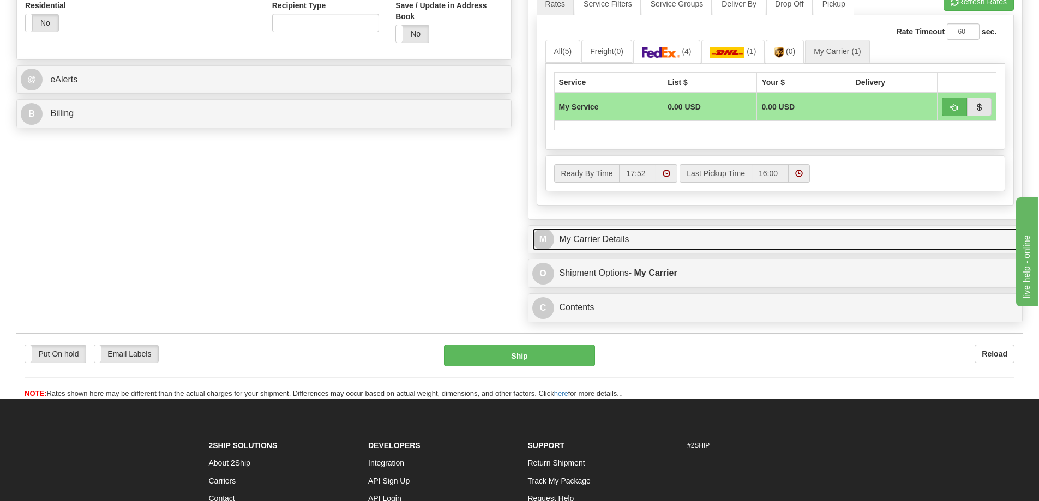
click at [687, 237] on link "M My Carrier Details" at bounding box center [775, 240] width 487 height 22
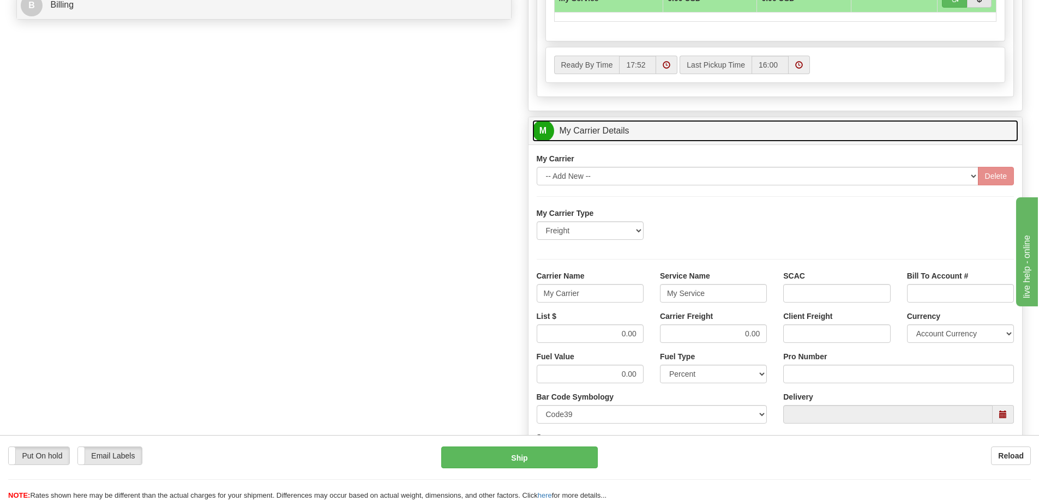
scroll to position [545, 0]
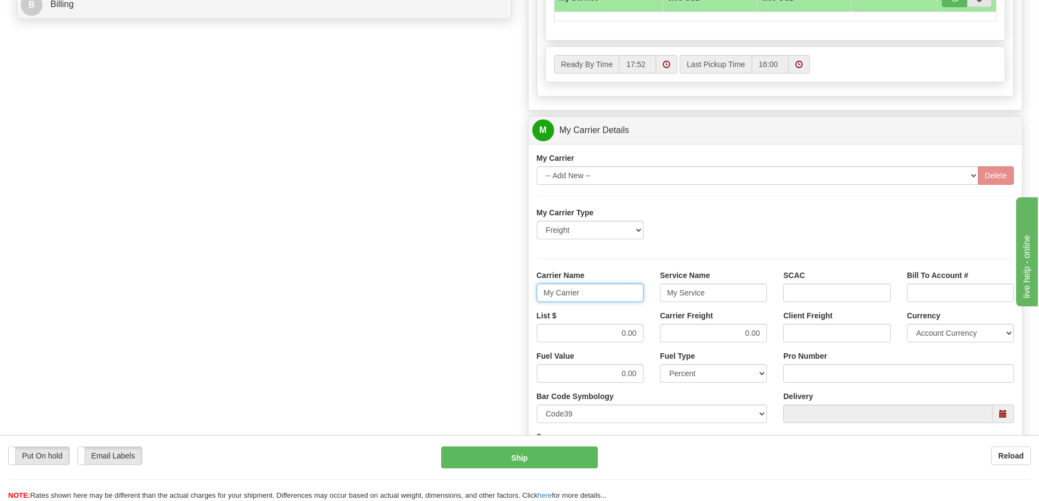
drag, startPoint x: 600, startPoint y: 295, endPoint x: 527, endPoint y: 304, distance: 73.7
click at [527, 304] on div "Customer Pricing 0.00 Markup % Discount % Flat Amount Per Pound Flat Amount Mar…" at bounding box center [776, 69] width 512 height 1053
drag, startPoint x: 708, startPoint y: 293, endPoint x: 655, endPoint y: 307, distance: 54.6
click at [655, 307] on div "Service Name My Service" at bounding box center [713, 290] width 123 height 40
drag, startPoint x: 611, startPoint y: 337, endPoint x: 641, endPoint y: 336, distance: 30.0
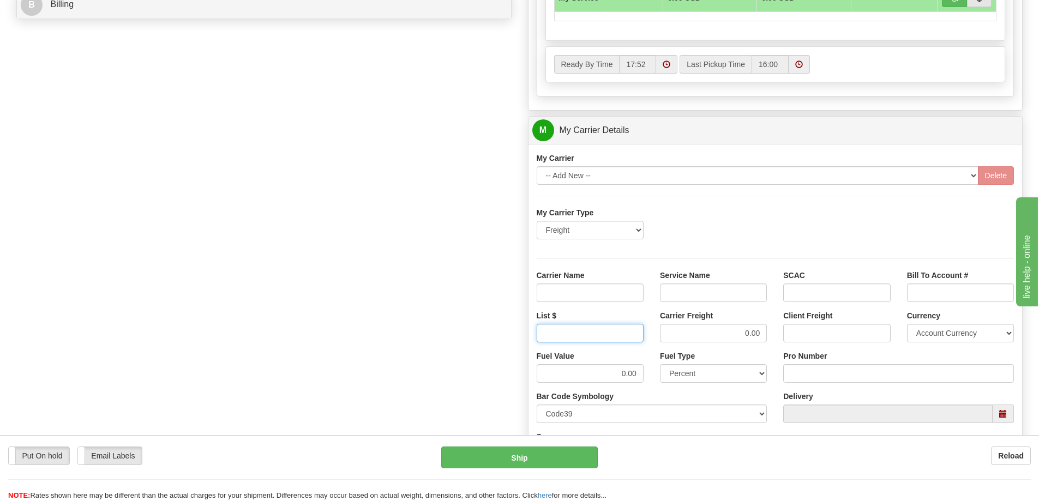
click at [641, 336] on input "List $" at bounding box center [590, 333] width 107 height 19
drag, startPoint x: 721, startPoint y: 339, endPoint x: 784, endPoint y: 338, distance: 63.3
click at [784, 338] on div "List $ Carrier Freight 0.00 Client Freight Currency Account Currency ARN AWG AU…" at bounding box center [776, 330] width 494 height 40
click at [623, 331] on input "List $" at bounding box center [590, 333] width 107 height 19
type input "300"
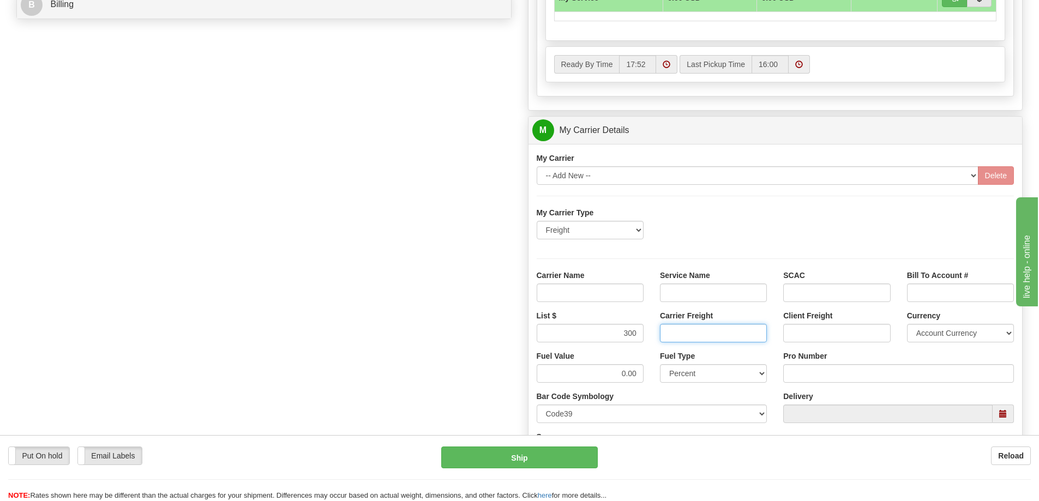
drag, startPoint x: 742, startPoint y: 330, endPoint x: 740, endPoint y: 335, distance: 5.6
click at [742, 330] on input "Carrier Freight" at bounding box center [713, 333] width 107 height 19
type input "300"
click at [623, 297] on input "Carrier Name" at bounding box center [590, 293] width 107 height 19
type input "AVR"
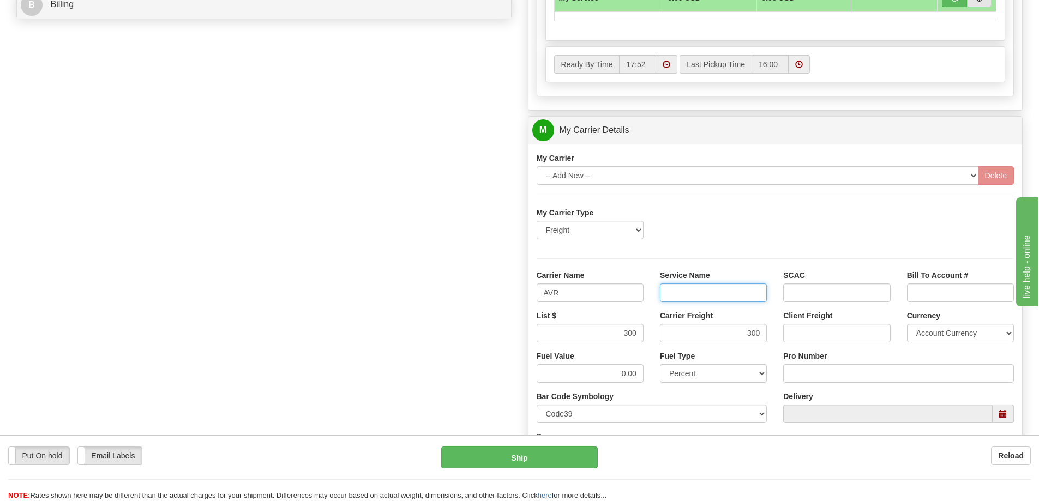
drag, startPoint x: 692, startPoint y: 293, endPoint x: 694, endPoint y: 304, distance: 10.6
click at [692, 293] on input "Service Name" at bounding box center [713, 293] width 107 height 19
type input "LTL"
click at [806, 370] on input "Pro Number" at bounding box center [898, 373] width 231 height 19
type input "251-281413"
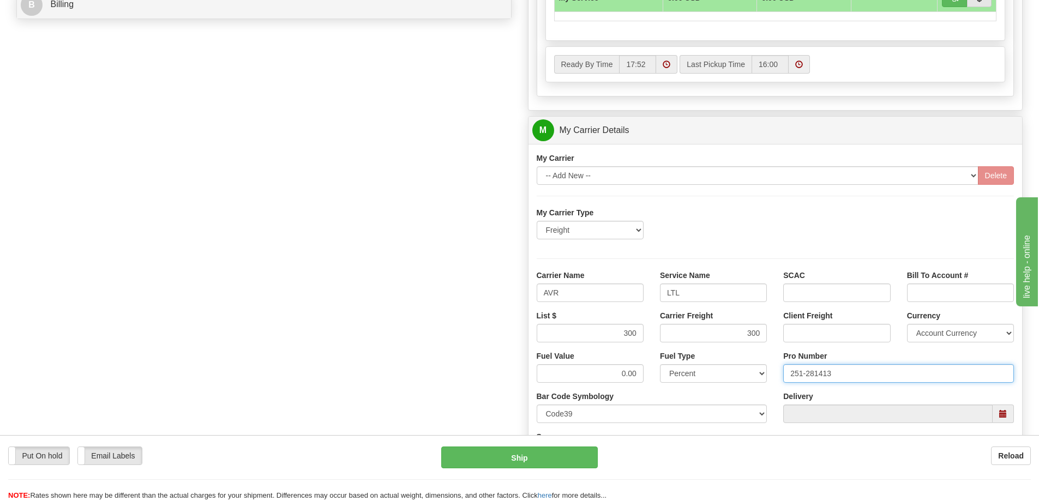
click button "Delete" at bounding box center [0, 0] width 0 height 0
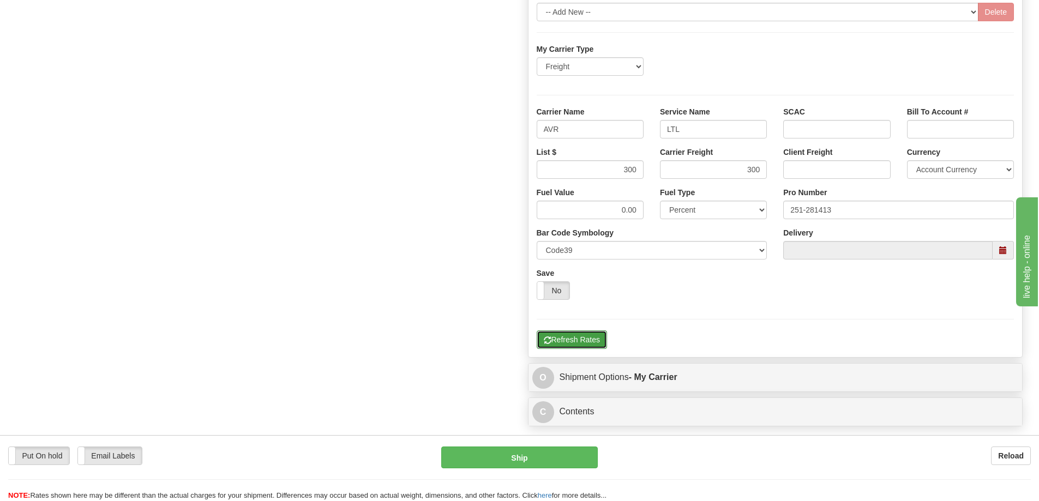
click at [579, 337] on button "Refresh Rates" at bounding box center [572, 340] width 70 height 19
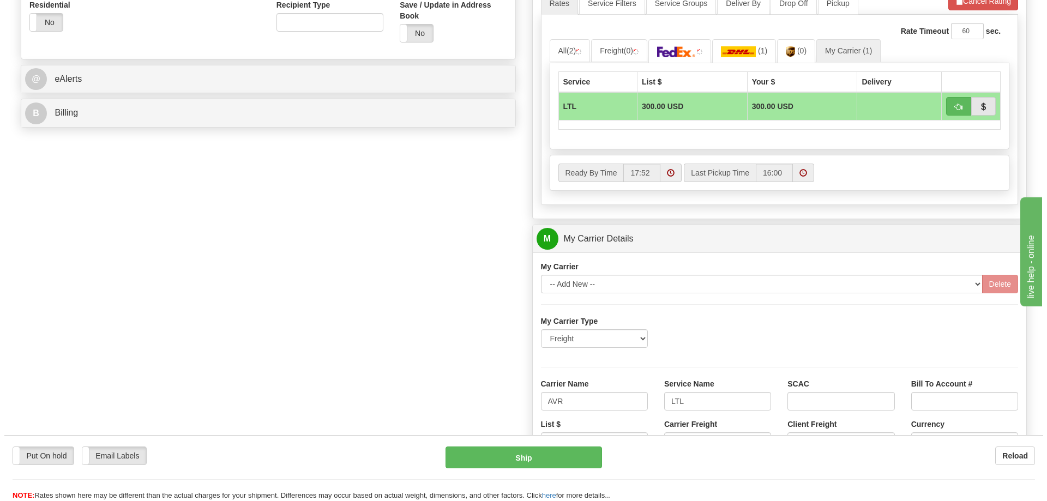
scroll to position [436, 0]
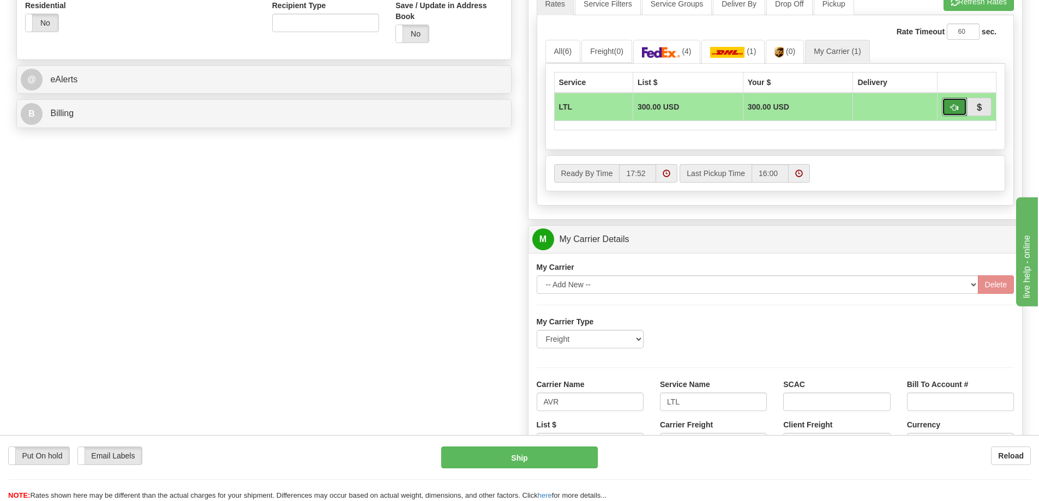
click at [950, 112] on button "button" at bounding box center [954, 107] width 25 height 19
type input "00"
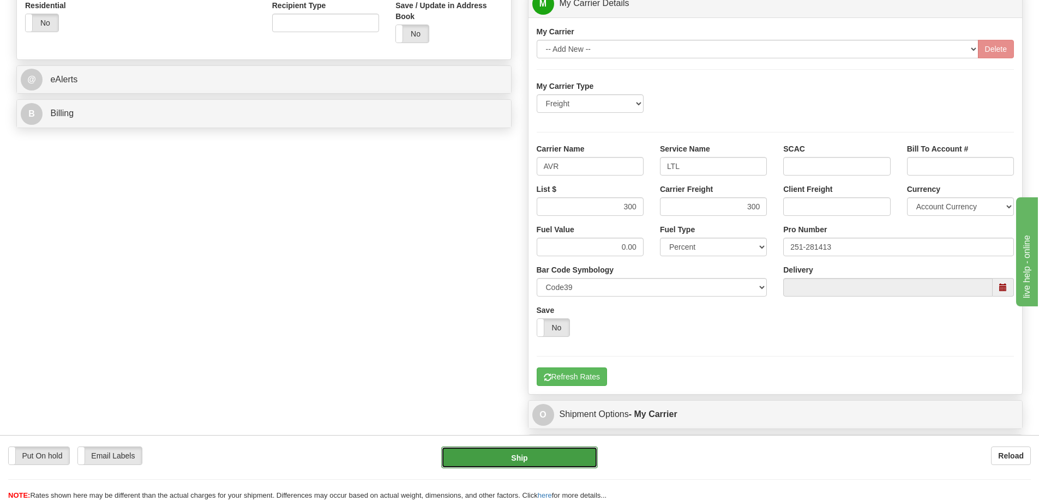
click at [518, 457] on button "Ship" at bounding box center [519, 458] width 157 height 22
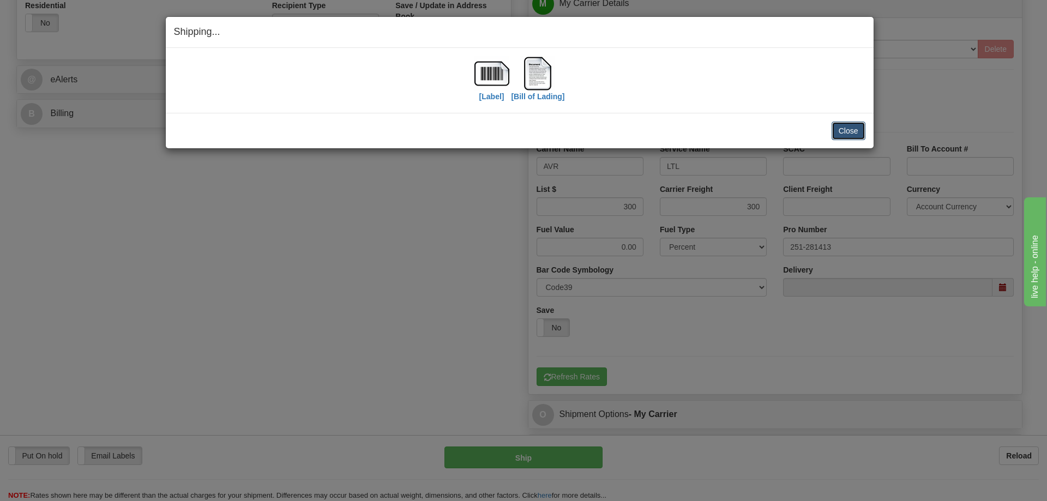
click at [850, 123] on button "Close" at bounding box center [849, 131] width 34 height 19
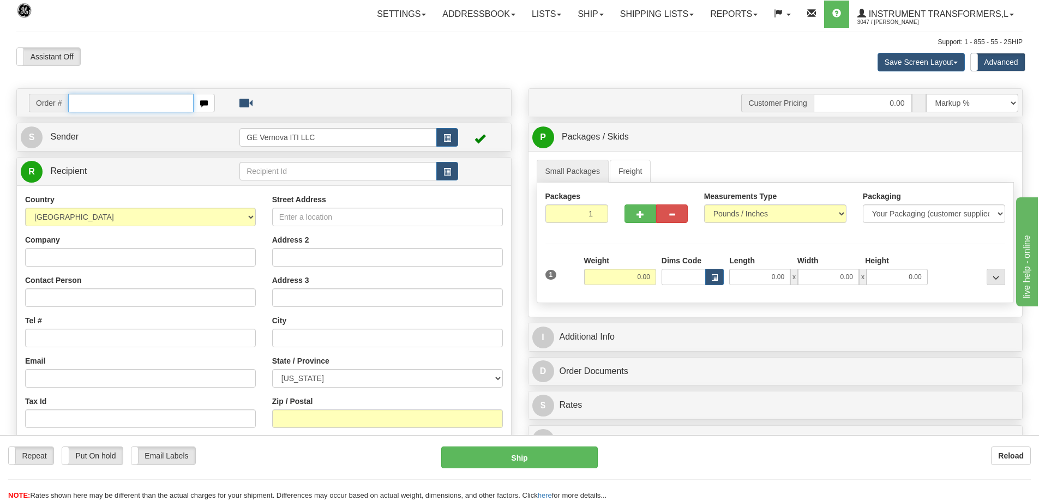
click at [154, 100] on input "text" at bounding box center [130, 103] width 125 height 19
type input "86707734"
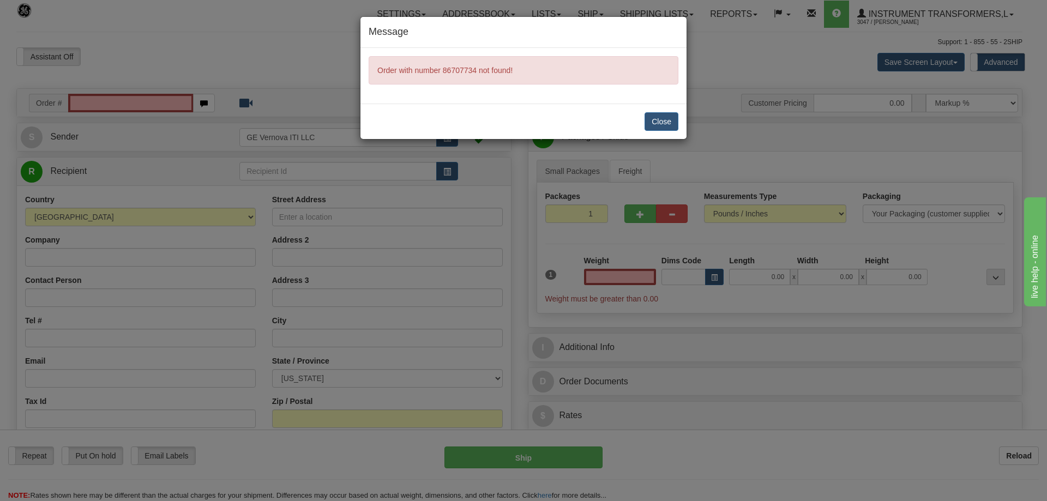
type input "0.00"
click at [676, 118] on button "Close" at bounding box center [662, 121] width 34 height 19
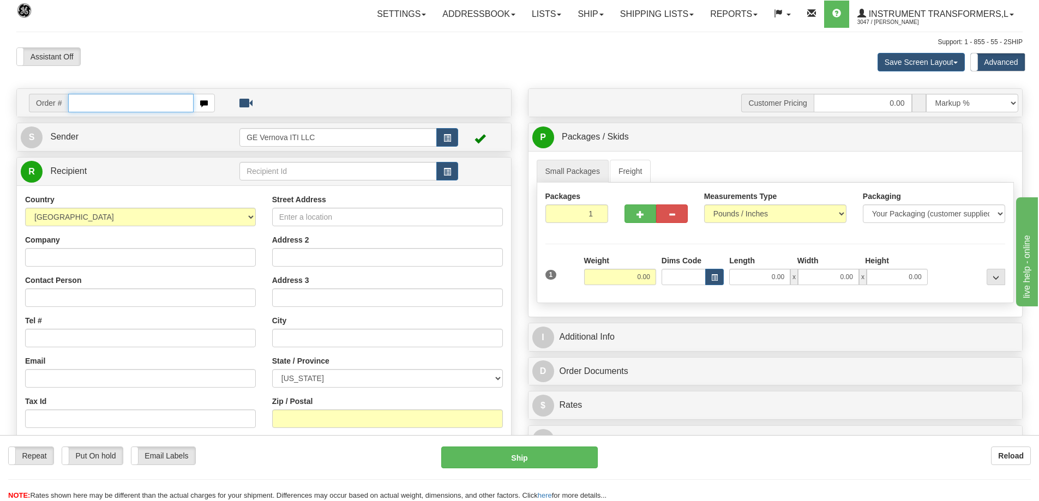
click at [87, 100] on input "text" at bounding box center [130, 103] width 125 height 19
type input "86707734"
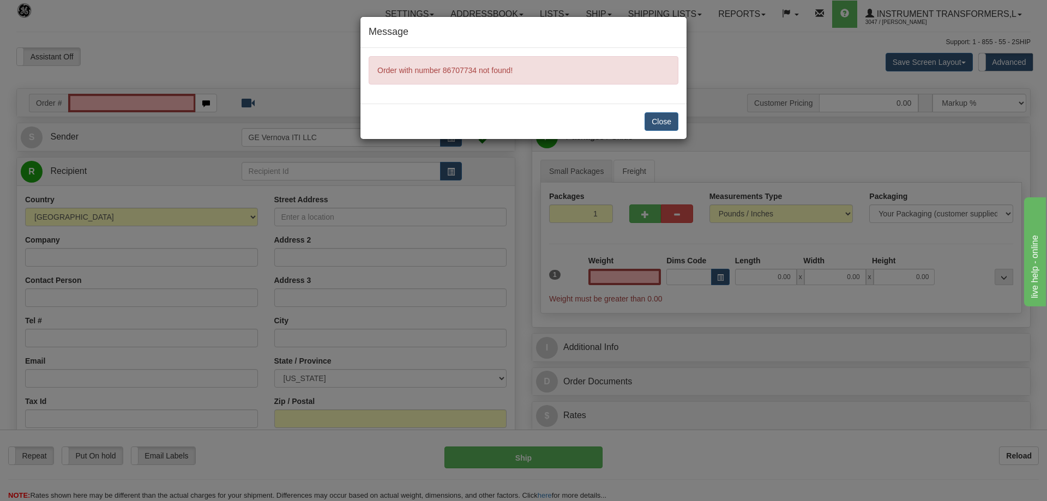
type input "0.00"
click at [656, 116] on button "Close" at bounding box center [662, 121] width 34 height 19
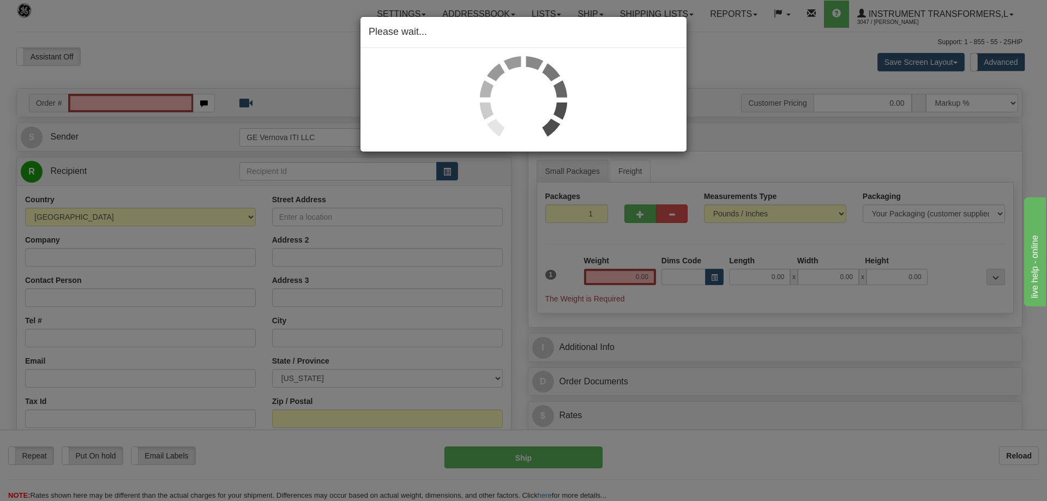
click at [184, 63] on div "Please wait..." at bounding box center [523, 250] width 1047 height 501
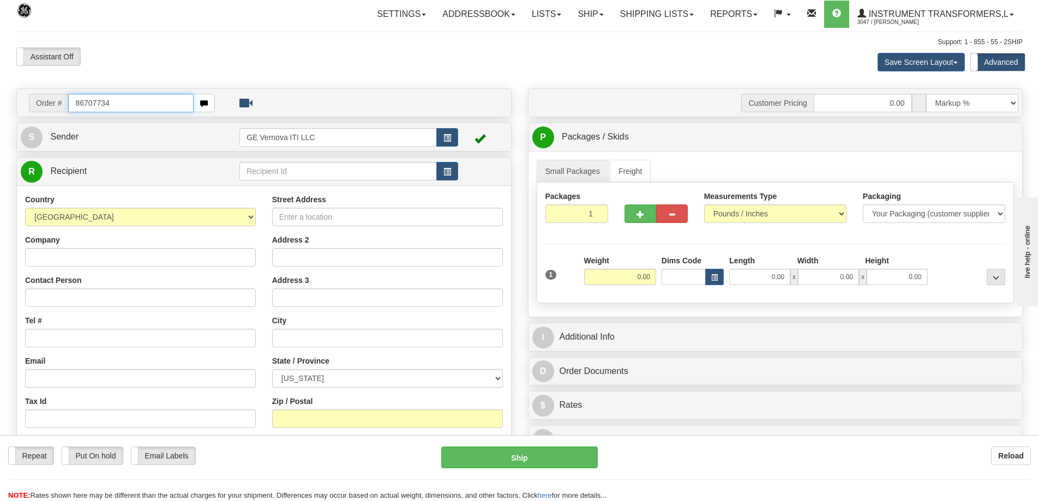
type input "86707734"
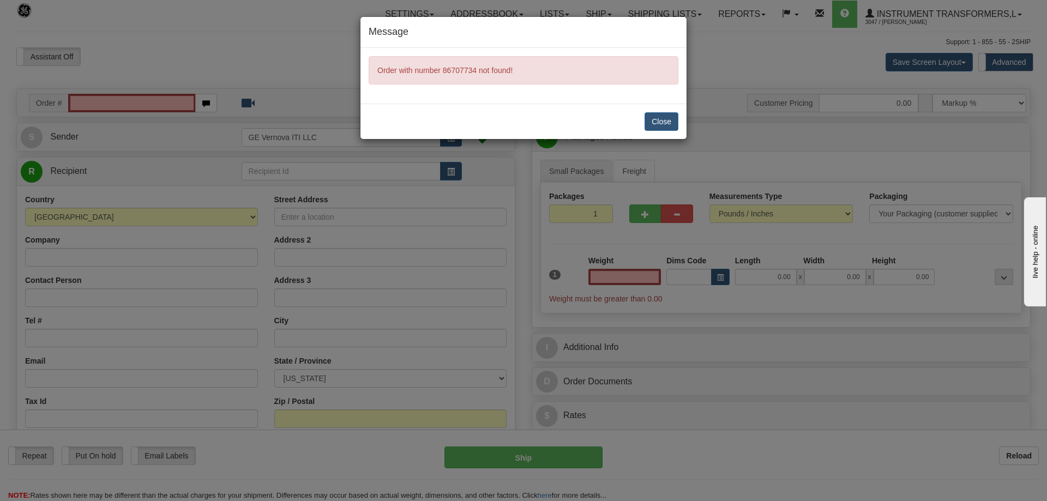
type input "0.00"
click at [669, 123] on button "Close" at bounding box center [662, 121] width 34 height 19
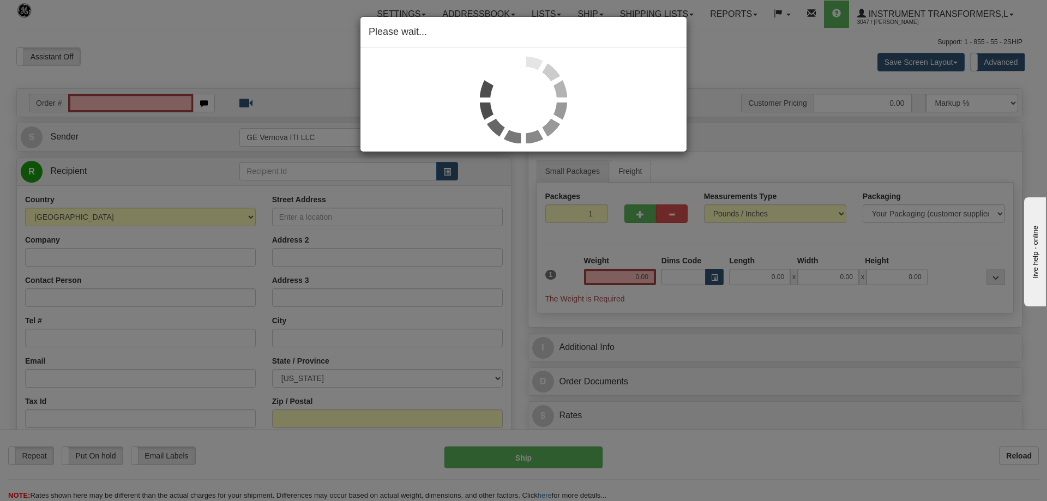
click at [744, 60] on div "Please wait..." at bounding box center [523, 250] width 1047 height 501
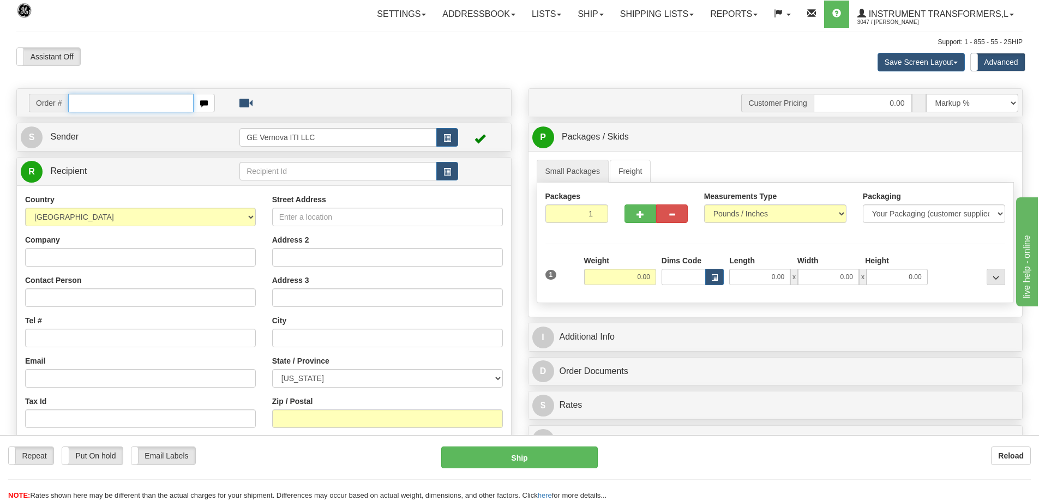
click at [103, 96] on input "text" at bounding box center [130, 103] width 125 height 19
type input "86707734"
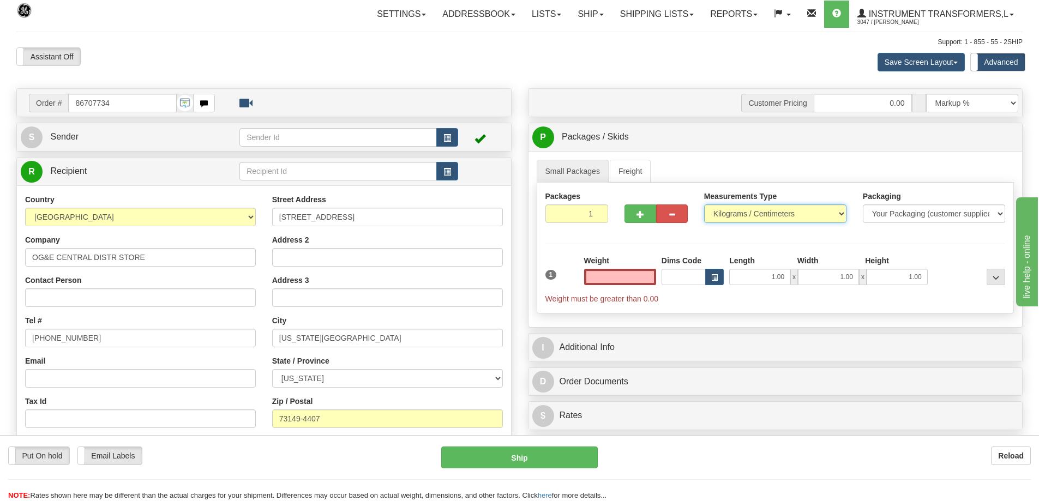
type input "0.00"
click at [739, 215] on select "Pounds / Inches Kilograms / Centimeters" at bounding box center [775, 214] width 142 height 19
select select "0"
click at [704, 205] on select "Pounds / Inches Kilograms / Centimeters" at bounding box center [775, 214] width 142 height 19
click at [628, 282] on input "0.00" at bounding box center [620, 277] width 72 height 16
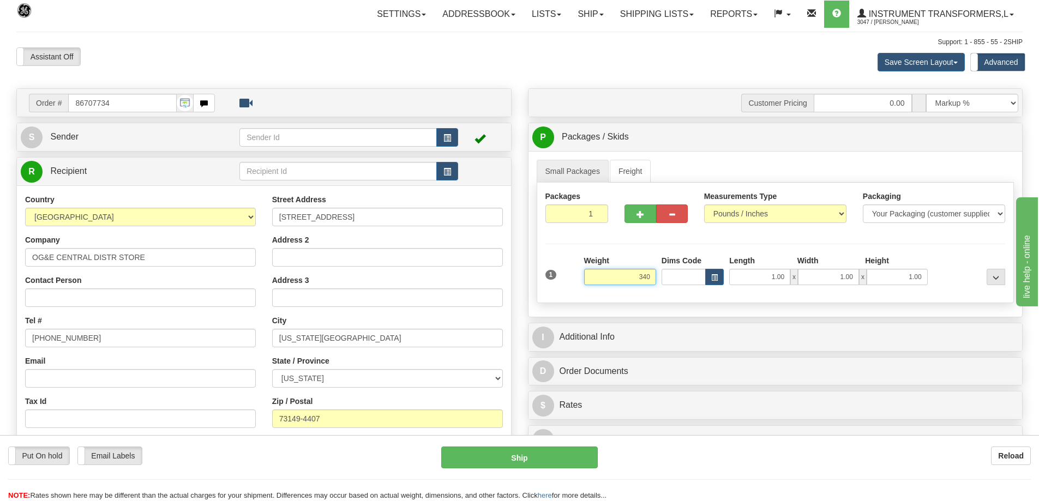
click button "Delete" at bounding box center [0, 0] width 0 height 0
type input "340.00"
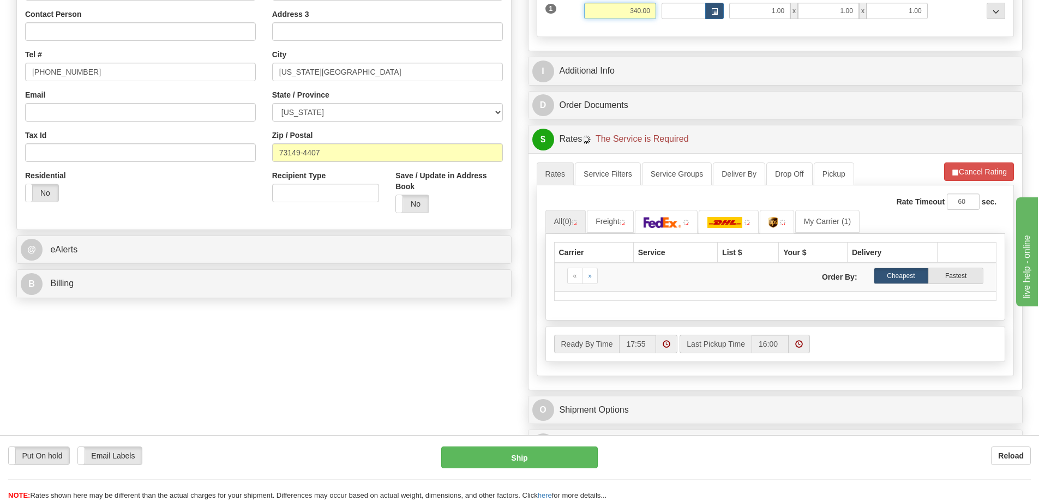
scroll to position [327, 0]
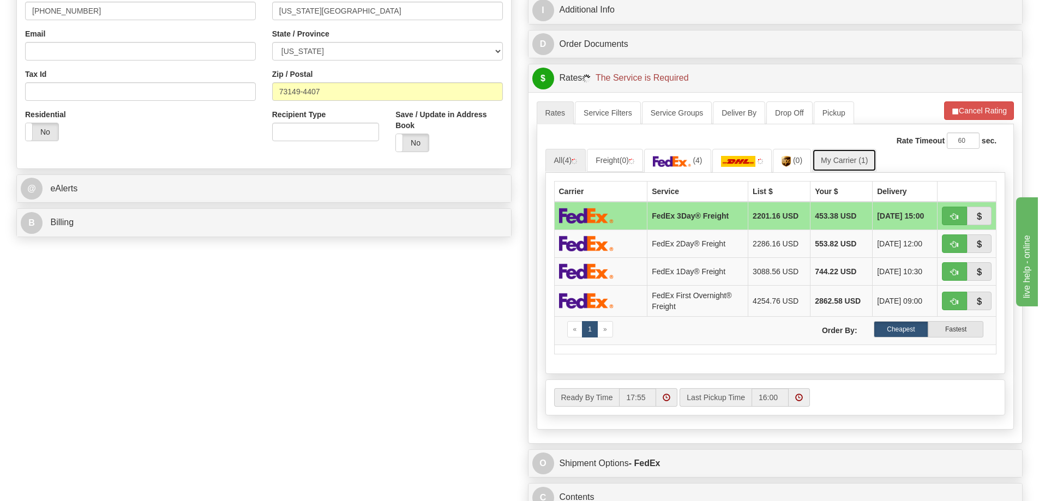
click at [850, 161] on link "My Carrier (1)" at bounding box center [844, 160] width 64 height 23
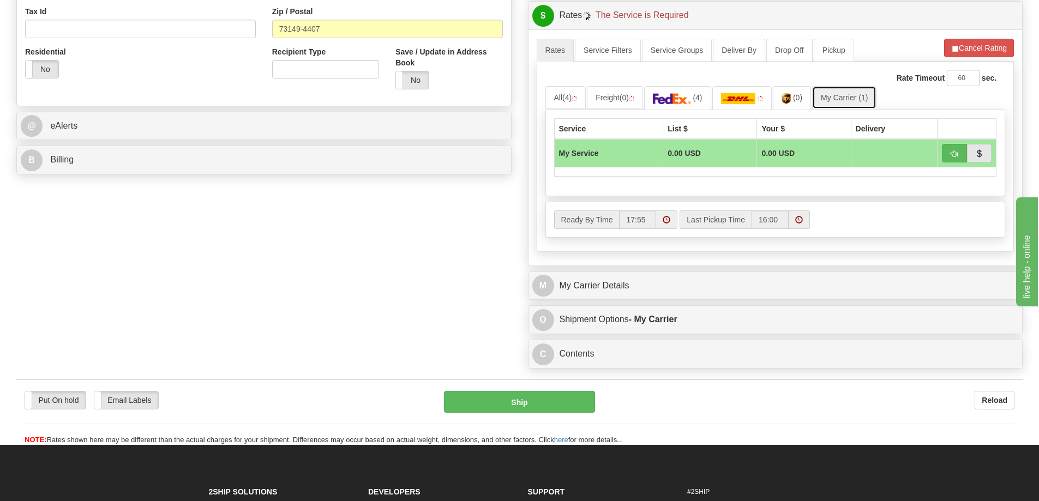
scroll to position [545, 0]
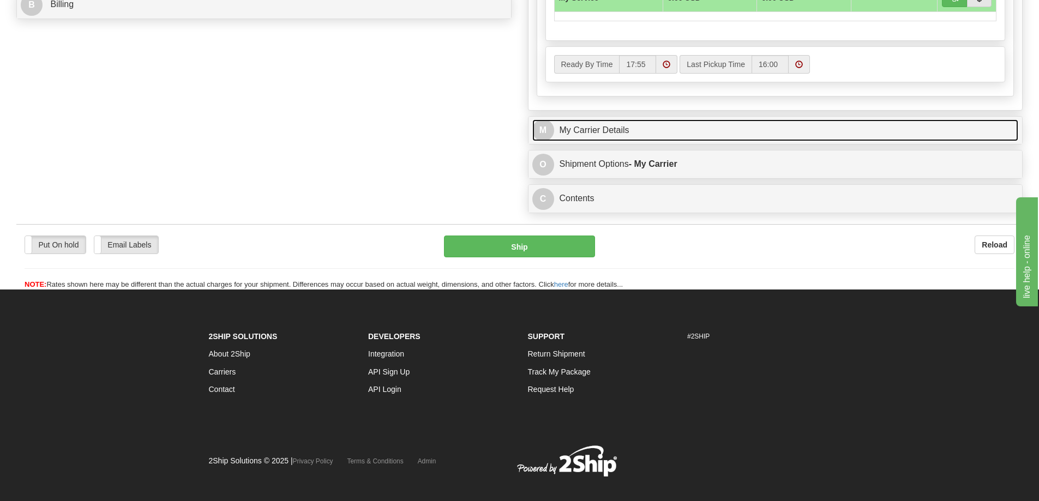
click at [651, 139] on link "M My Carrier Details" at bounding box center [775, 130] width 487 height 22
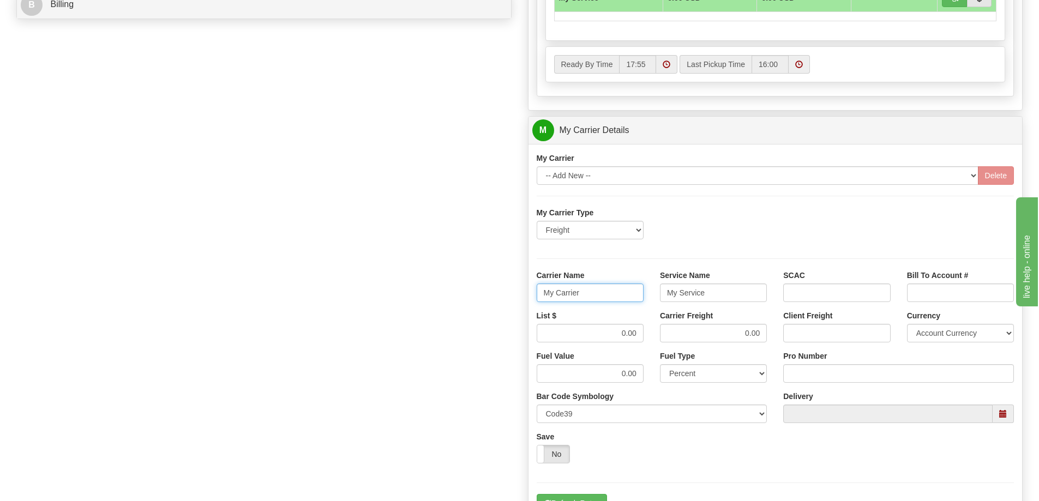
drag, startPoint x: 593, startPoint y: 293, endPoint x: 523, endPoint y: 305, distance: 71.9
click at [523, 305] on div "Customer Pricing 0.00 Markup % Discount % Flat Amount Per Pound Flat Amount Mar…" at bounding box center [776, 69] width 512 height 1053
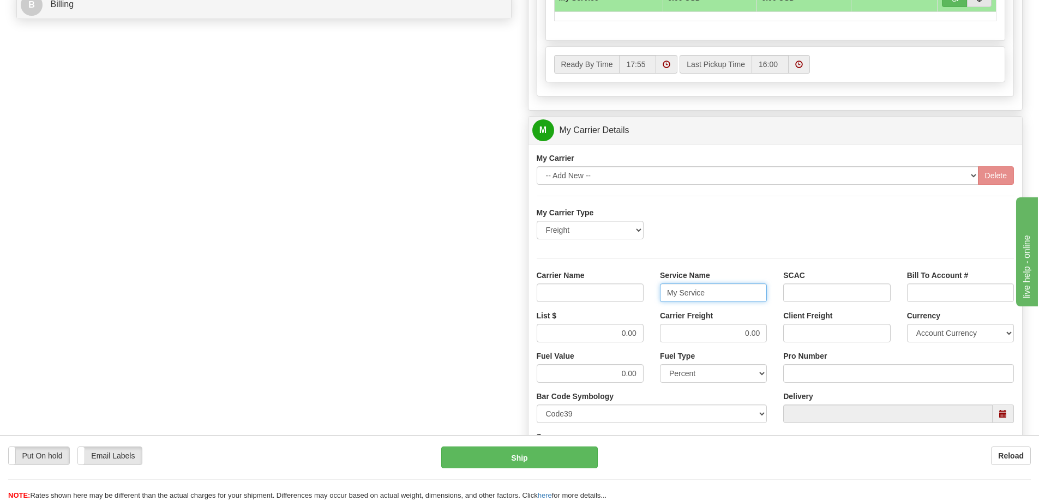
drag, startPoint x: 713, startPoint y: 297, endPoint x: 651, endPoint y: 299, distance: 62.2
click at [652, 299] on div "Service Name My Service" at bounding box center [713, 290] width 123 height 40
drag, startPoint x: 642, startPoint y: 334, endPoint x: 651, endPoint y: 333, distance: 8.7
click at [651, 333] on div "List $" at bounding box center [590, 330] width 123 height 40
drag, startPoint x: 751, startPoint y: 333, endPoint x: 776, endPoint y: 330, distance: 24.7
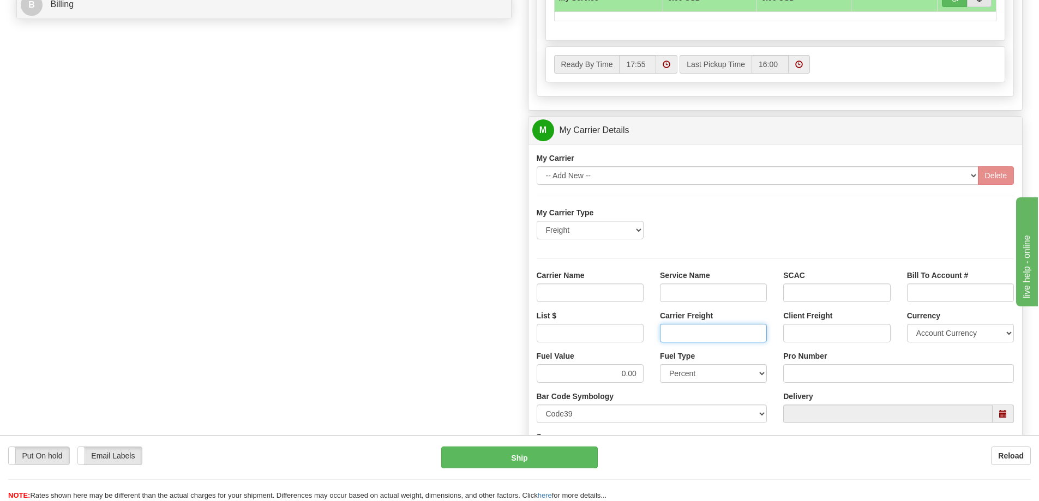
click at [776, 330] on div "List $ Carrier Freight Client Freight Currency Account Currency ARN AWG AUD AUS…" at bounding box center [776, 330] width 494 height 40
click at [625, 294] on input "Carrier Name" at bounding box center [590, 293] width 107 height 19
type input "AVR"
drag, startPoint x: 685, startPoint y: 290, endPoint x: 688, endPoint y: 313, distance: 23.1
click at [685, 290] on input "Service Name" at bounding box center [713, 293] width 107 height 19
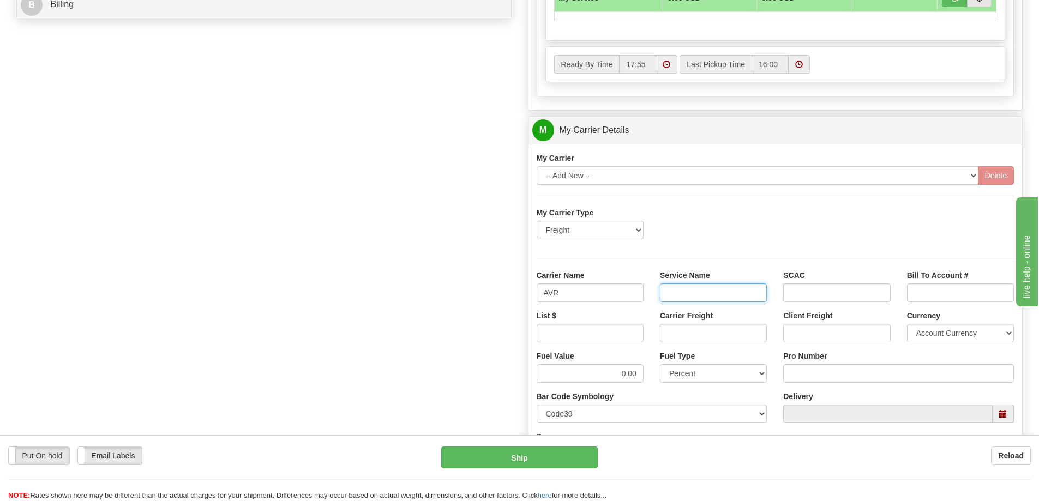
type input "LTL"
click at [621, 333] on input "List $" at bounding box center [590, 333] width 107 height 19
type input "300"
click at [710, 335] on input "Carrier Freight" at bounding box center [713, 333] width 107 height 19
type input "300"
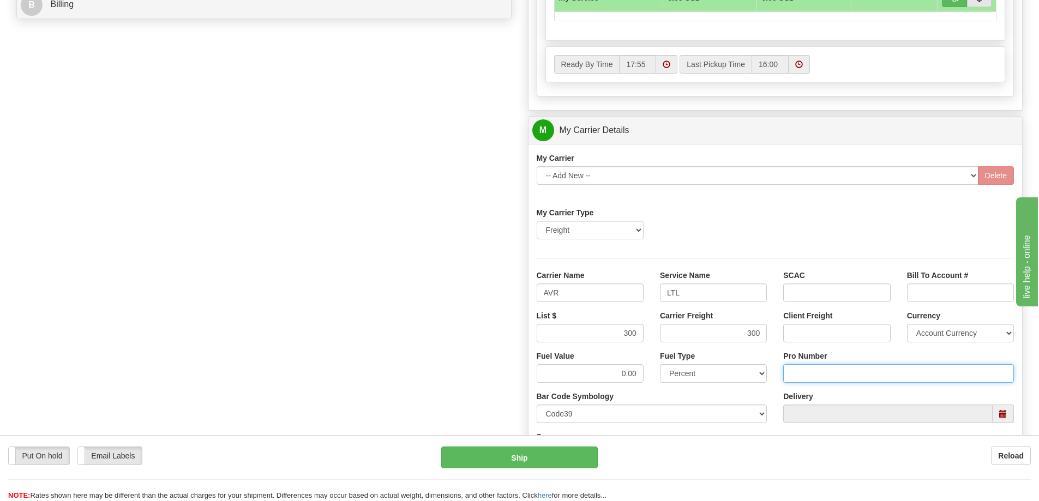
click at [789, 371] on input "Pro Number" at bounding box center [898, 373] width 231 height 19
type input "0760161478"
click button "Delete" at bounding box center [0, 0] width 0 height 0
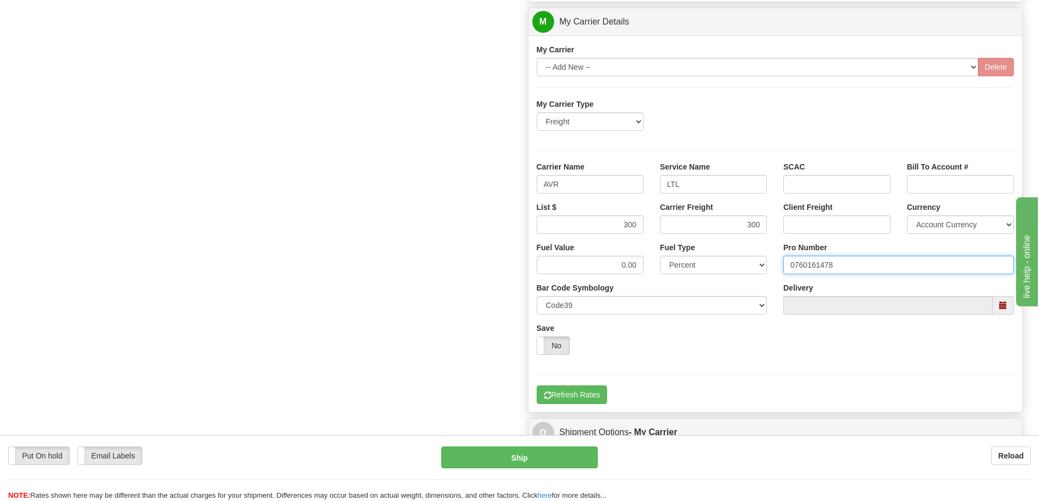
scroll to position [655, 0]
click at [587, 391] on button "Refresh Rates" at bounding box center [572, 394] width 70 height 19
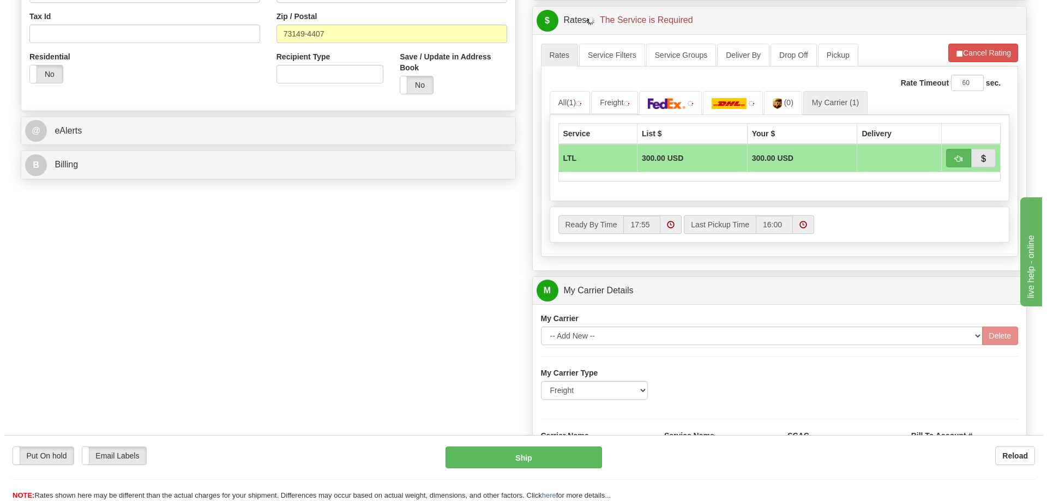
scroll to position [382, 0]
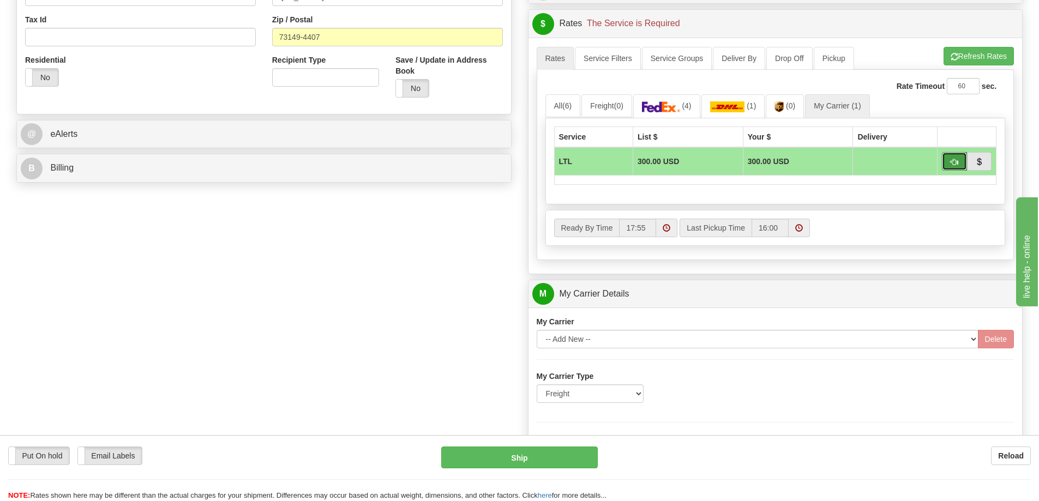
click at [961, 163] on button "button" at bounding box center [954, 161] width 25 height 19
type input "00"
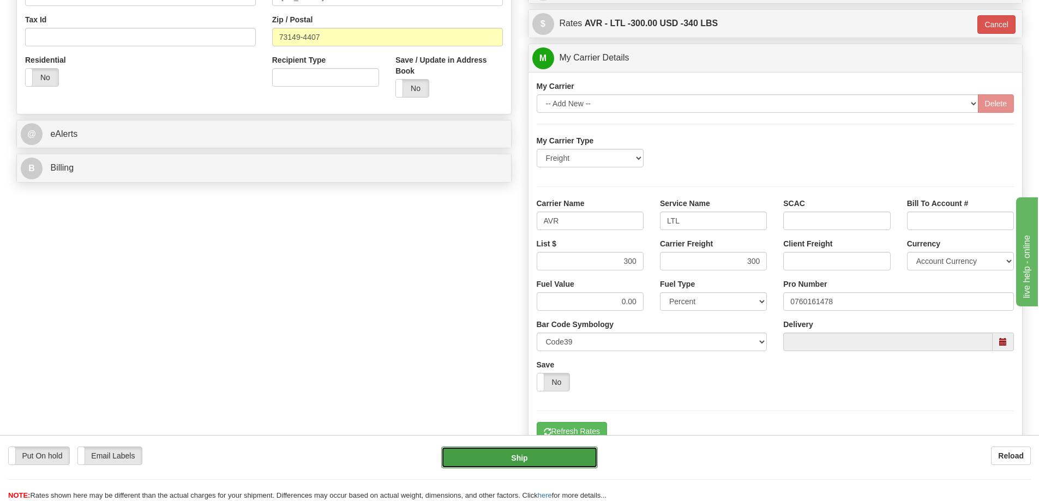
click at [545, 460] on button "Ship" at bounding box center [519, 458] width 157 height 22
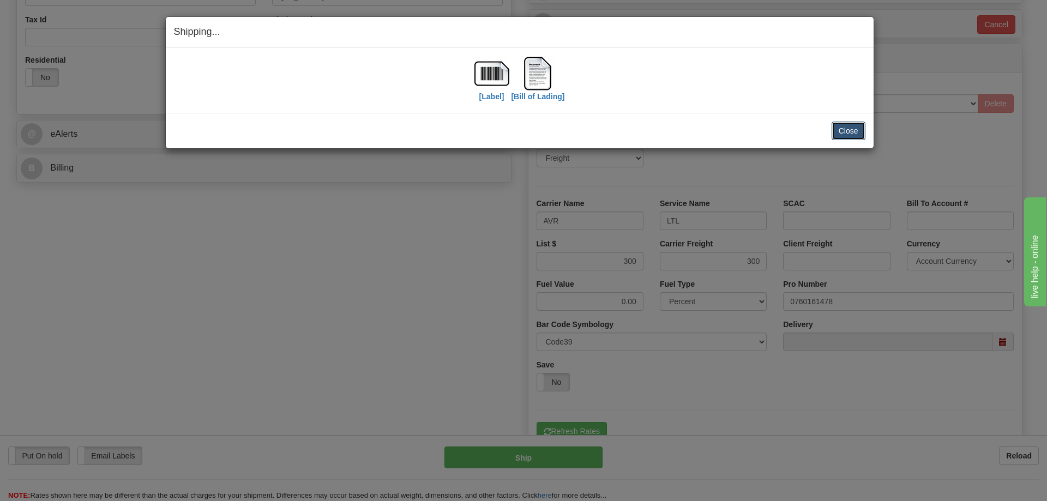
click at [856, 132] on button "Close" at bounding box center [849, 131] width 34 height 19
